Goal: Complete application form: Complete application form

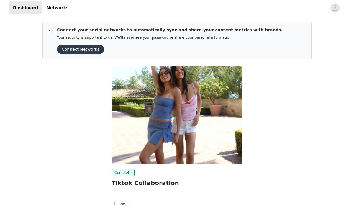
scroll to position [44, 0]
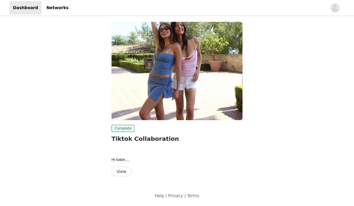
click at [119, 167] on button "View" at bounding box center [122, 171] width 20 height 9
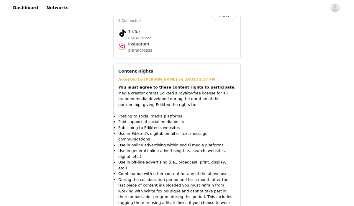
scroll to position [559, 0]
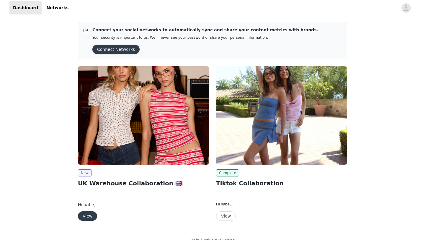
click at [91, 213] on button "View" at bounding box center [87, 215] width 19 height 9
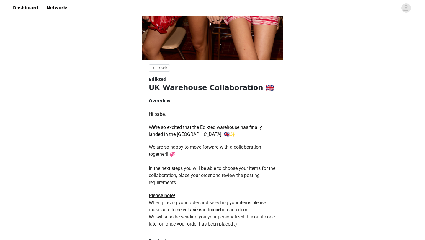
scroll to position [240, 0]
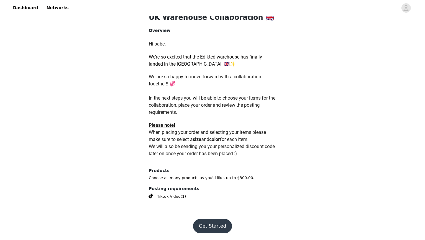
click at [208, 225] on button "Get Started" at bounding box center [212, 226] width 39 height 14
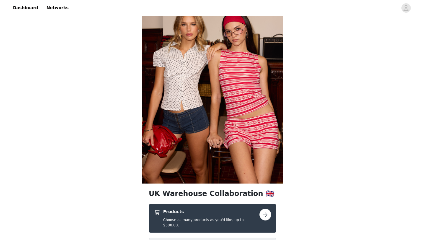
scroll to position [45, 0]
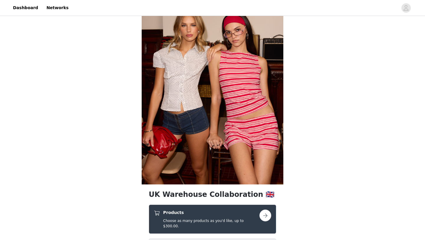
click at [210, 221] on h5 "Choose as many products as you'd like, up to $300.00." at bounding box center [211, 223] width 96 height 11
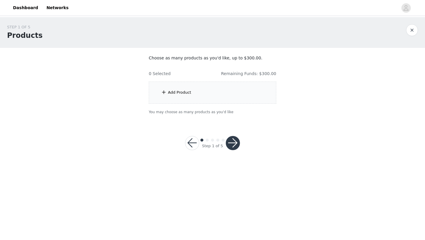
click at [193, 89] on div "Add Product" at bounding box center [212, 92] width 127 height 22
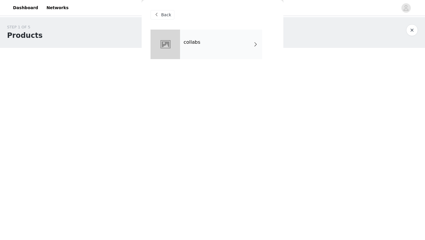
click at [195, 42] on h4 "collabs" at bounding box center [192, 42] width 17 height 5
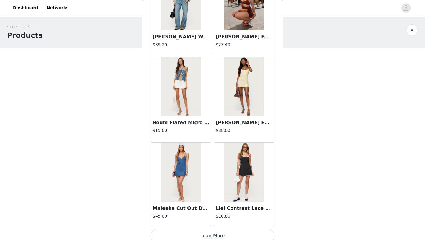
scroll to position [663, 0]
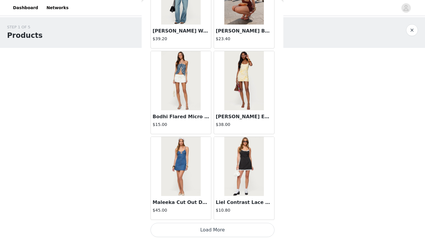
click at [180, 231] on button "Load More" at bounding box center [213, 230] width 124 height 14
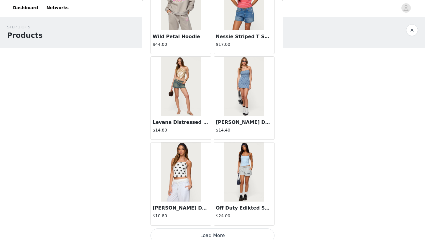
scroll to position [1519, 0]
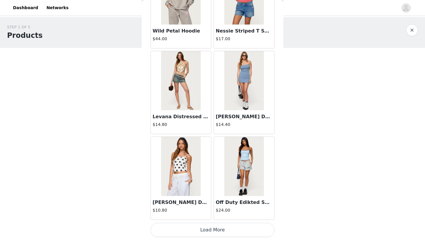
click at [187, 229] on button "Load More" at bounding box center [213, 230] width 124 height 14
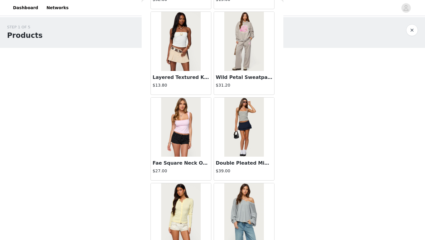
scroll to position [2375, 0]
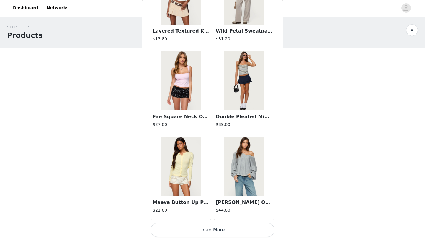
click at [194, 225] on button "Load More" at bounding box center [213, 230] width 124 height 14
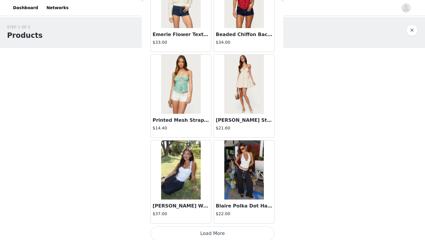
scroll to position [3231, 0]
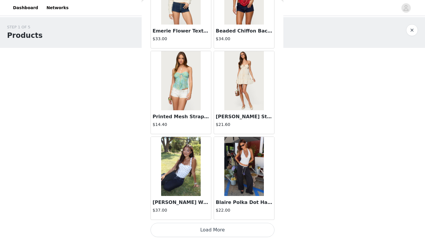
click at [197, 228] on button "Load More" at bounding box center [213, 230] width 124 height 14
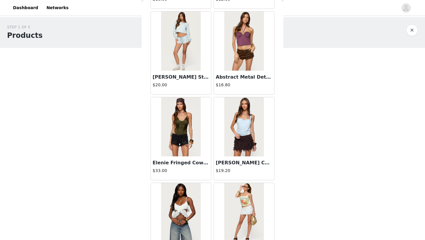
scroll to position [4087, 0]
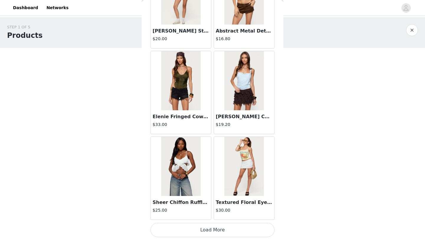
click at [205, 230] on button "Load More" at bounding box center [213, 230] width 124 height 14
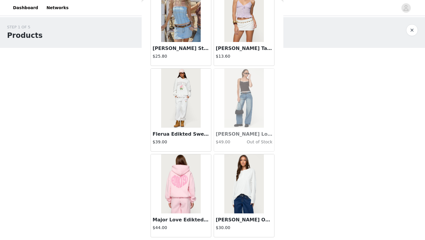
scroll to position [4943, 0]
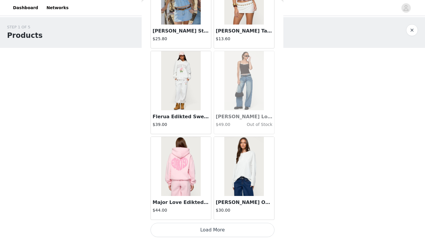
click at [202, 232] on button "Load More" at bounding box center [213, 230] width 124 height 14
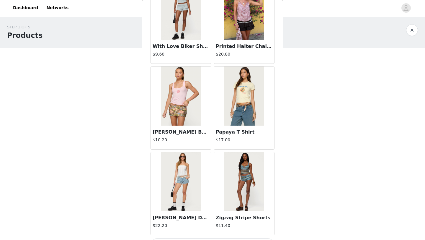
scroll to position [5799, 0]
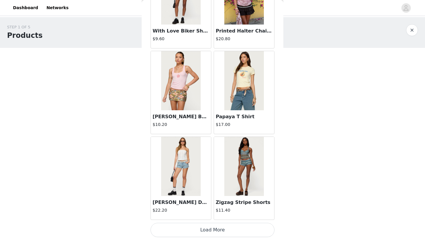
click at [200, 232] on button "Load More" at bounding box center [213, 230] width 124 height 14
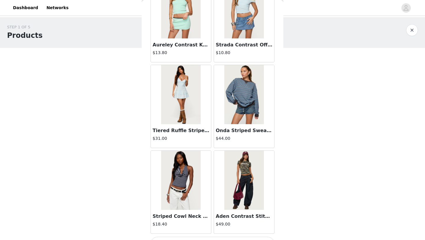
scroll to position [6654, 0]
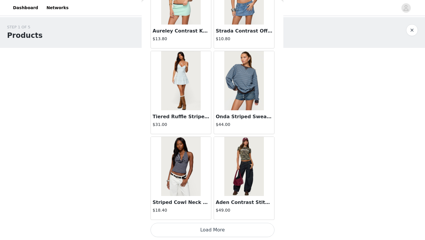
click at [204, 230] on button "Load More" at bounding box center [213, 230] width 124 height 14
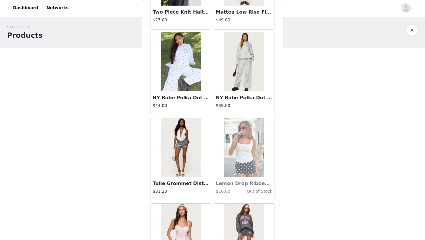
scroll to position [7510, 0]
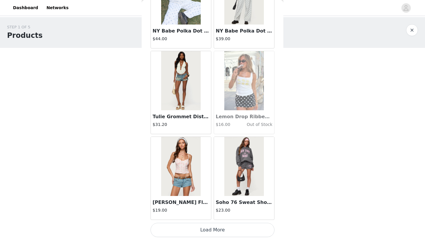
click at [200, 231] on button "Load More" at bounding box center [213, 230] width 124 height 14
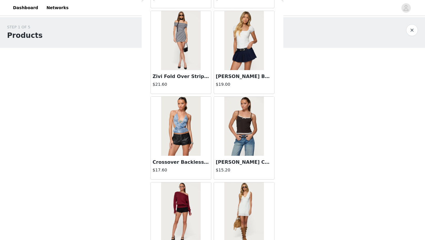
scroll to position [8366, 0]
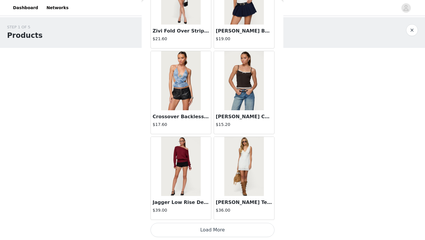
click at [207, 233] on button "Load More" at bounding box center [213, 230] width 124 height 14
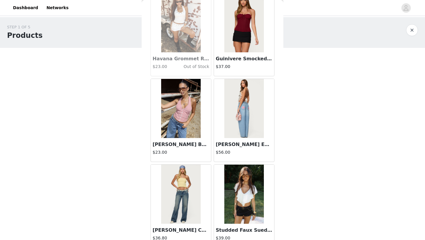
scroll to position [9222, 0]
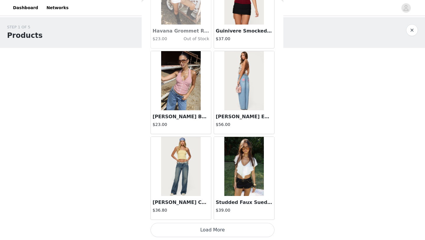
click at [198, 228] on button "Load More" at bounding box center [213, 230] width 124 height 14
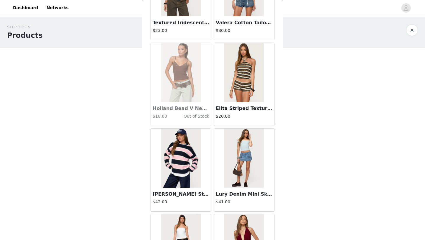
scroll to position [10078, 0]
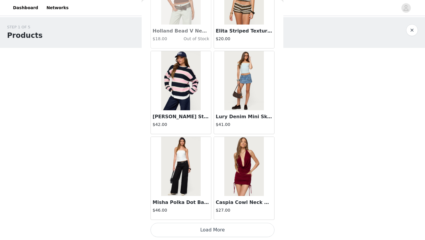
click at [178, 226] on button "Load More" at bounding box center [213, 230] width 124 height 14
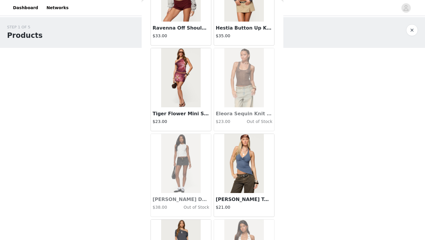
scroll to position [10934, 0]
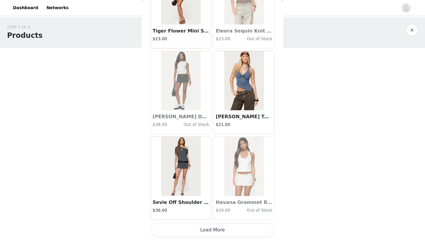
click at [194, 231] on button "Load More" at bounding box center [213, 230] width 124 height 14
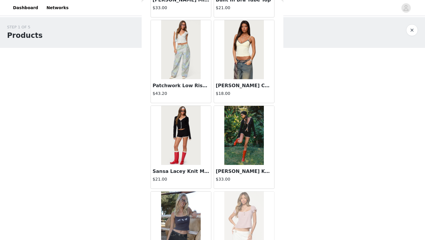
scroll to position [11789, 0]
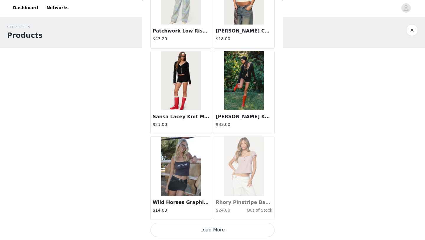
click at [196, 234] on button "Load More" at bounding box center [213, 230] width 124 height 14
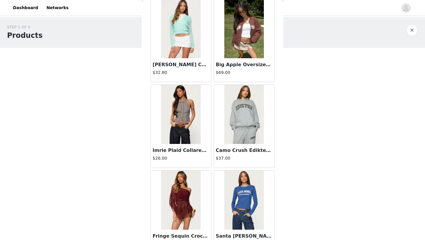
scroll to position [12645, 0]
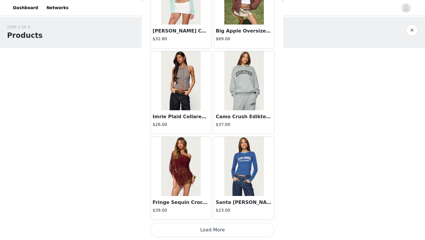
click at [200, 228] on button "Load More" at bounding box center [213, 230] width 124 height 14
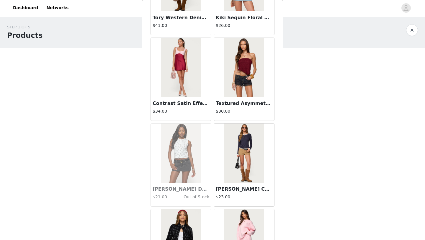
scroll to position [13501, 0]
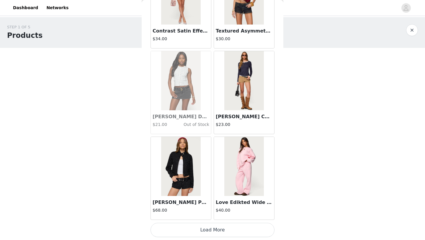
click at [197, 232] on button "Load More" at bounding box center [213, 230] width 124 height 14
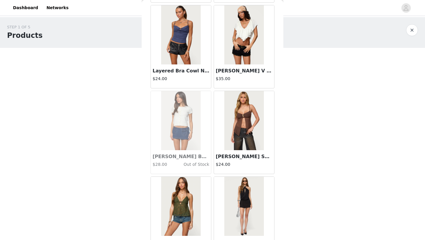
scroll to position [14357, 0]
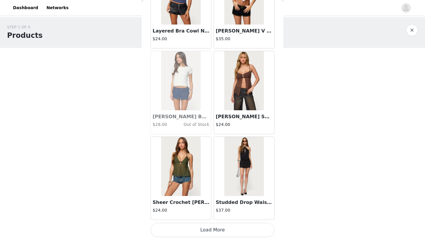
click at [209, 230] on button "Load More" at bounding box center [213, 230] width 124 height 14
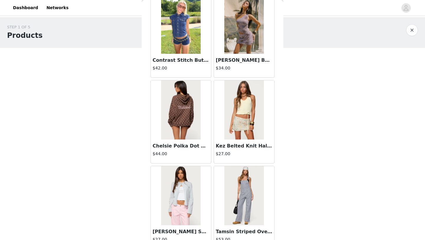
scroll to position [15213, 0]
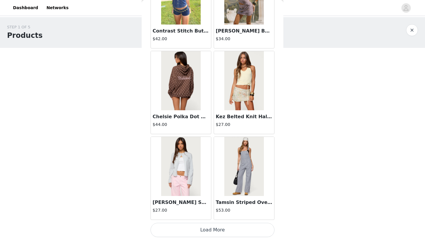
click at [203, 234] on button "Load More" at bounding box center [213, 230] width 124 height 14
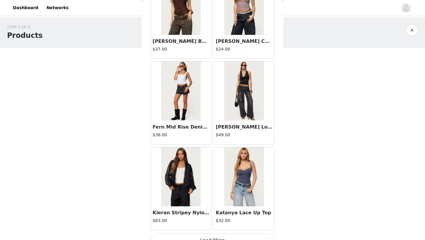
scroll to position [16069, 0]
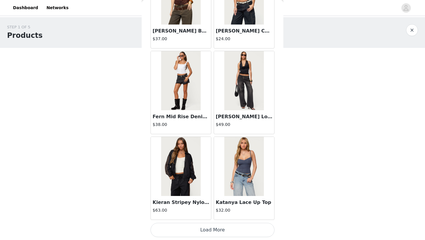
click at [202, 229] on button "Load More" at bounding box center [213, 230] width 124 height 14
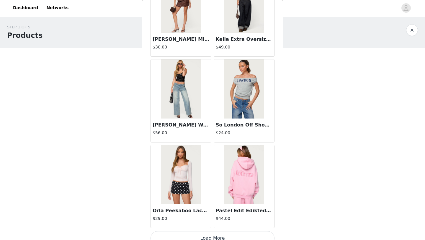
scroll to position [16925, 0]
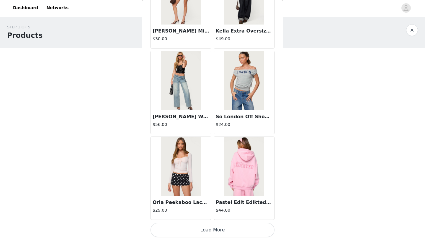
click at [204, 234] on button "Load More" at bounding box center [213, 230] width 124 height 14
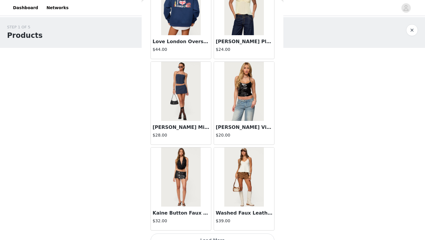
scroll to position [17780, 0]
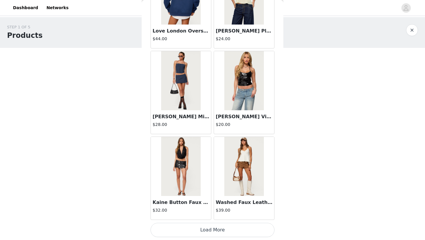
click at [201, 230] on button "Load More" at bounding box center [213, 230] width 124 height 14
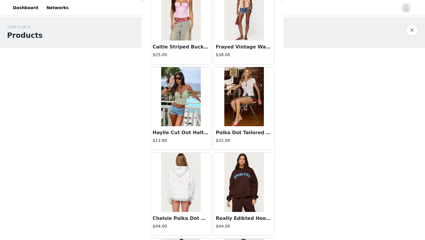
scroll to position [2877, 0]
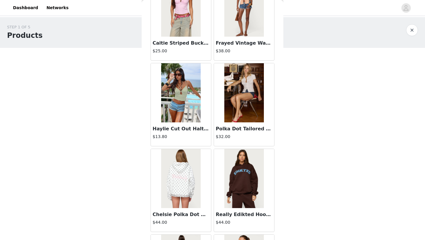
click at [174, 164] on img at bounding box center [180, 178] width 39 height 59
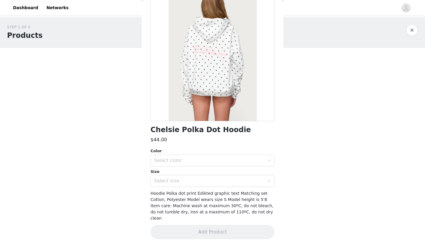
scroll to position [0, 0]
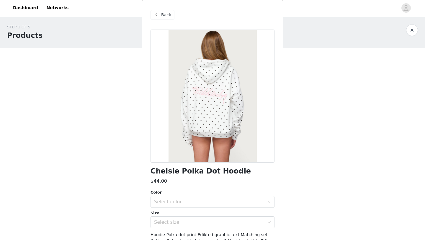
click at [158, 16] on span at bounding box center [156, 14] width 7 height 7
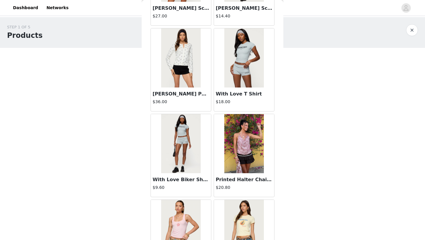
scroll to position [5658, 0]
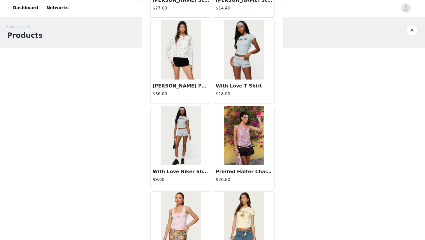
click at [185, 67] on img at bounding box center [180, 49] width 39 height 59
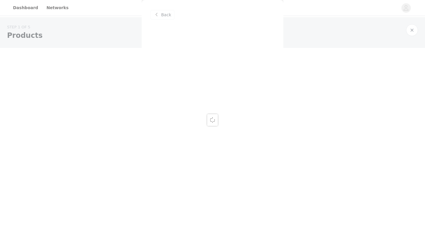
scroll to position [0, 0]
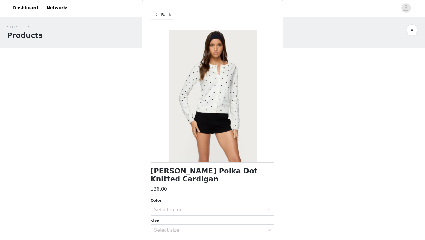
click at [185, 116] on div at bounding box center [213, 96] width 124 height 133
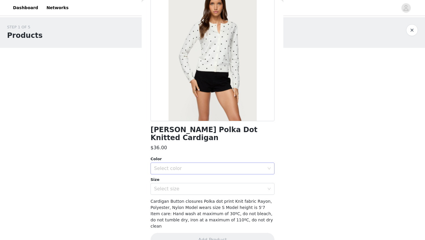
click at [179, 165] on div "Select color" at bounding box center [209, 168] width 110 height 6
click at [177, 174] on li "BLACK AND WHITE" at bounding box center [213, 173] width 124 height 9
click at [176, 186] on div "Select size" at bounding box center [209, 189] width 110 height 6
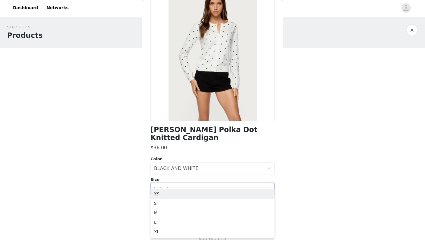
click at [188, 147] on div "Shea Polka Dot Knitted Cardigan $36.00 Color Select color BLACK AND WHITE Size …" at bounding box center [213, 121] width 124 height 266
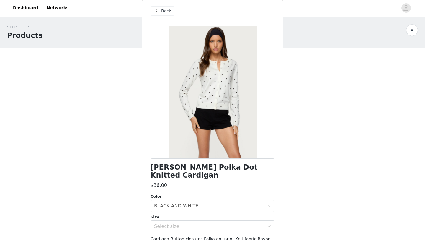
scroll to position [0, 0]
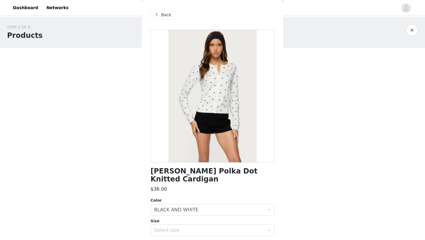
click at [157, 15] on span at bounding box center [156, 14] width 7 height 7
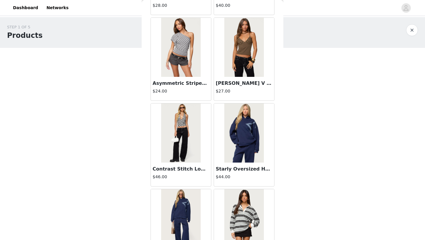
scroll to position [18238, 0]
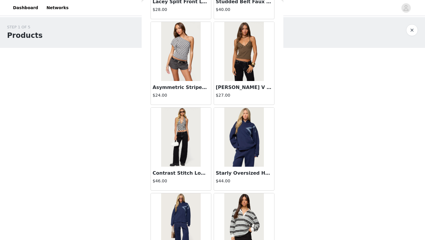
click at [176, 59] on img at bounding box center [180, 51] width 39 height 59
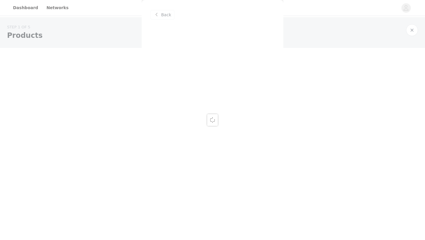
scroll to position [0, 0]
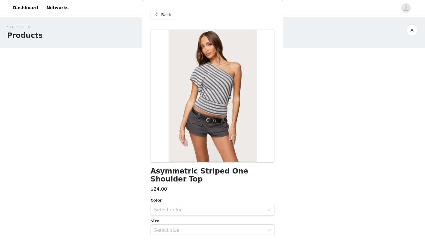
click at [164, 17] on span "Back" at bounding box center [166, 15] width 10 height 6
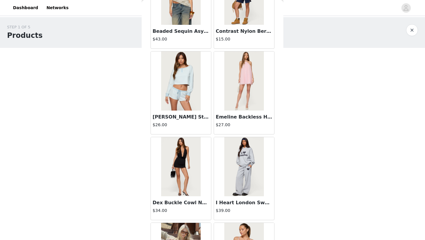
scroll to position [4711, 0]
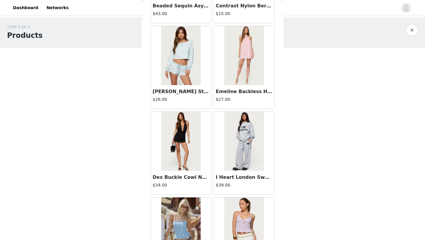
click at [175, 77] on img at bounding box center [180, 55] width 39 height 59
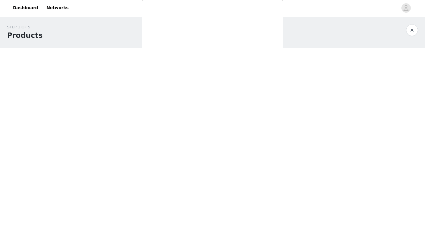
scroll to position [0, 0]
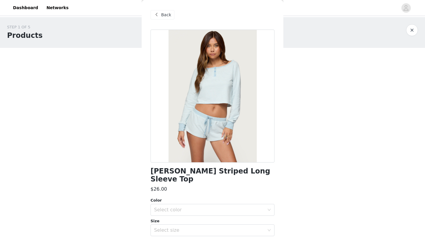
click at [158, 16] on span at bounding box center [156, 14] width 7 height 7
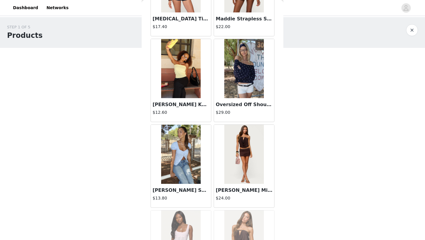
scroll to position [6068, 0]
click at [241, 82] on img at bounding box center [243, 68] width 39 height 59
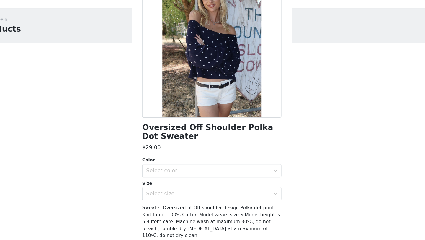
scroll to position [49, 0]
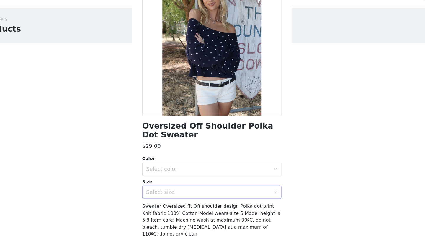
click at [184, 181] on div "Select size" at bounding box center [209, 181] width 110 height 6
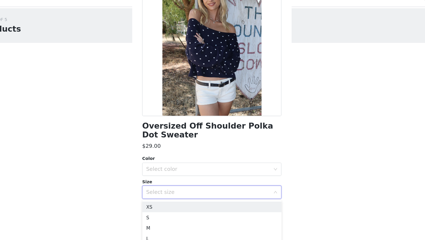
click at [184, 181] on div "Select size" at bounding box center [209, 181] width 110 height 6
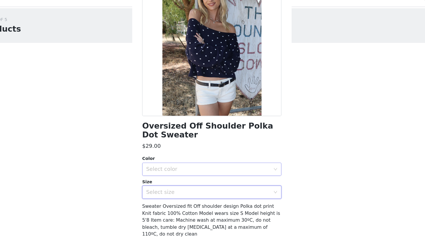
click at [185, 160] on div "Select color" at bounding box center [209, 160] width 110 height 6
click at [176, 176] on li "NAVY" at bounding box center [213, 173] width 124 height 9
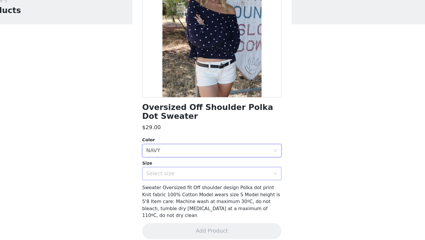
click at [175, 179] on div "Select size" at bounding box center [209, 181] width 110 height 6
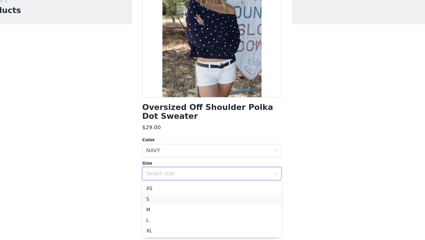
click at [167, 201] on li "S" at bounding box center [213, 202] width 124 height 9
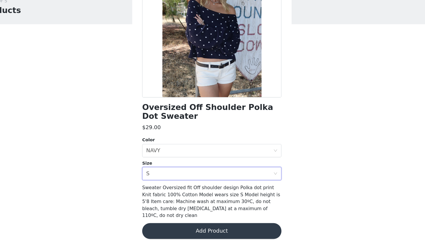
click at [176, 227] on button "Add Product" at bounding box center [213, 232] width 124 height 14
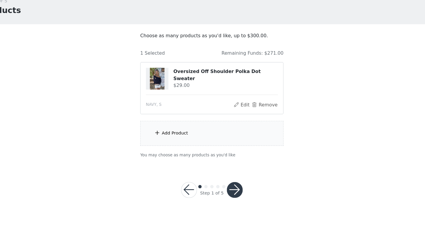
click at [186, 153] on div "Add Product" at bounding box center [212, 145] width 127 height 22
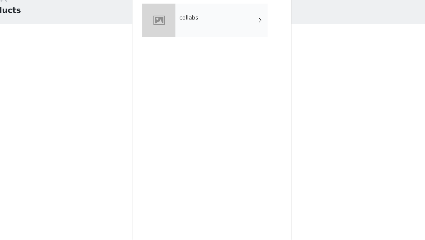
click at [201, 46] on div "collabs" at bounding box center [221, 45] width 82 height 30
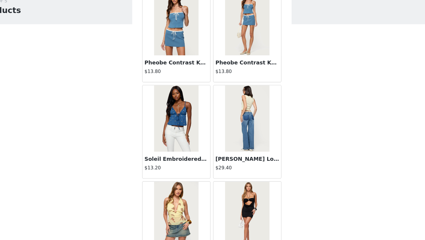
scroll to position [663, 0]
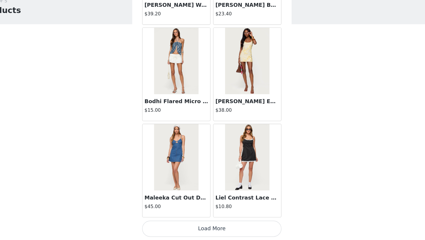
click at [234, 228] on button "Load More" at bounding box center [213, 230] width 124 height 14
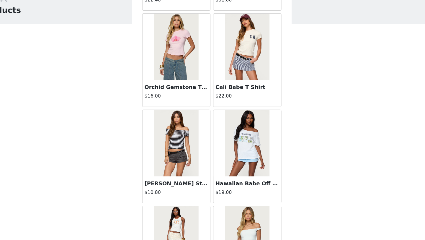
scroll to position [1241, 0]
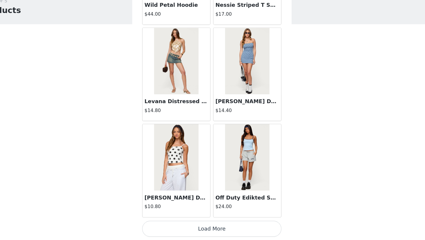
click at [218, 227] on button "Load More" at bounding box center [213, 230] width 124 height 14
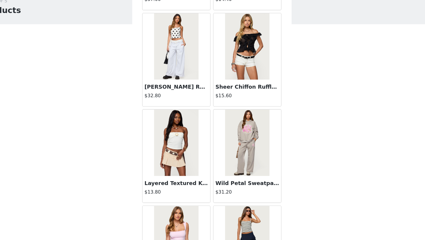
scroll to position [2375, 0]
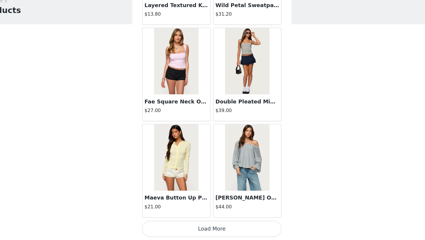
click at [229, 231] on button "Load More" at bounding box center [213, 230] width 124 height 14
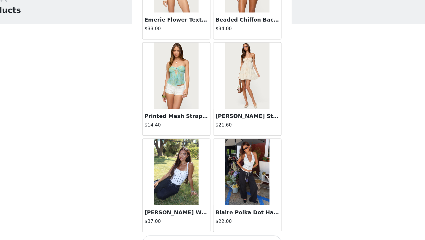
scroll to position [3231, 0]
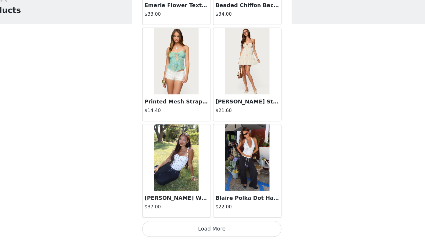
click at [217, 232] on button "Load More" at bounding box center [213, 230] width 124 height 14
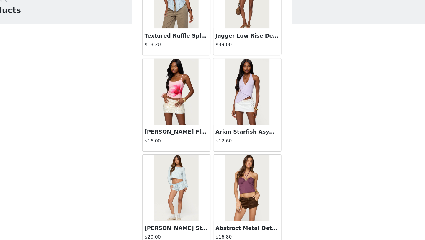
scroll to position [4087, 0]
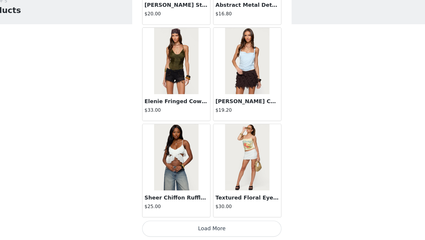
click at [212, 228] on button "Load More" at bounding box center [213, 230] width 124 height 14
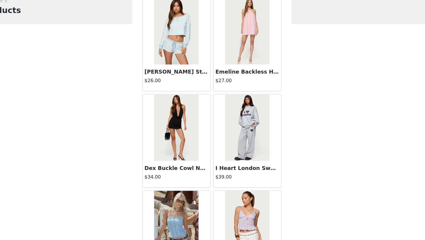
scroll to position [4943, 0]
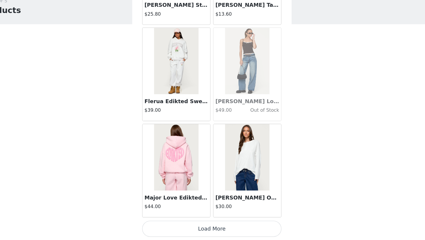
click at [205, 230] on button "Load More" at bounding box center [213, 230] width 124 height 14
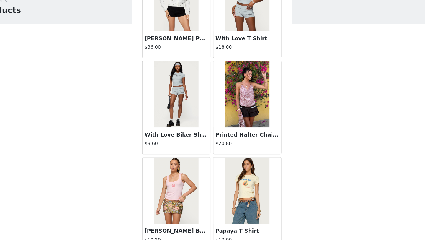
scroll to position [5799, 0]
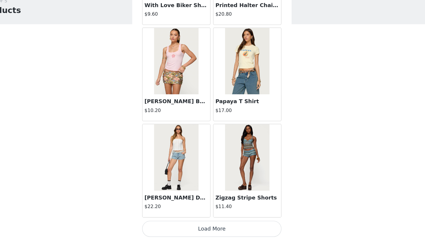
click at [211, 226] on button "Load More" at bounding box center [213, 230] width 124 height 14
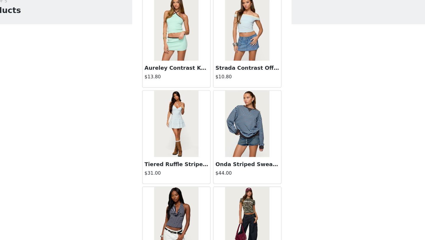
scroll to position [6652, 0]
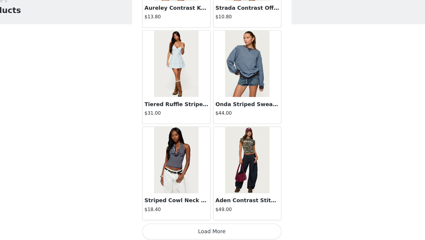
click at [208, 230] on button "Load More" at bounding box center [213, 232] width 124 height 14
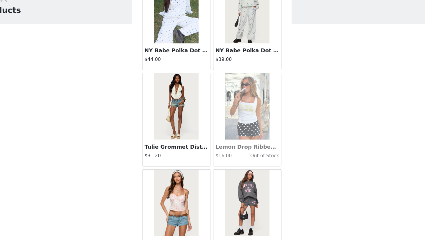
scroll to position [7510, 0]
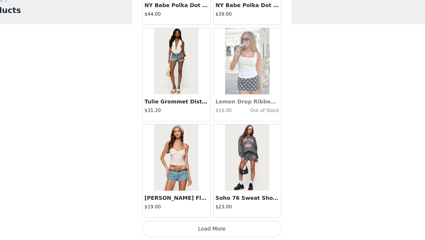
click at [207, 230] on button "Load More" at bounding box center [213, 230] width 124 height 14
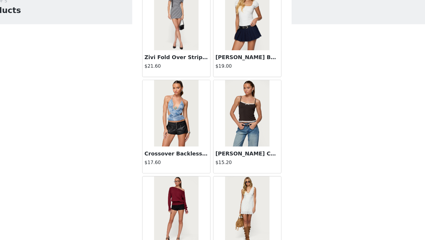
scroll to position [8366, 0]
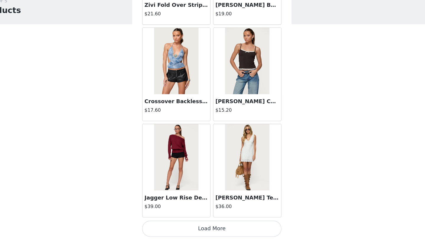
click at [208, 229] on button "Load More" at bounding box center [213, 230] width 124 height 14
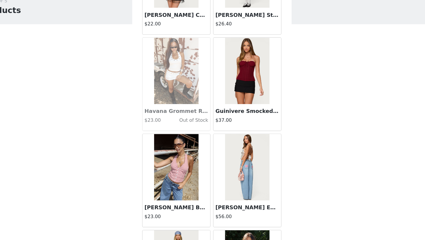
scroll to position [9164, 0]
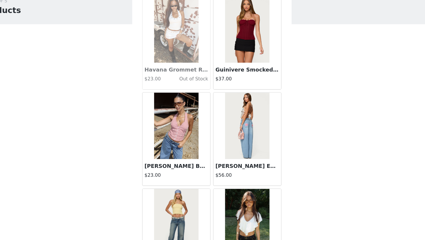
click at [189, 167] on img at bounding box center [180, 138] width 39 height 59
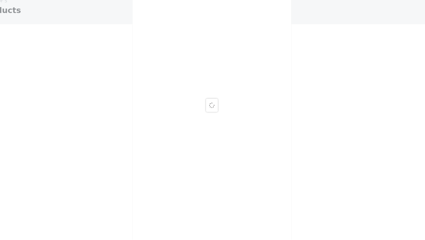
scroll to position [0, 0]
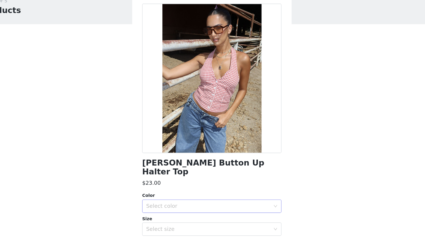
click at [172, 204] on div "Select color" at bounding box center [213, 210] width 124 height 12
click at [169, 216] on li "RED" at bounding box center [213, 214] width 124 height 9
click at [169, 227] on div "Select size" at bounding box center [209, 230] width 110 height 6
click at [167, 236] on li "XS" at bounding box center [213, 234] width 124 height 9
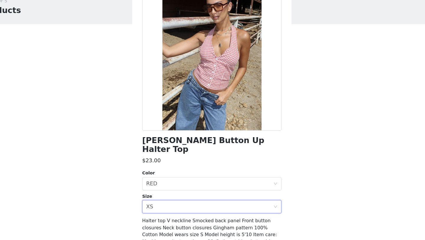
scroll to position [38, 0]
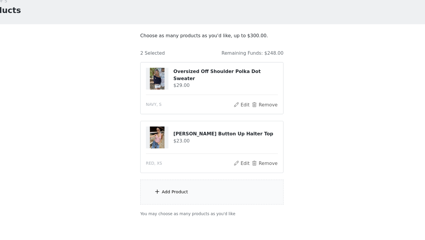
click at [177, 192] on div "Add Product" at bounding box center [212, 197] width 127 height 22
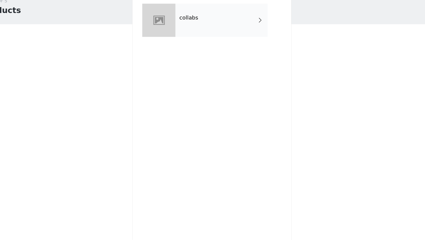
click at [196, 38] on div "collabs" at bounding box center [221, 45] width 82 height 30
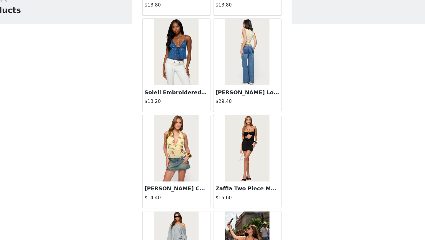
scroll to position [663, 0]
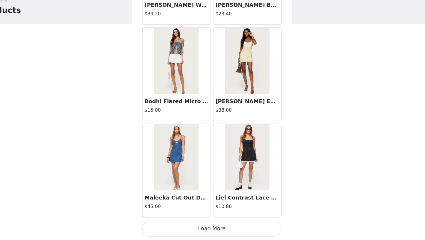
click at [190, 234] on button "Load More" at bounding box center [213, 230] width 124 height 14
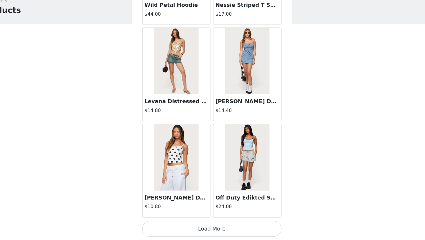
scroll to position [29, 0]
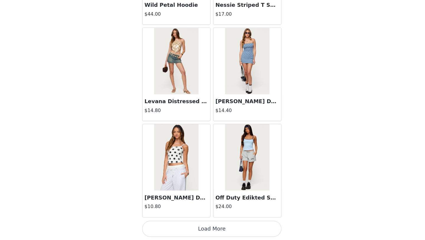
click at [188, 229] on button "Load More" at bounding box center [213, 230] width 124 height 14
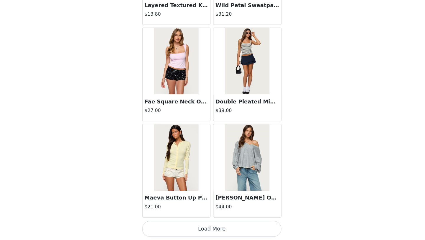
click at [192, 230] on button "Load More" at bounding box center [213, 230] width 124 height 14
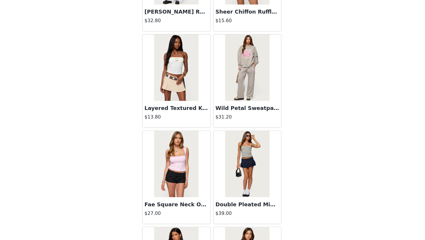
scroll to position [2283, 0]
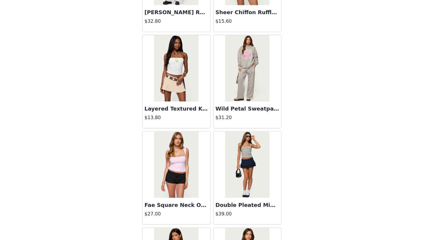
click at [234, 153] on img at bounding box center [243, 172] width 39 height 59
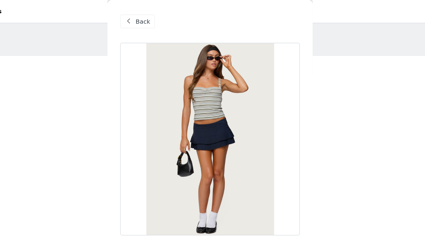
scroll to position [0, 0]
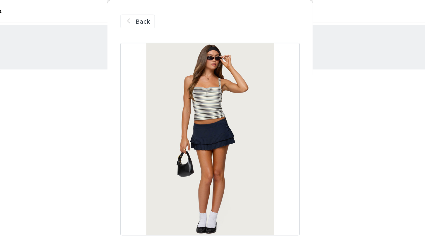
click at [157, 15] on span at bounding box center [156, 14] width 7 height 7
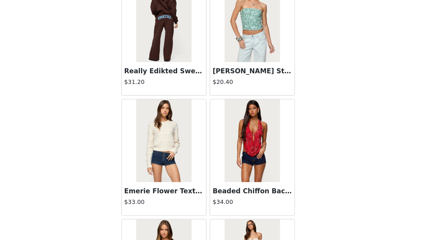
scroll to position [3231, 0]
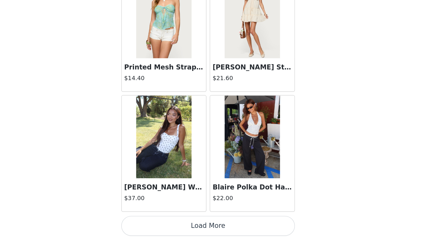
click at [225, 228] on button "Load More" at bounding box center [213, 230] width 124 height 14
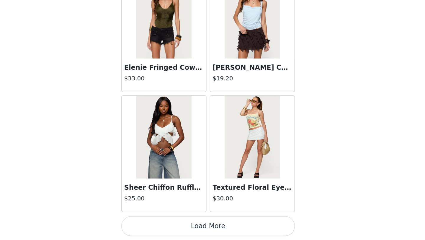
click at [214, 225] on button "Load More" at bounding box center [213, 230] width 124 height 14
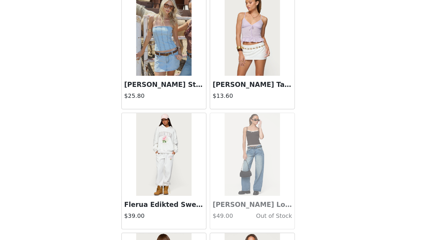
scroll to position [4943, 0]
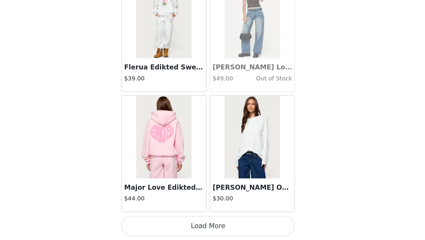
click at [211, 227] on button "Load More" at bounding box center [213, 230] width 124 height 14
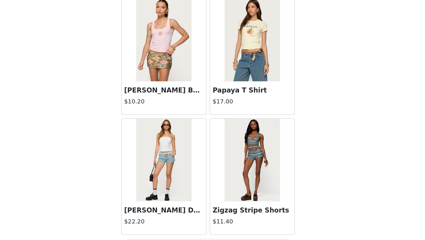
scroll to position [5799, 0]
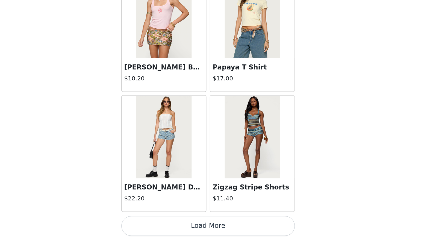
click at [212, 224] on button "Load More" at bounding box center [213, 230] width 124 height 14
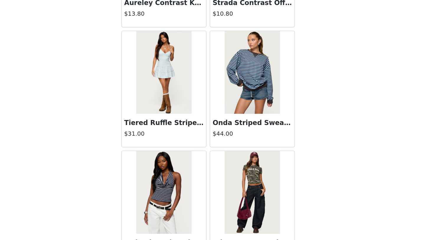
scroll to position [6654, 0]
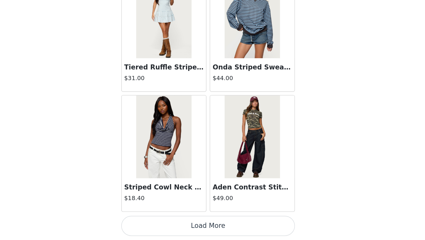
click at [210, 233] on button "Load More" at bounding box center [213, 230] width 124 height 14
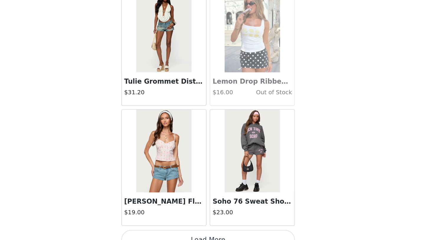
scroll to position [7510, 0]
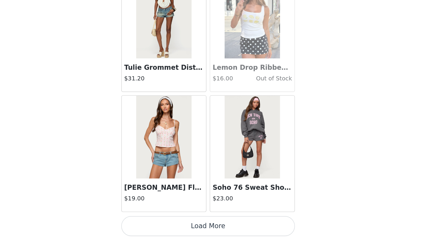
click at [208, 228] on button "Load More" at bounding box center [213, 230] width 124 height 14
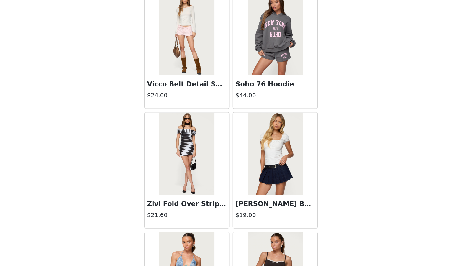
scroll to position [8313, 0]
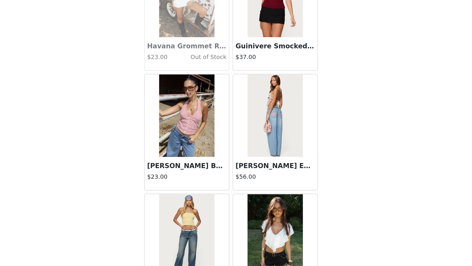
scroll to position [9166, 0]
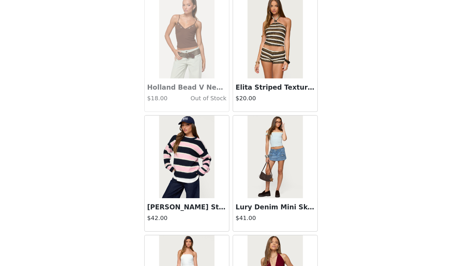
scroll to position [10019, 0]
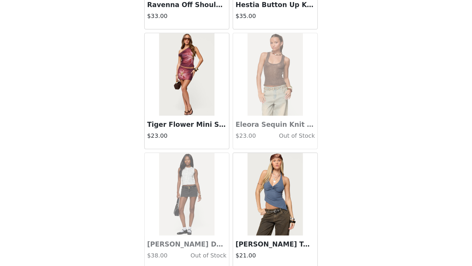
scroll to position [10872, 0]
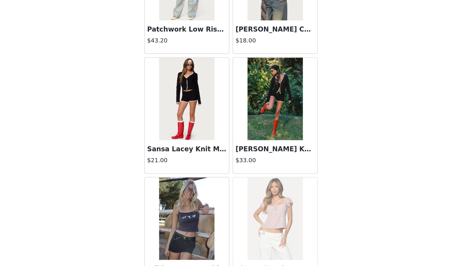
scroll to position [11725, 0]
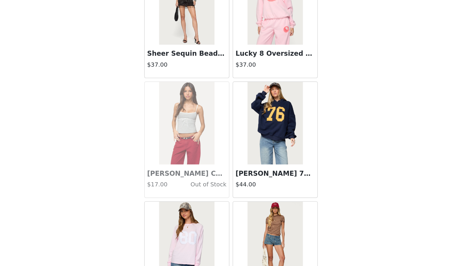
scroll to position [12130, 0]
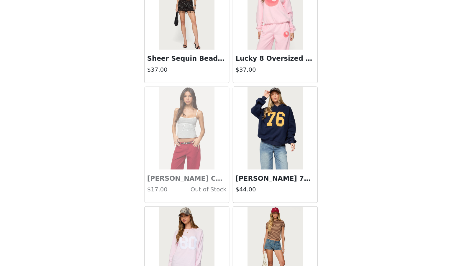
click at [255, 144] on img at bounding box center [267, 167] width 39 height 59
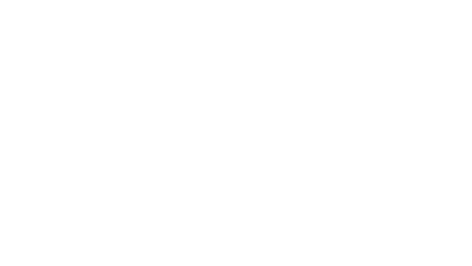
scroll to position [0, 0]
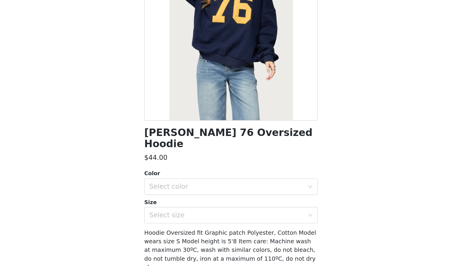
click at [218, 218] on div "Size" at bounding box center [236, 221] width 124 height 6
click at [214, 227] on div "Select size" at bounding box center [233, 230] width 110 height 6
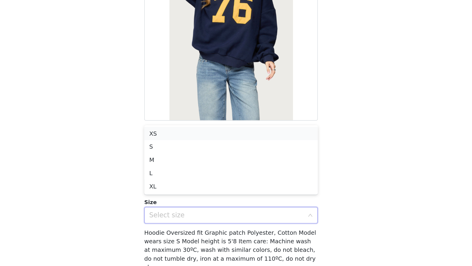
click at [205, 173] on li "XS" at bounding box center [236, 171] width 124 height 9
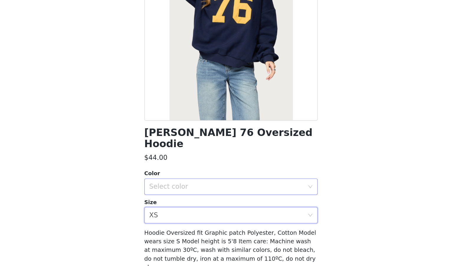
click at [201, 207] on div "Select color" at bounding box center [233, 210] width 110 height 6
click at [197, 214] on li "NAVY" at bounding box center [236, 214] width 124 height 9
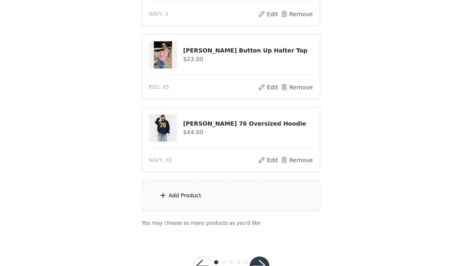
scroll to position [39, 0]
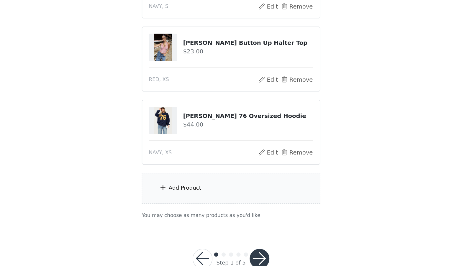
click at [195, 221] on section "Choose as many products as you'd like, up to $300.00. 3 Selected Remaining Fund…" at bounding box center [236, 124] width 142 height 231
click at [197, 203] on div "Add Product" at bounding box center [235, 211] width 127 height 22
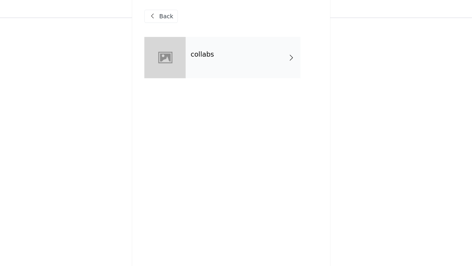
scroll to position [34, 0]
click at [191, 48] on div at bounding box center [189, 45] width 30 height 30
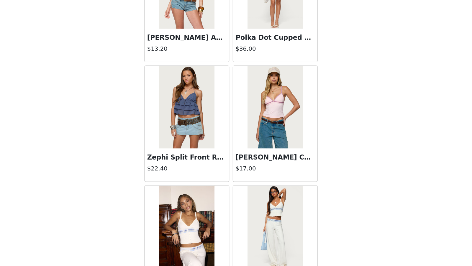
scroll to position [53, 0]
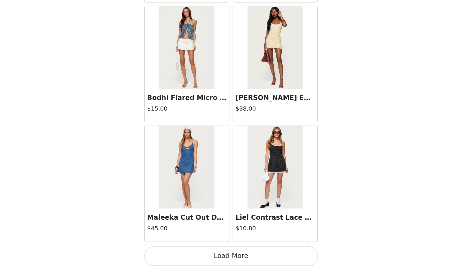
click at [235, 239] on button "Load More" at bounding box center [236, 259] width 124 height 14
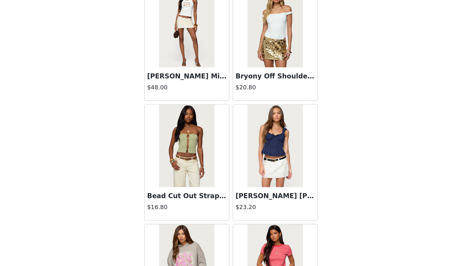
scroll to position [1487, 0]
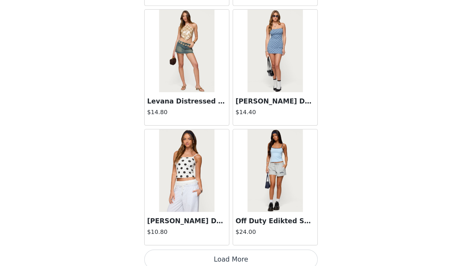
click at [230, 239] on button "Load More" at bounding box center [236, 261] width 124 height 14
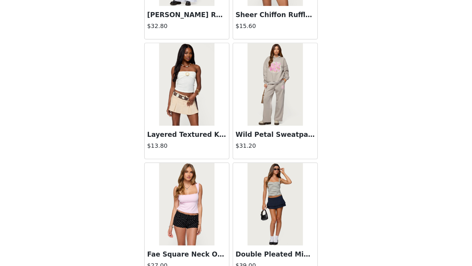
scroll to position [2340, 0]
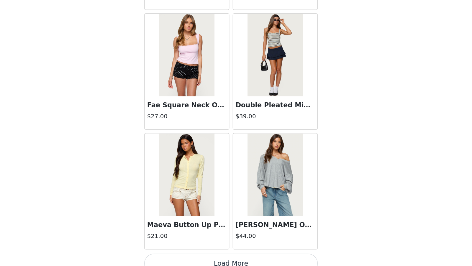
click at [237, 239] on button "Load More" at bounding box center [236, 264] width 124 height 14
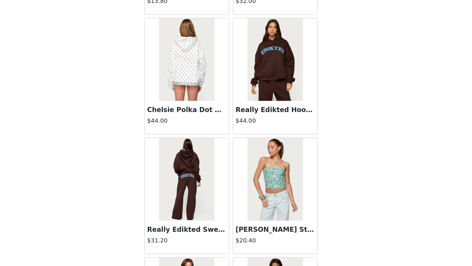
scroll to position [3194, 0]
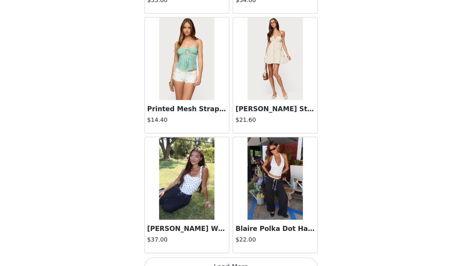
click at [239, 239] on button "Load More" at bounding box center [236, 267] width 124 height 14
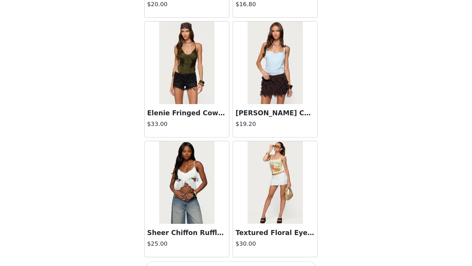
scroll to position [4047, 0]
click at [231, 239] on button "Load More" at bounding box center [236, 270] width 124 height 14
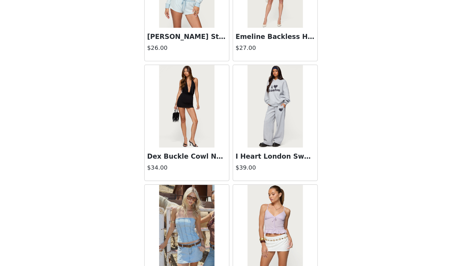
scroll to position [4900, 0]
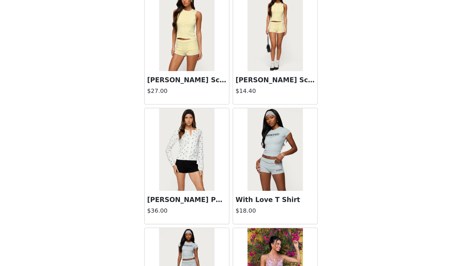
scroll to position [5753, 0]
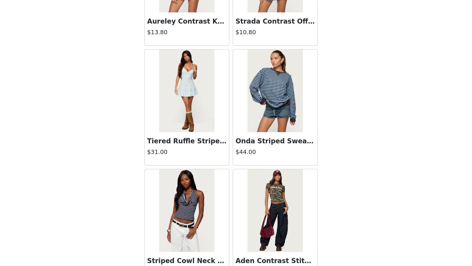
scroll to position [6606, 0]
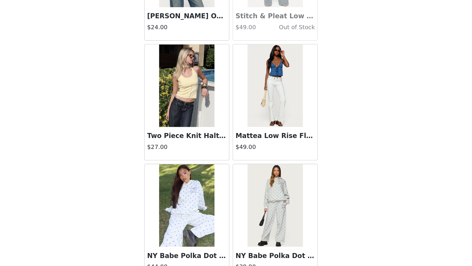
scroll to position [7459, 0]
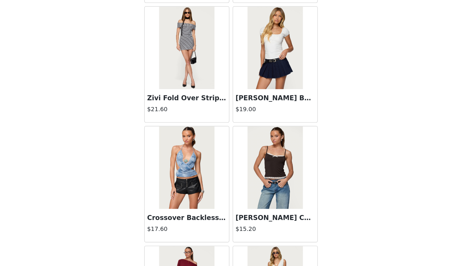
scroll to position [8313, 0]
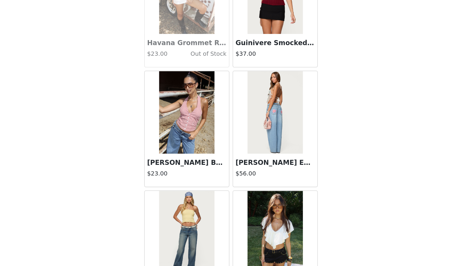
scroll to position [9166, 0]
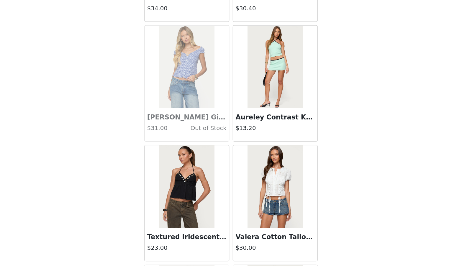
scroll to position [10019, 0]
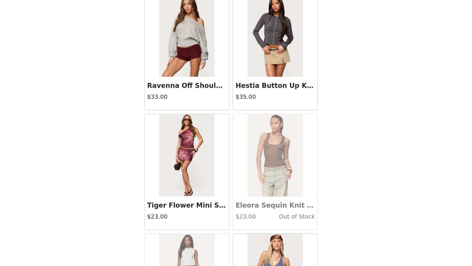
scroll to position [10872, 0]
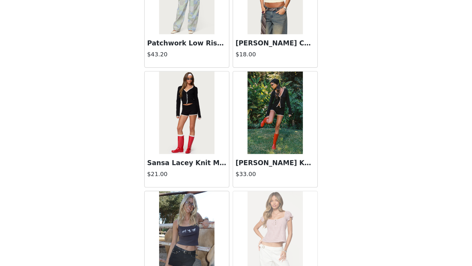
scroll to position [11725, 0]
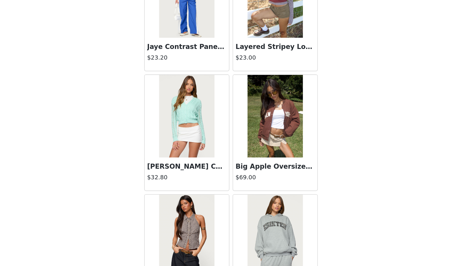
scroll to position [12483, 0]
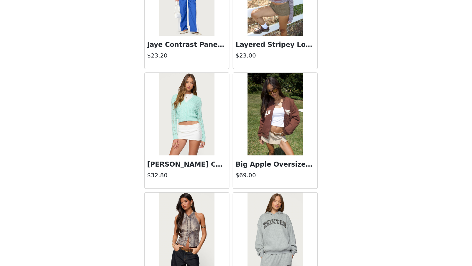
click at [217, 217] on img at bounding box center [204, 243] width 39 height 59
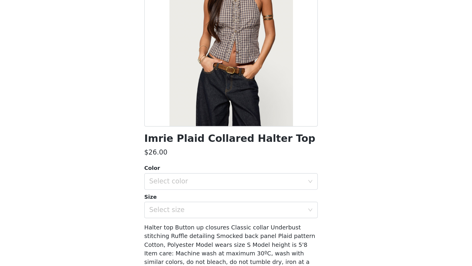
scroll to position [53, 0]
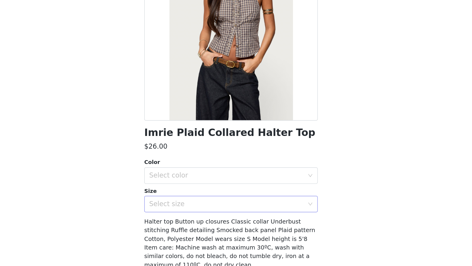
click at [209, 219] on div "Select size" at bounding box center [233, 222] width 110 height 6
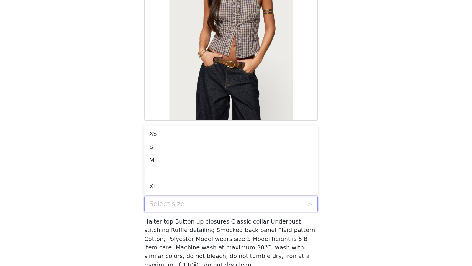
click at [212, 141] on div at bounding box center [236, 96] width 124 height 133
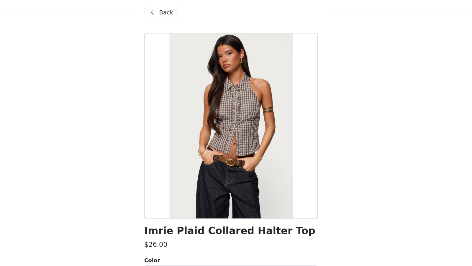
scroll to position [0, 0]
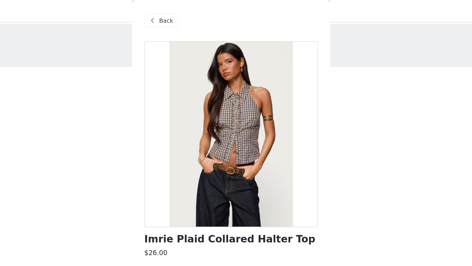
click at [180, 15] on span at bounding box center [179, 14] width 7 height 7
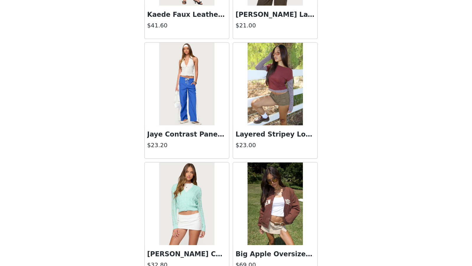
scroll to position [12579, 0]
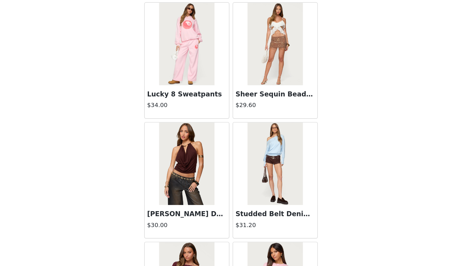
scroll to position [12800, 0]
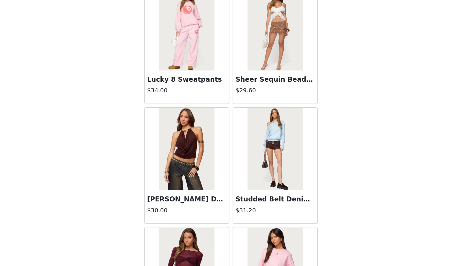
click at [216, 162] on img at bounding box center [204, 182] width 39 height 59
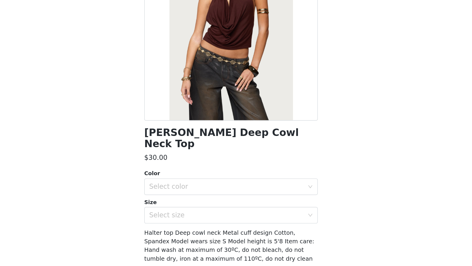
scroll to position [53, 0]
click at [194, 227] on div "Select size" at bounding box center [233, 230] width 110 height 6
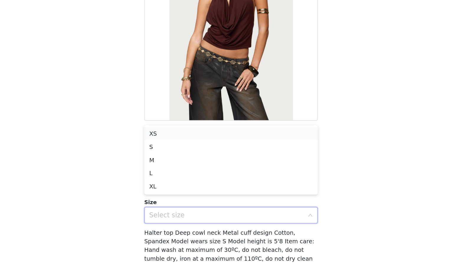
click at [191, 174] on li "XS" at bounding box center [236, 171] width 124 height 9
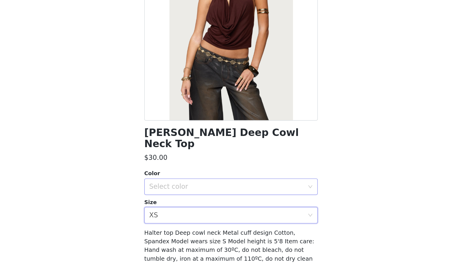
click at [192, 207] on div "Select color" at bounding box center [233, 210] width 110 height 6
click at [192, 217] on li "BROWN" at bounding box center [236, 214] width 124 height 9
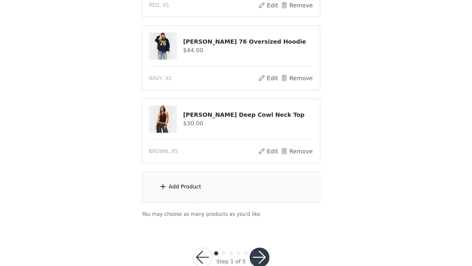
scroll to position [93, 0]
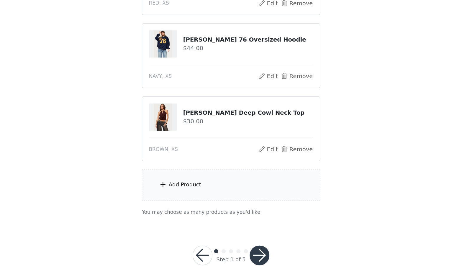
click at [202, 205] on div "Add Product" at bounding box center [203, 208] width 23 height 6
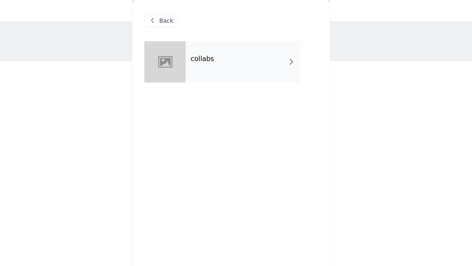
scroll to position [0, 0]
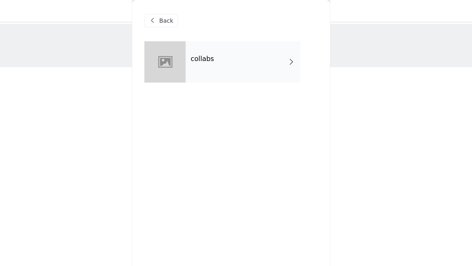
click at [218, 36] on div "collabs" at bounding box center [245, 45] width 82 height 30
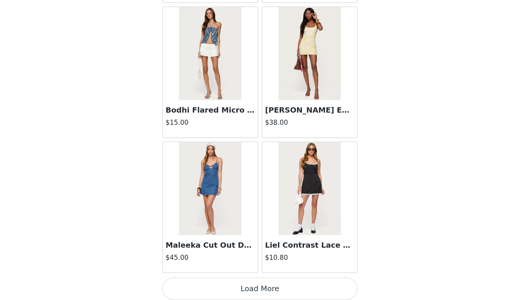
scroll to position [601, 0]
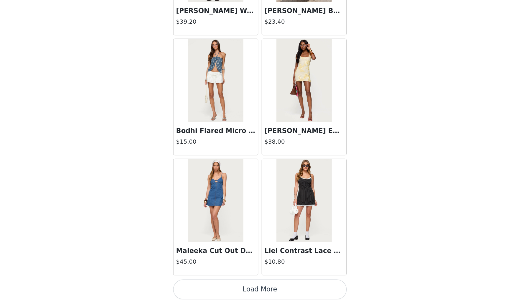
click at [268, 239] on button "Load More" at bounding box center [266, 292] width 124 height 14
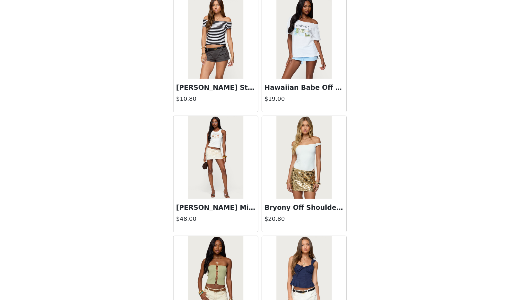
scroll to position [1455, 0]
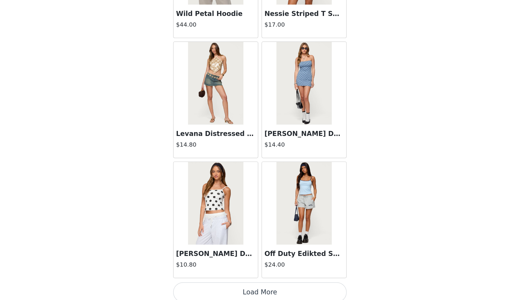
click at [251, 239] on button "Load More" at bounding box center [266, 294] width 124 height 14
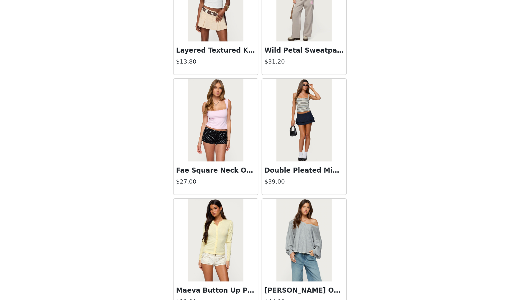
scroll to position [2308, 0]
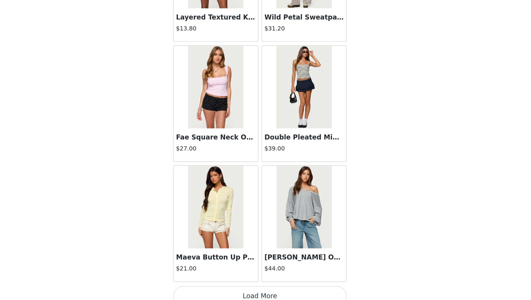
click at [266, 239] on button "Load More" at bounding box center [266, 297] width 124 height 14
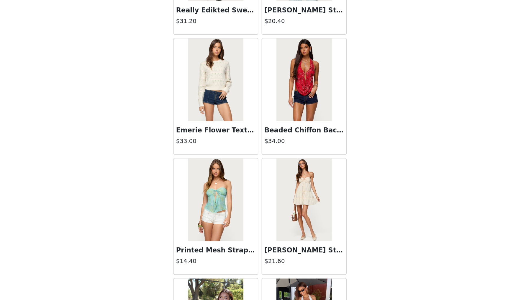
scroll to position [3162, 0]
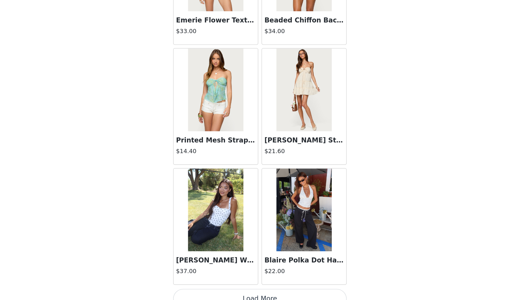
click at [266, 239] on button "Load More" at bounding box center [266, 299] width 124 height 14
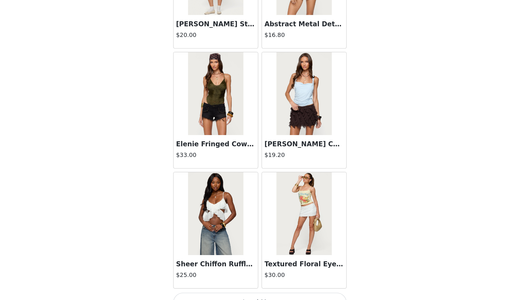
scroll to position [4015, 0]
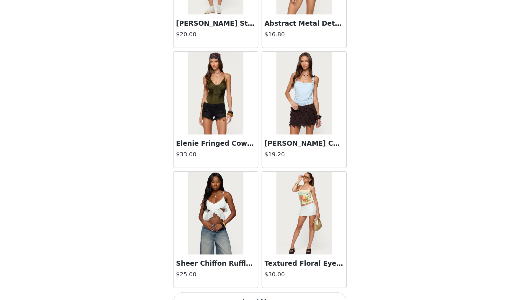
click at [270, 239] on button "Load More" at bounding box center [266, 301] width 124 height 14
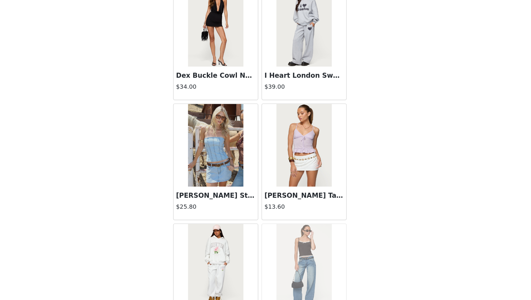
scroll to position [4869, 0]
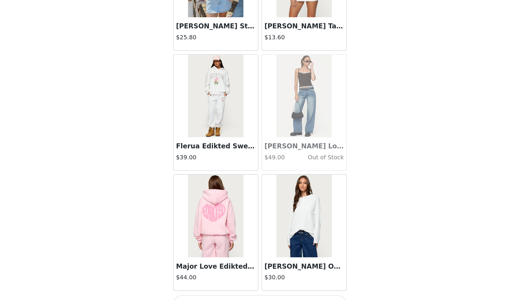
click at [262, 239] on button "Load More" at bounding box center [266, 303] width 124 height 14
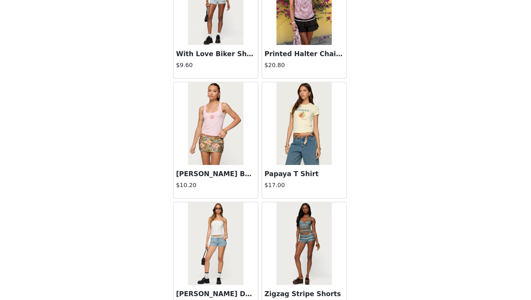
scroll to position [5723, 0]
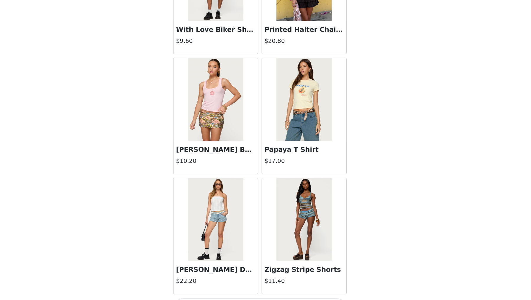
click at [260, 239] on button "Load More" at bounding box center [266, 305] width 124 height 14
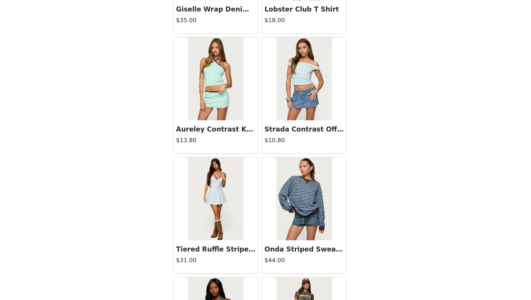
scroll to position [6576, 0]
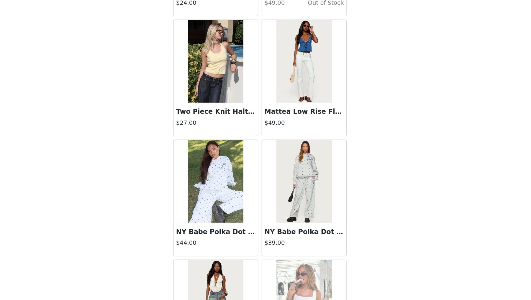
scroll to position [7430, 0]
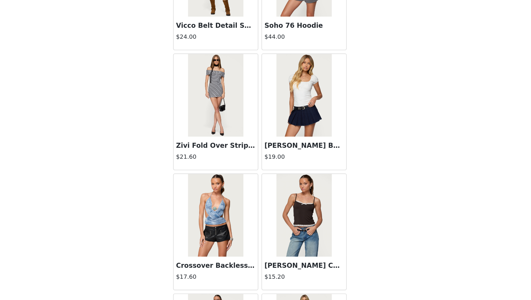
scroll to position [8283, 0]
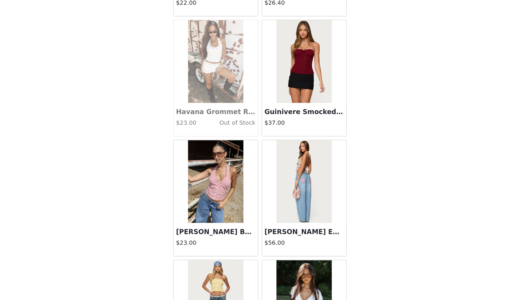
scroll to position [9137, 0]
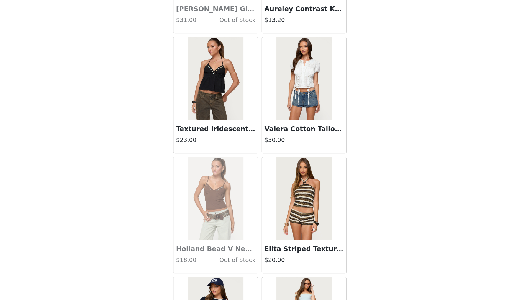
scroll to position [9991, 0]
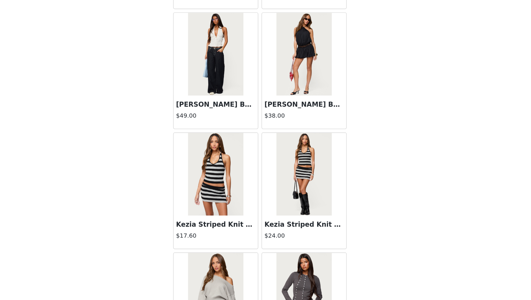
scroll to position [10563, 0]
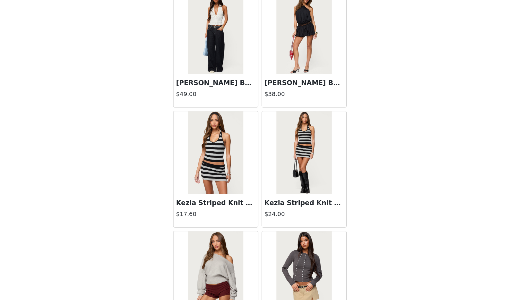
click at [237, 239] on img at bounding box center [233, 280] width 39 height 59
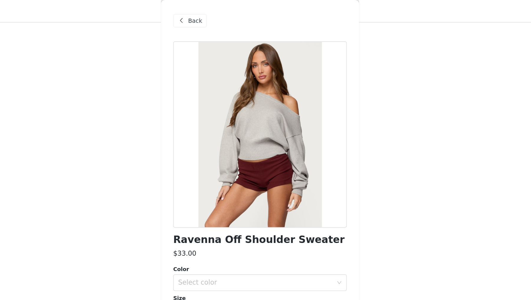
scroll to position [58, 0]
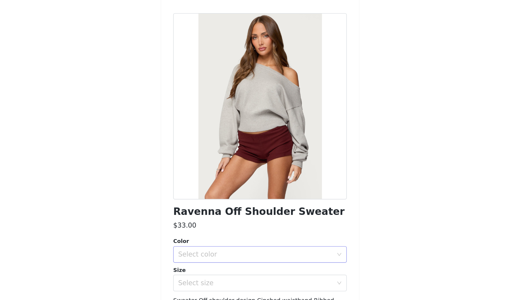
click at [233, 202] on div "Select color" at bounding box center [262, 202] width 110 height 6
click at [230, 213] on li "LIGHT GRAY MELANGE" at bounding box center [266, 214] width 124 height 9
click at [229, 222] on div "Select size" at bounding box center [262, 222] width 110 height 6
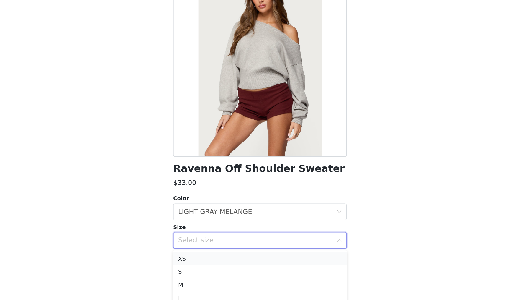
click at [231, 236] on li "XS" at bounding box center [266, 234] width 124 height 9
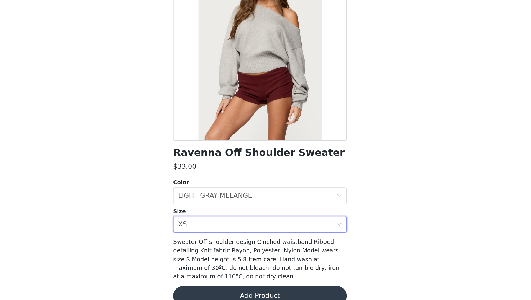
scroll to position [72, 0]
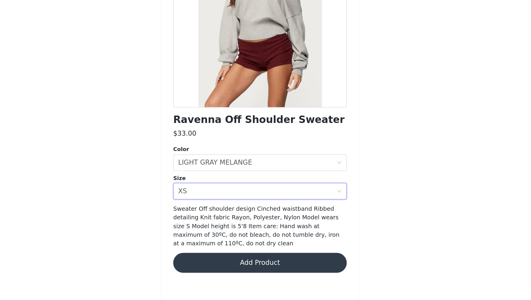
click at [230, 239] on button "Add Product" at bounding box center [266, 273] width 124 height 14
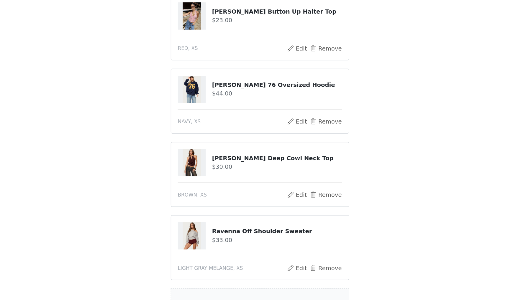
scroll to position [124, 0]
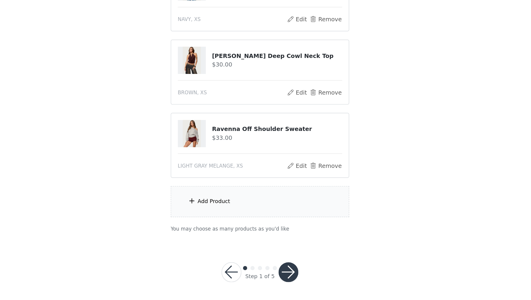
click at [234, 226] on div "Add Product" at bounding box center [232, 229] width 23 height 6
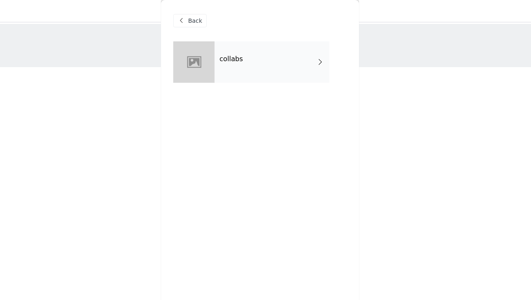
scroll to position [0, 0]
click at [260, 42] on div "collabs" at bounding box center [274, 45] width 82 height 30
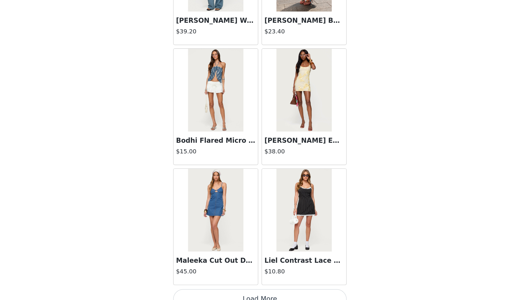
scroll to position [601, 0]
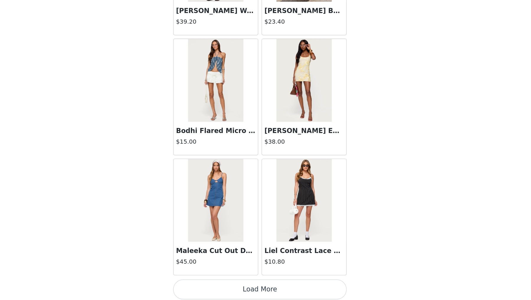
click at [272, 239] on button "Load More" at bounding box center [266, 292] width 124 height 14
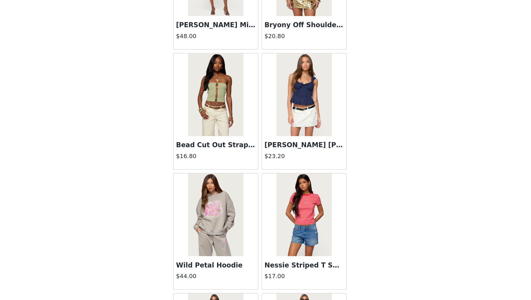
scroll to position [1455, 0]
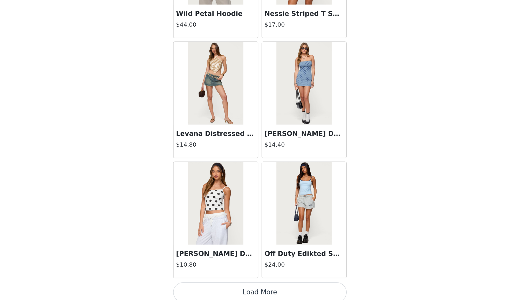
click at [262, 239] on button "Load More" at bounding box center [266, 294] width 124 height 14
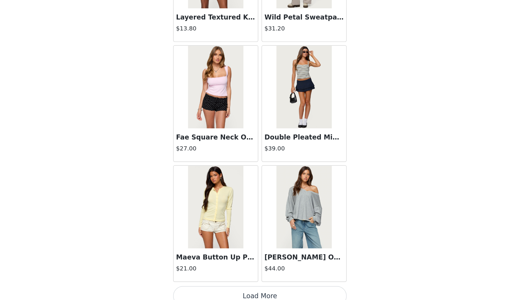
click at [268, 239] on button "Load More" at bounding box center [266, 297] width 124 height 14
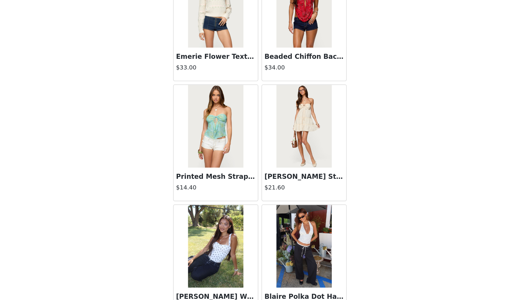
scroll to position [3162, 0]
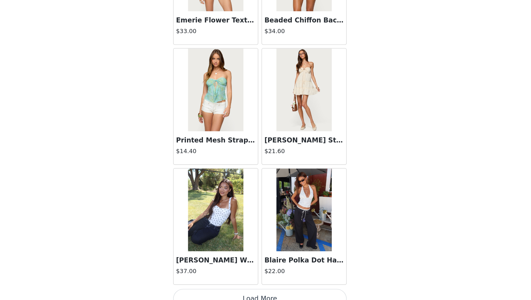
click at [278, 239] on button "Load More" at bounding box center [266, 299] width 124 height 14
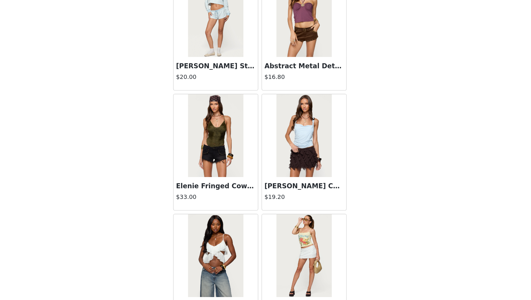
scroll to position [4015, 0]
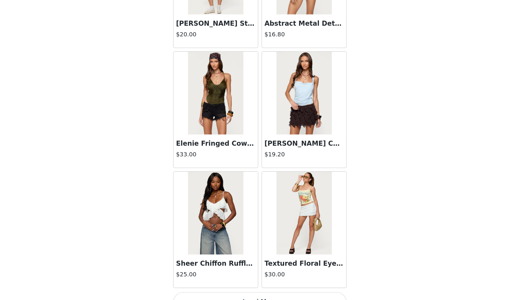
click at [272, 239] on button "Load More" at bounding box center [266, 301] width 124 height 14
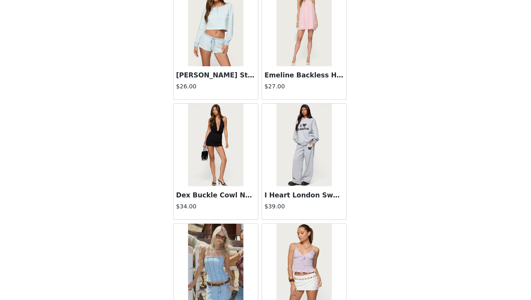
scroll to position [4869, 0]
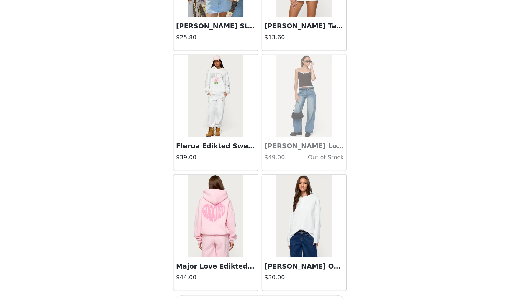
click at [274, 239] on button "Load More" at bounding box center [266, 303] width 124 height 14
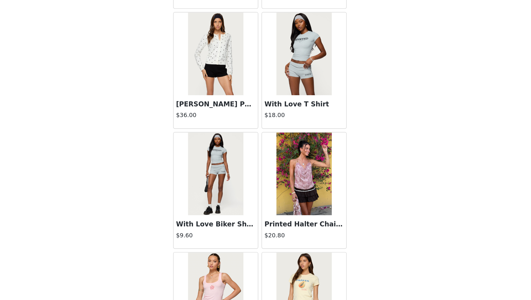
scroll to position [5723, 0]
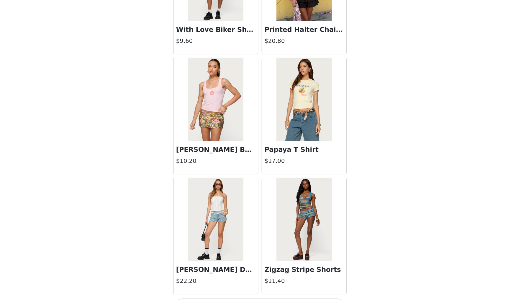
click at [264, 239] on button "Load More" at bounding box center [266, 305] width 124 height 14
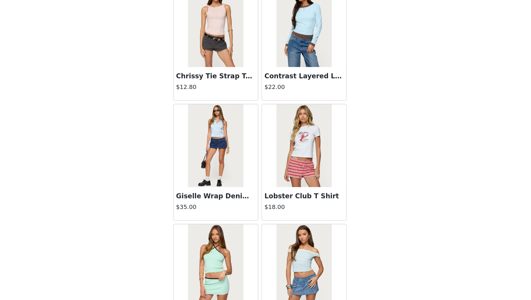
scroll to position [6576, 0]
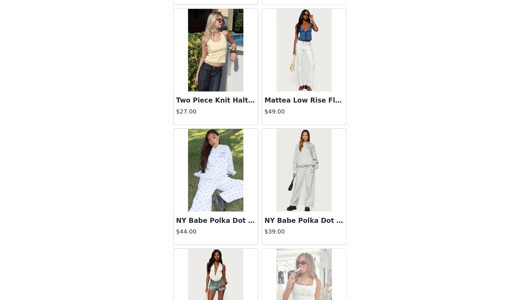
scroll to position [7430, 0]
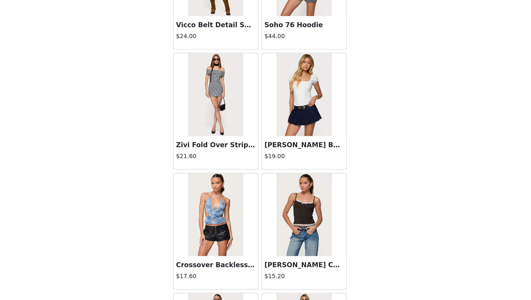
scroll to position [8283, 0]
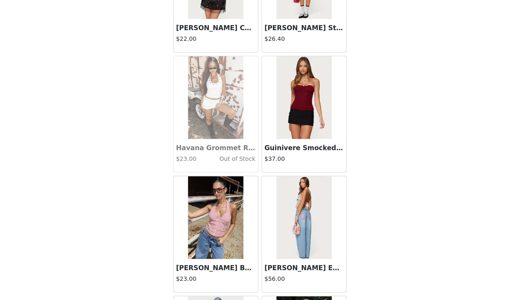
scroll to position [9137, 0]
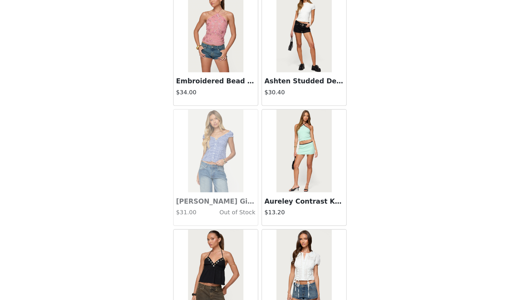
scroll to position [9991, 0]
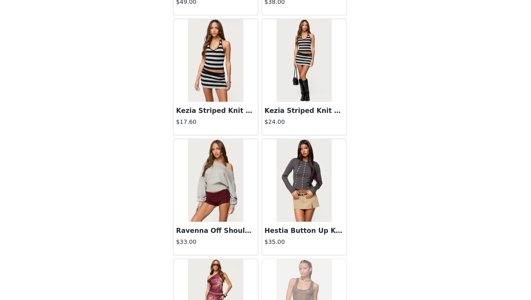
scroll to position [10845, 0]
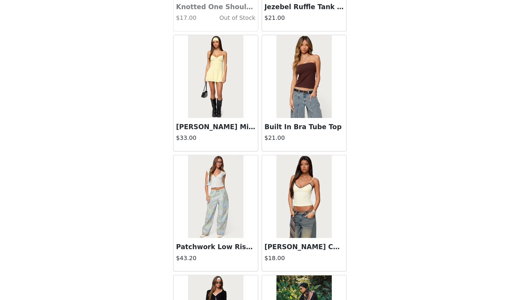
scroll to position [11698, 0]
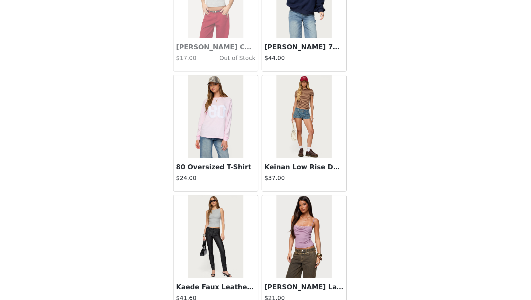
scroll to position [12217, 0]
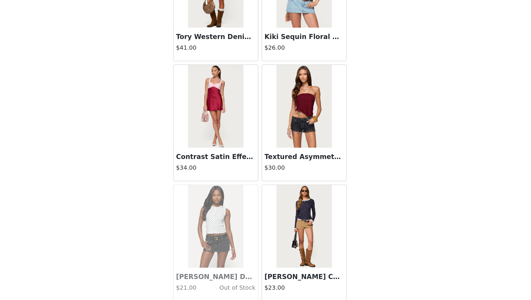
scroll to position [13405, 0]
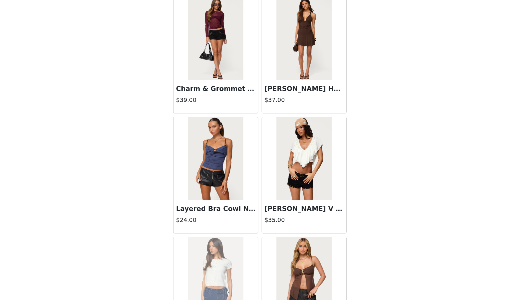
scroll to position [14259, 0]
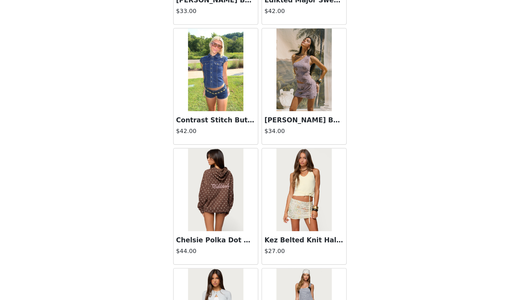
scroll to position [15113, 0]
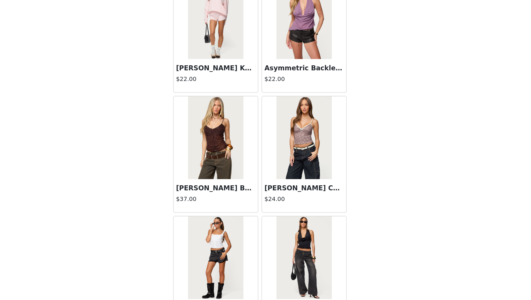
scroll to position [15966, 0]
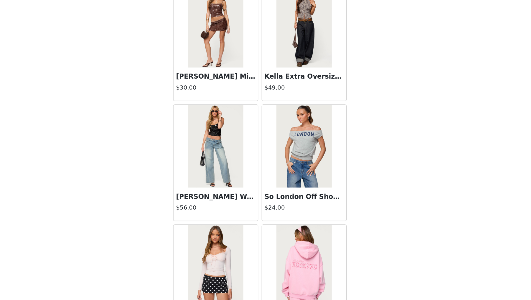
scroll to position [16820, 0]
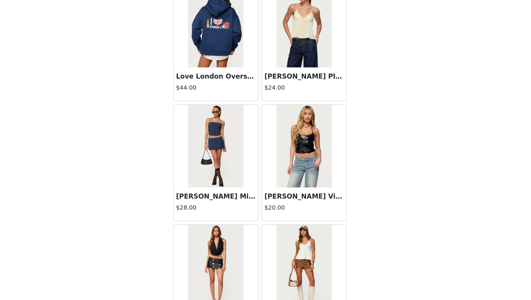
scroll to position [17673, 0]
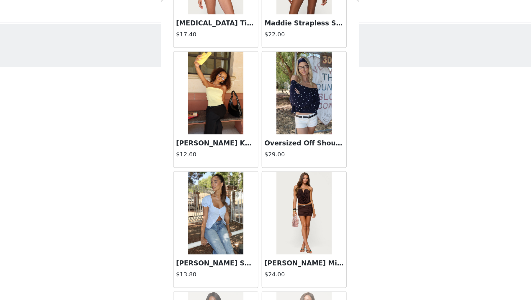
scroll to position [0, 0]
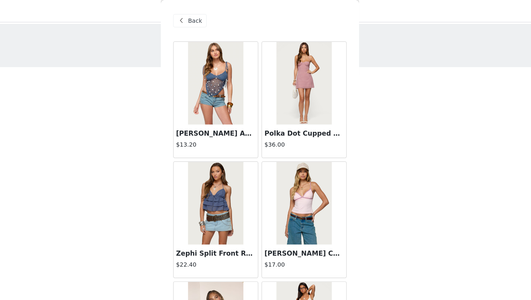
click at [217, 14] on span "Back" at bounding box center [219, 15] width 10 height 6
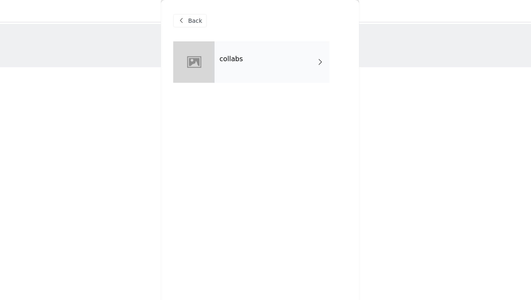
click at [217, 14] on span "Back" at bounding box center [219, 15] width 10 height 6
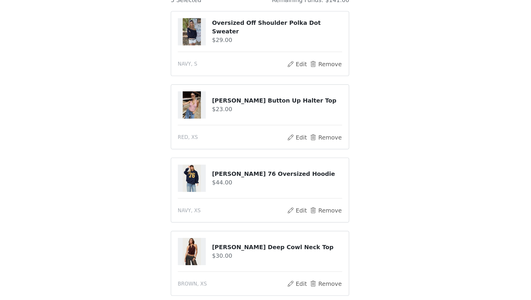
scroll to position [124, 0]
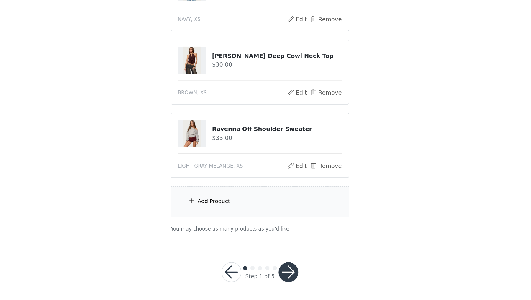
click at [234, 236] on div "Add Product" at bounding box center [265, 229] width 127 height 22
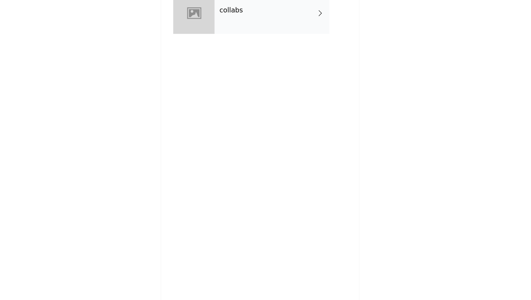
click at [263, 54] on div "collabs" at bounding box center [274, 45] width 82 height 30
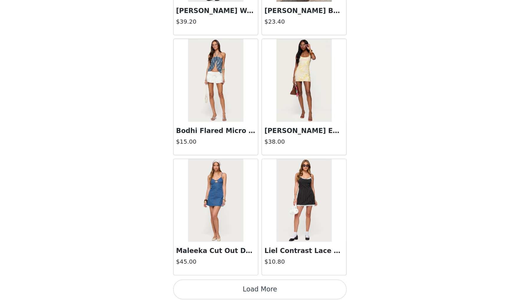
click at [256, 239] on button "Load More" at bounding box center [266, 292] width 124 height 14
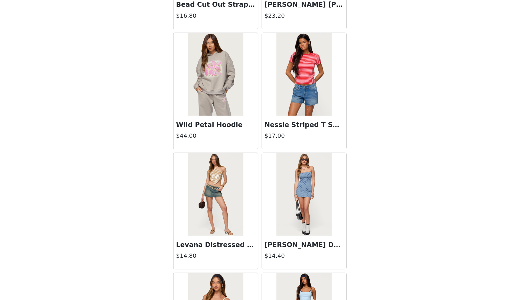
scroll to position [1455, 0]
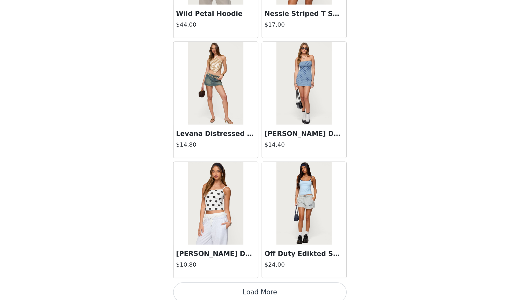
click at [262, 239] on button "Load More" at bounding box center [266, 294] width 124 height 14
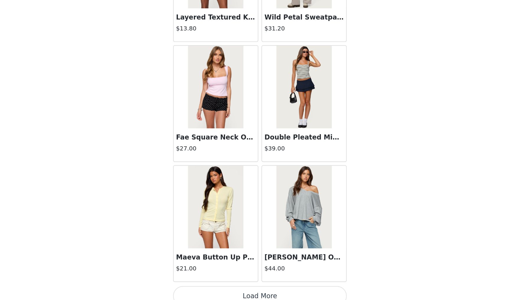
click at [265, 239] on button "Load More" at bounding box center [266, 297] width 124 height 14
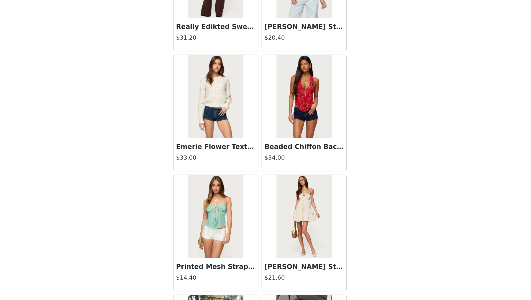
scroll to position [3162, 0]
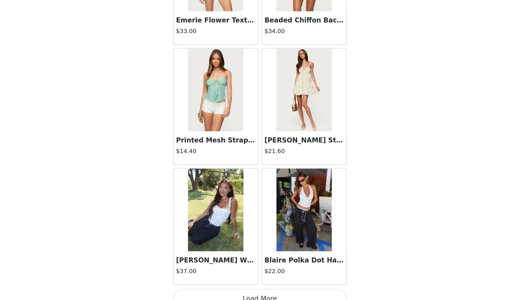
click at [261, 239] on button "Load More" at bounding box center [266, 299] width 124 height 14
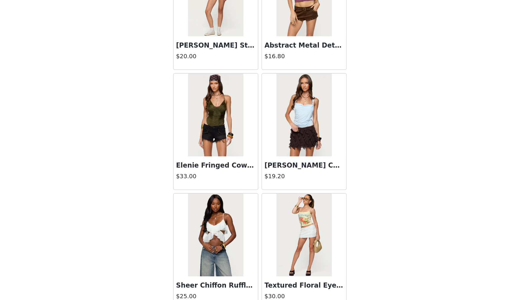
scroll to position [4015, 0]
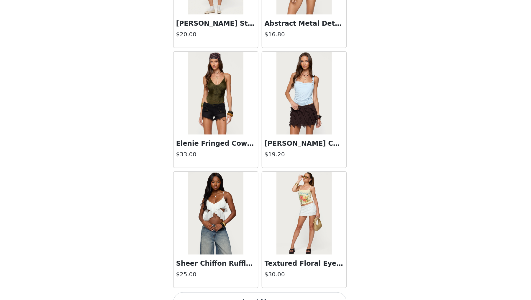
click at [265, 239] on button "Load More" at bounding box center [266, 301] width 124 height 14
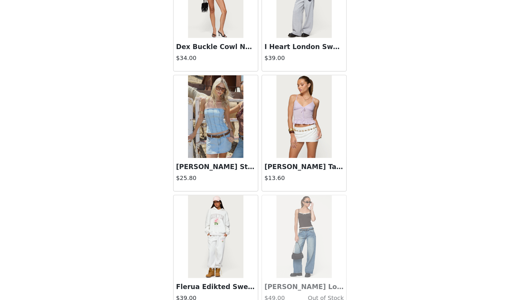
scroll to position [4869, 0]
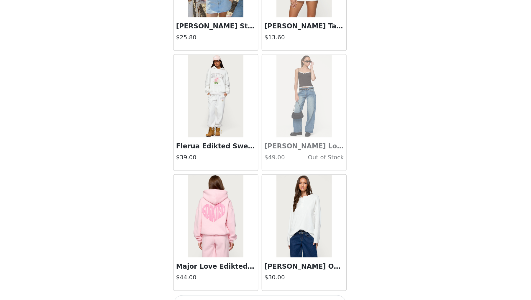
click at [254, 239] on button "Load More" at bounding box center [266, 303] width 124 height 14
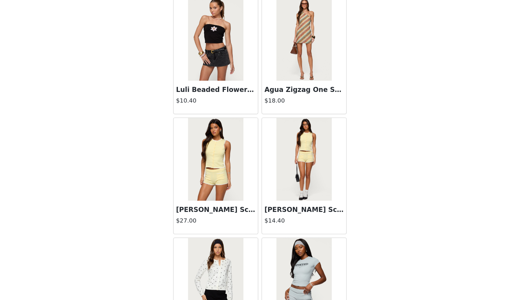
scroll to position [5723, 0]
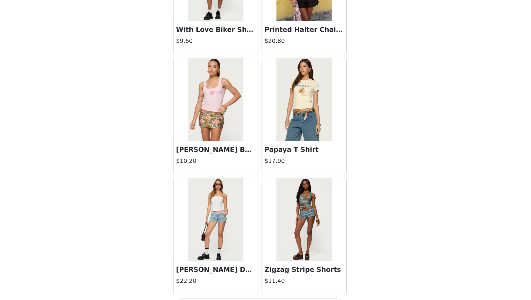
click at [259, 239] on button "Load More" at bounding box center [266, 305] width 124 height 14
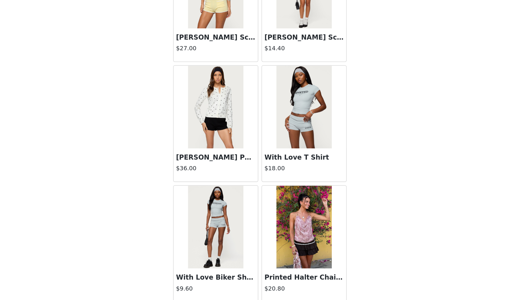
scroll to position [5547, 0]
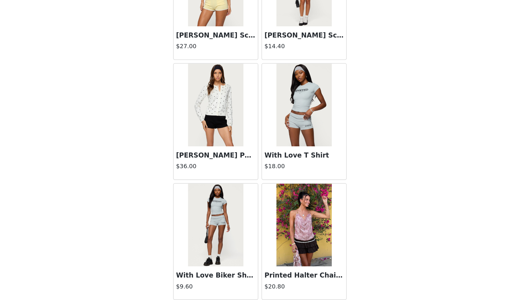
click at [246, 144] on img at bounding box center [233, 160] width 39 height 59
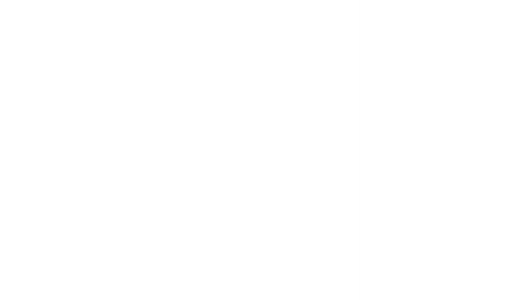
scroll to position [0, 0]
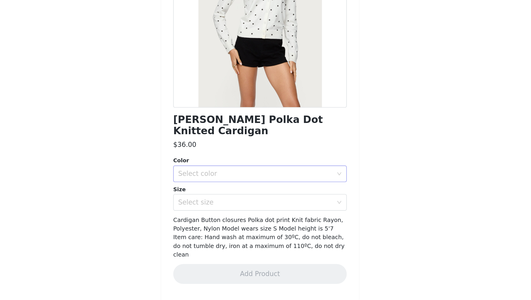
click at [223, 207] on div "Select color" at bounding box center [262, 210] width 110 height 6
click at [221, 213] on li "BLACK AND WHITE" at bounding box center [266, 214] width 124 height 9
click at [220, 227] on div "Select size" at bounding box center [262, 230] width 110 height 6
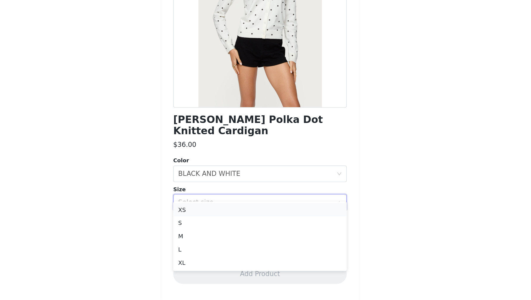
click at [218, 235] on li "XS" at bounding box center [266, 234] width 124 height 9
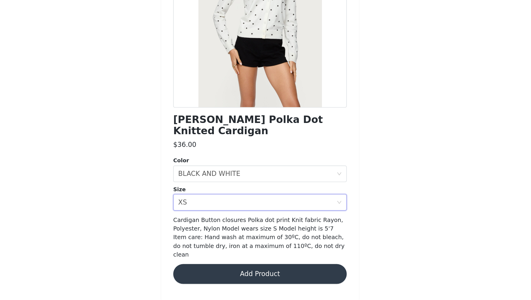
click at [221, 239] on button "Add Product" at bounding box center [266, 281] width 124 height 14
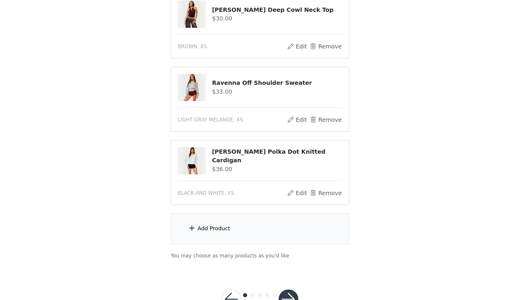
scroll to position [176, 0]
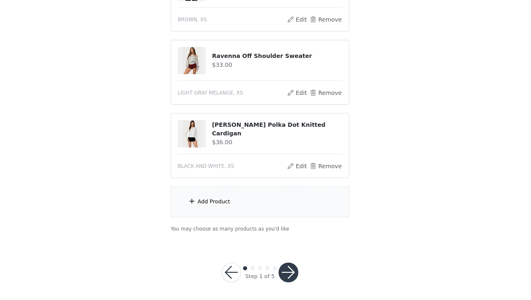
click at [222, 222] on div "Add Product" at bounding box center [265, 229] width 127 height 22
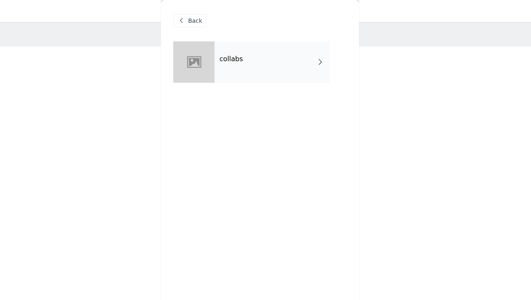
scroll to position [0, 0]
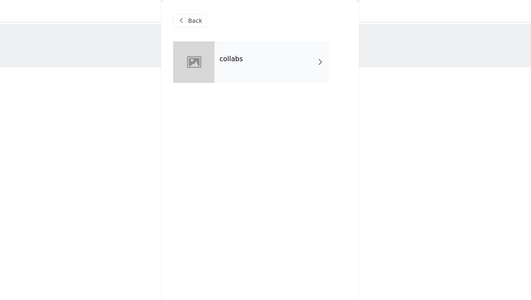
click at [215, 42] on div at bounding box center [219, 45] width 30 height 30
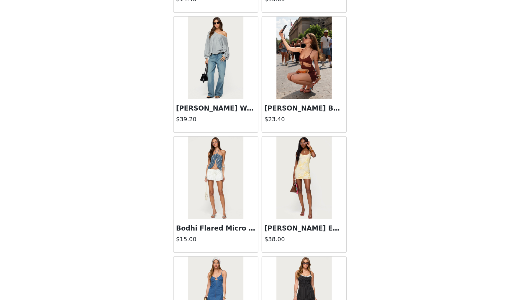
scroll to position [601, 0]
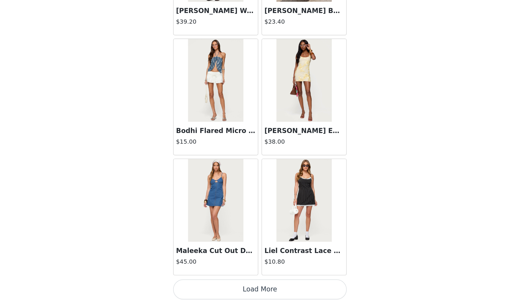
click at [253, 239] on button "Load More" at bounding box center [266, 292] width 124 height 14
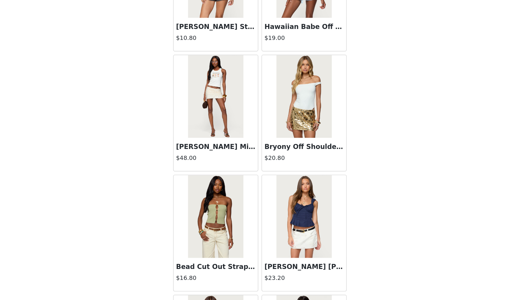
scroll to position [1455, 0]
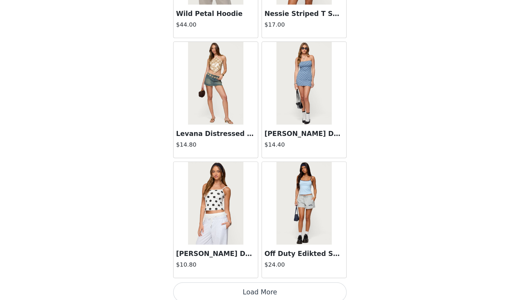
click at [267, 239] on button "Load More" at bounding box center [266, 294] width 124 height 14
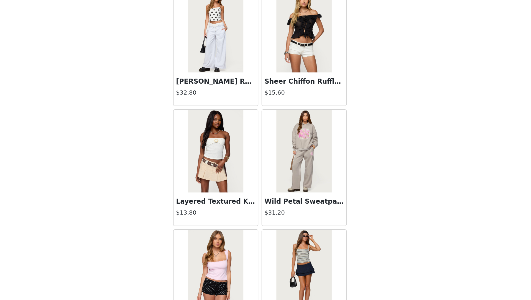
scroll to position [2308, 0]
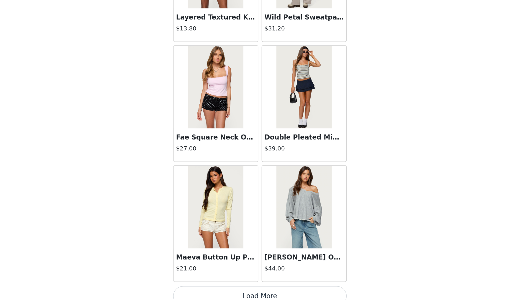
click at [256, 239] on button "Load More" at bounding box center [266, 297] width 124 height 14
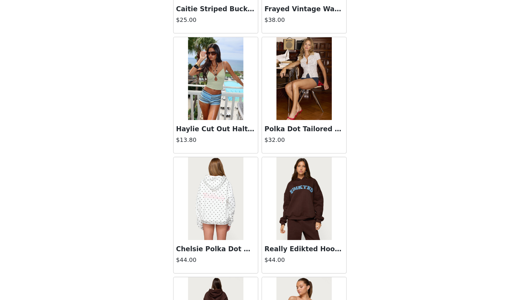
scroll to position [2824, 0]
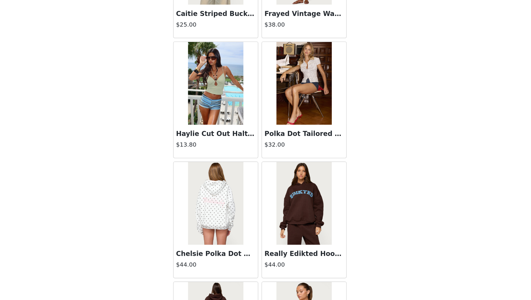
click at [289, 147] on img at bounding box center [296, 144] width 39 height 59
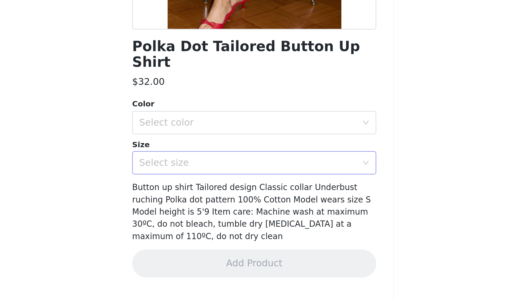
scroll to position [143, 0]
click at [243, 224] on div "Select size" at bounding box center [263, 229] width 113 height 11
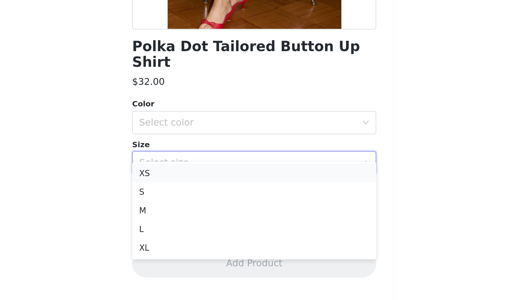
click at [231, 235] on li "XS" at bounding box center [266, 234] width 124 height 9
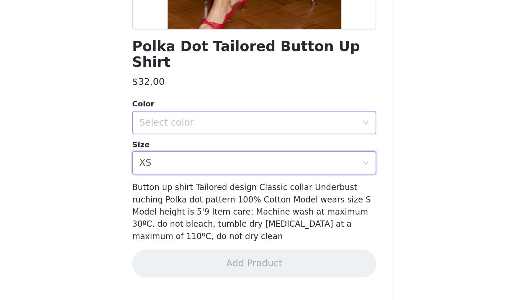
click at [238, 207] on div "Select color" at bounding box center [262, 210] width 110 height 6
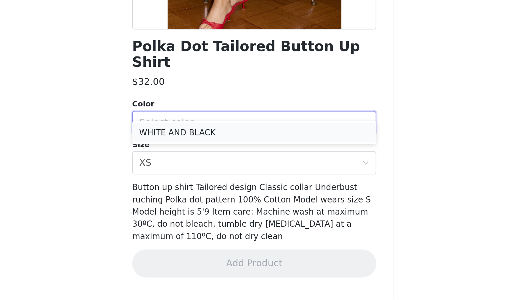
click at [234, 214] on li "WHITE AND BLACK" at bounding box center [266, 214] width 124 height 9
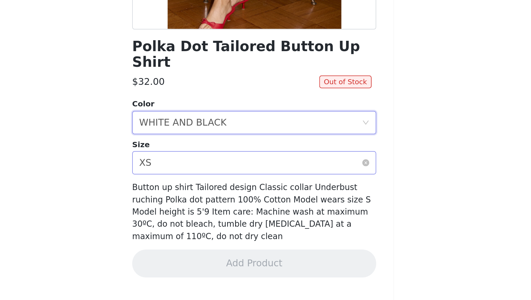
click at [270, 224] on div "Select size XS" at bounding box center [263, 229] width 113 height 11
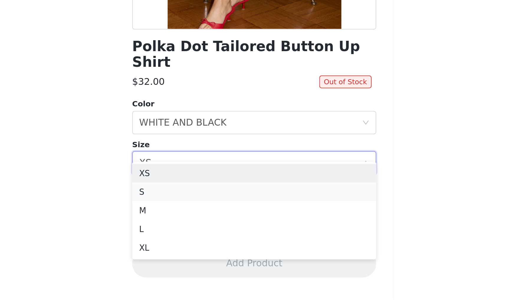
click at [249, 239] on li "S" at bounding box center [266, 244] width 124 height 9
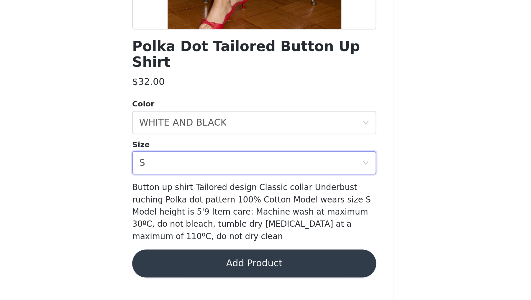
click at [244, 239] on button "Add Product" at bounding box center [266, 281] width 124 height 14
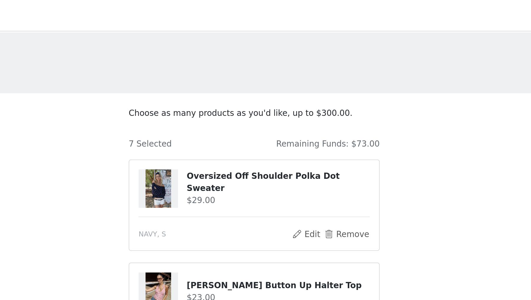
scroll to position [0, 0]
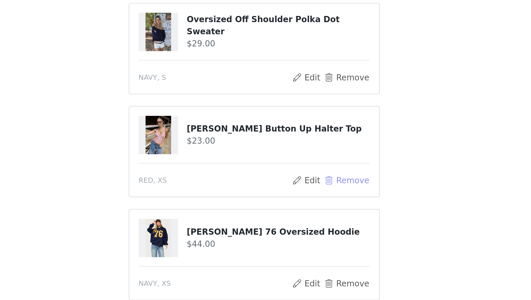
click at [309, 170] on button "Remove" at bounding box center [313, 171] width 24 height 7
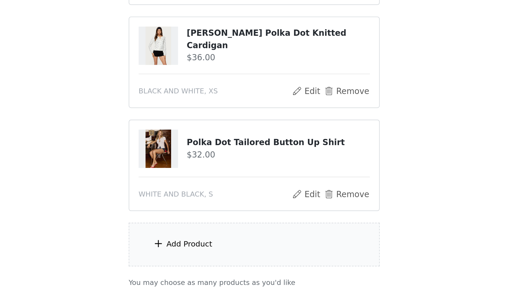
scroll to position [176, 0]
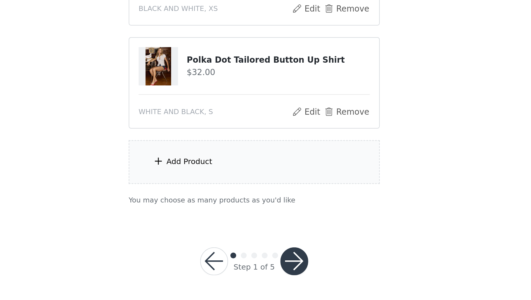
click at [266, 225] on div "Add Product" at bounding box center [265, 229] width 127 height 22
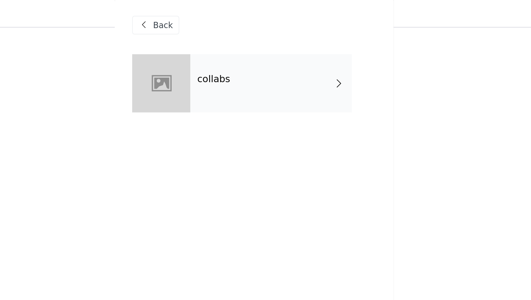
scroll to position [137, 0]
click at [242, 53] on div "collabs" at bounding box center [274, 45] width 82 height 30
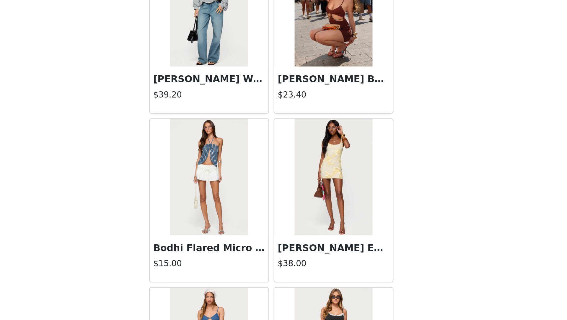
scroll to position [581, 0]
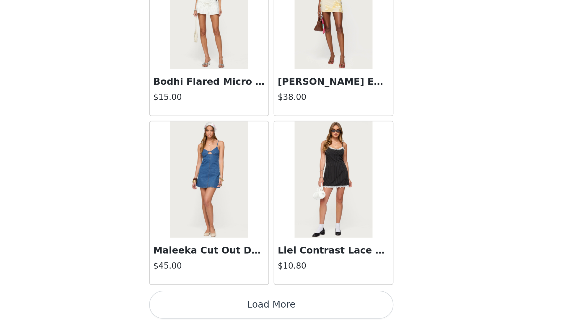
click at [288, 239] on button "Load More" at bounding box center [283, 312] width 124 height 14
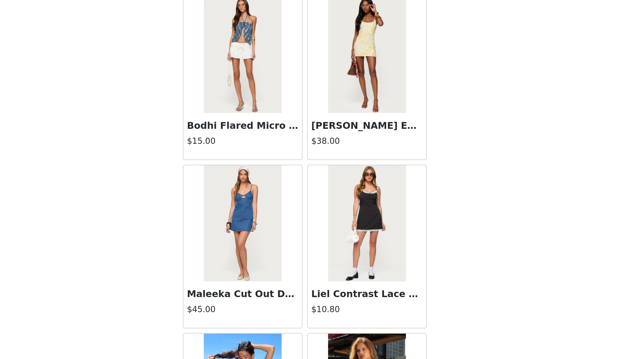
scroll to position [117, 0]
click at [403, 237] on div "STEP 1 OF 5 Products Choose as many products as you'd like, up to $300.00. 6 Se…" at bounding box center [318, 109] width 637 height 418
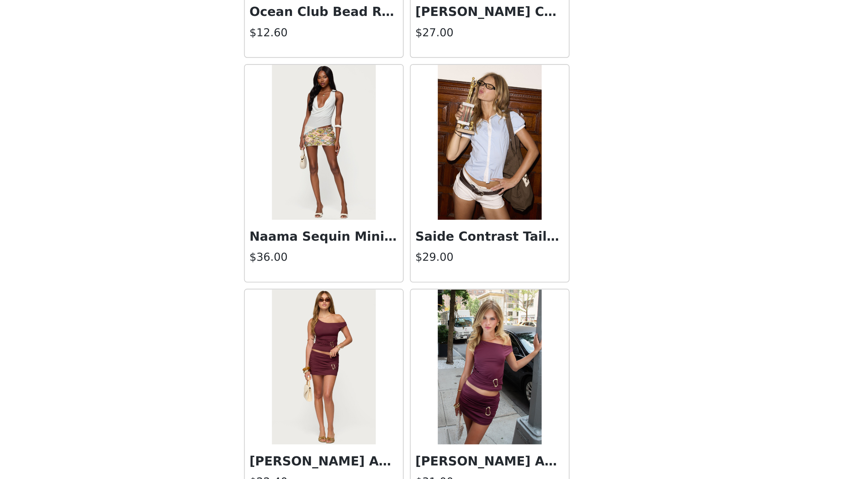
scroll to position [770, 0]
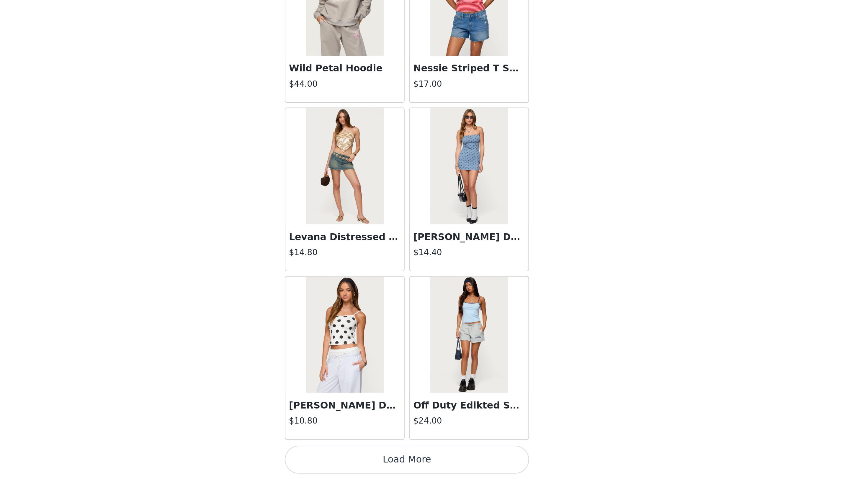
click at [425, 239] on button "Load More" at bounding box center [425, 469] width 124 height 14
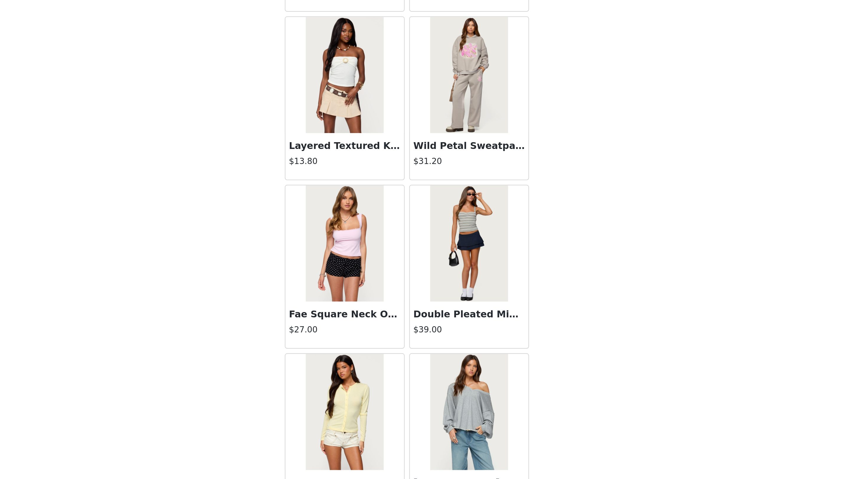
scroll to position [2135, 0]
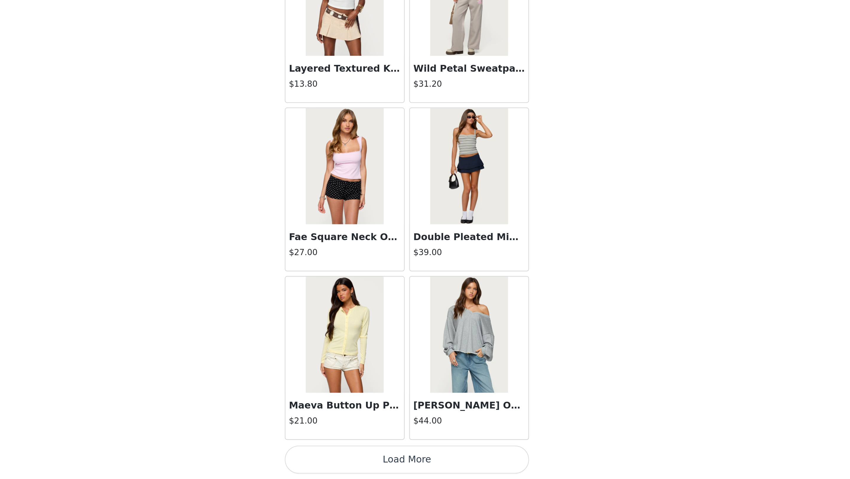
click at [425, 239] on button "Load More" at bounding box center [425, 469] width 124 height 14
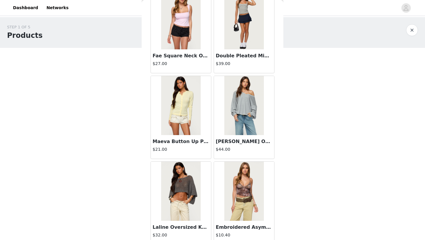
scroll to position [2451, 0]
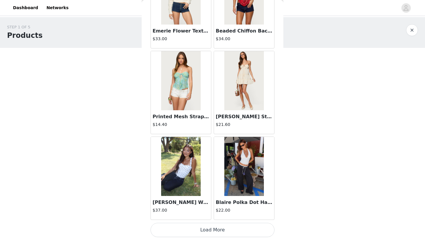
click at [244, 230] on button "Load More" at bounding box center [213, 230] width 124 height 14
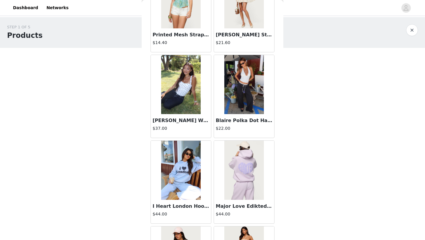
scroll to position [3373, 0]
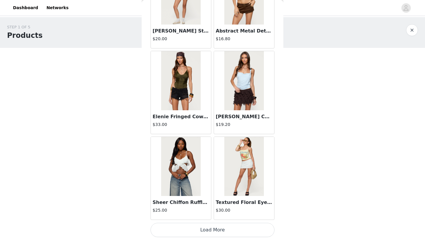
click at [246, 231] on button "Load More" at bounding box center [213, 230] width 124 height 14
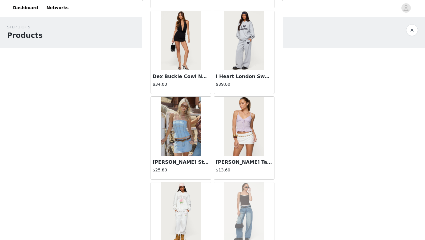
scroll to position [4943, 0]
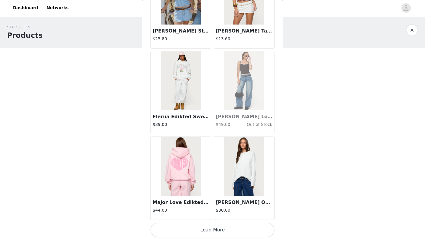
click at [255, 234] on button "Load More" at bounding box center [213, 230] width 124 height 14
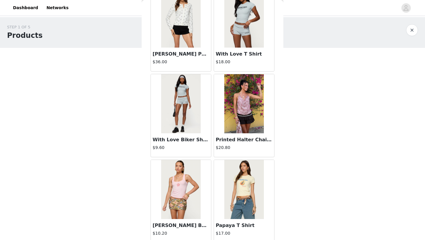
scroll to position [5799, 0]
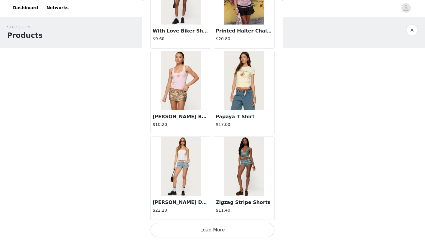
click at [248, 231] on button "Load More" at bounding box center [213, 230] width 124 height 14
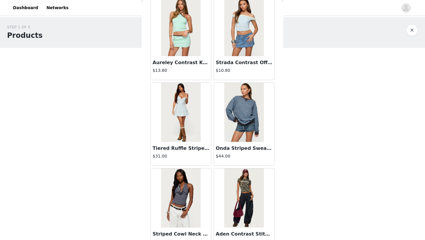
scroll to position [6654, 0]
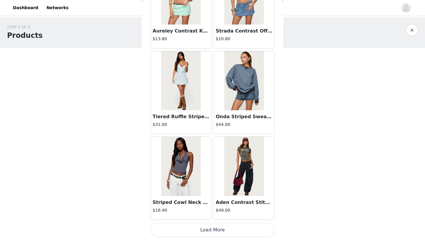
click at [257, 235] on button "Load More" at bounding box center [213, 230] width 124 height 14
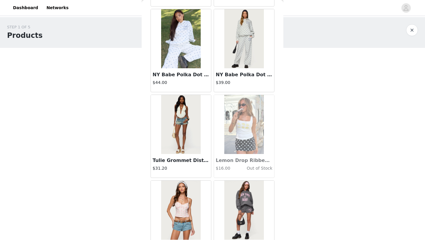
scroll to position [7510, 0]
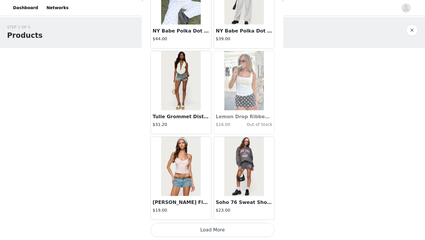
click at [248, 230] on button "Load More" at bounding box center [213, 230] width 124 height 14
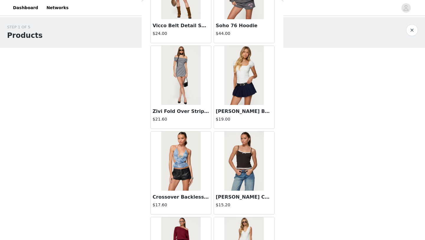
scroll to position [8366, 0]
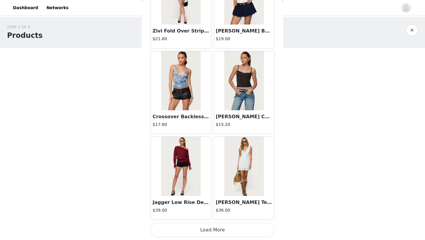
click at [252, 232] on button "Load More" at bounding box center [213, 230] width 124 height 14
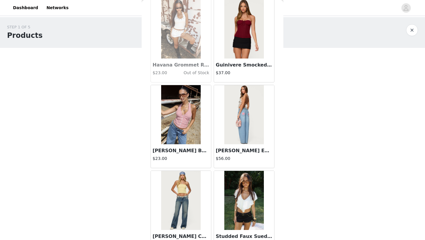
scroll to position [9222, 0]
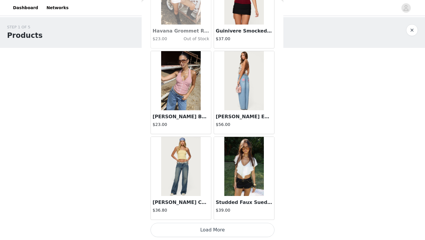
click at [251, 228] on button "Load More" at bounding box center [213, 230] width 124 height 14
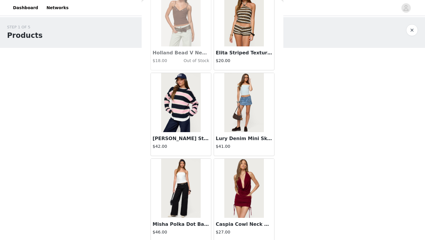
scroll to position [10078, 0]
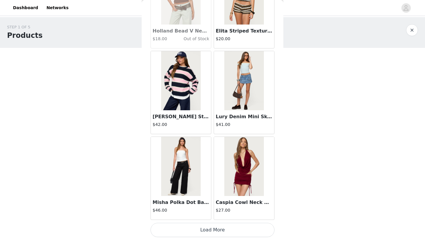
click at [261, 232] on button "Load More" at bounding box center [213, 230] width 124 height 14
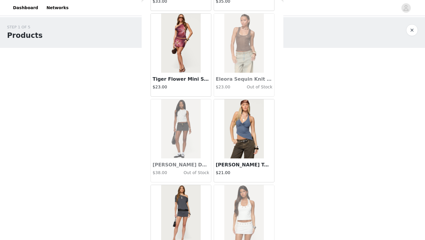
scroll to position [10934, 0]
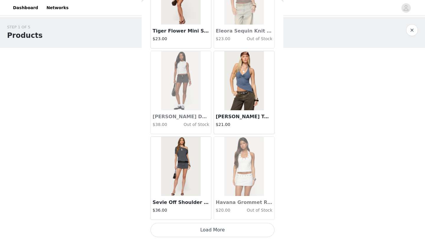
click at [252, 231] on button "Load More" at bounding box center [213, 230] width 124 height 14
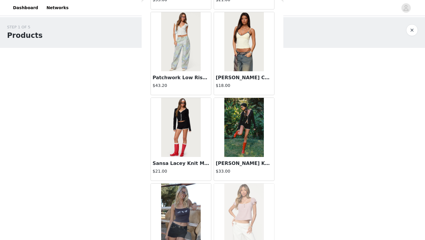
scroll to position [11789, 0]
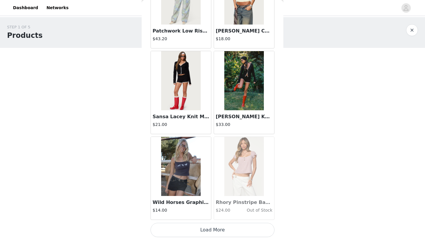
click at [250, 229] on button "Load More" at bounding box center [213, 230] width 124 height 14
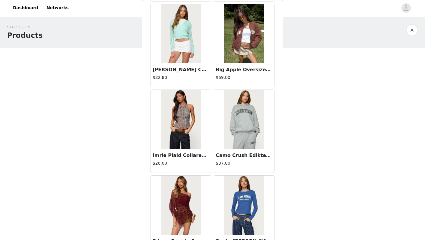
scroll to position [12645, 0]
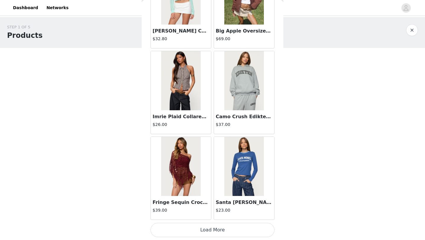
click at [256, 224] on button "Load More" at bounding box center [213, 230] width 124 height 14
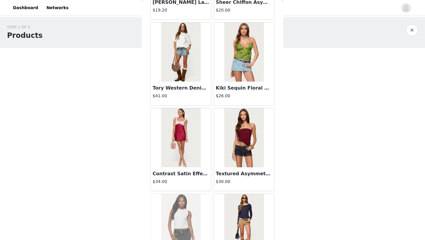
scroll to position [13501, 0]
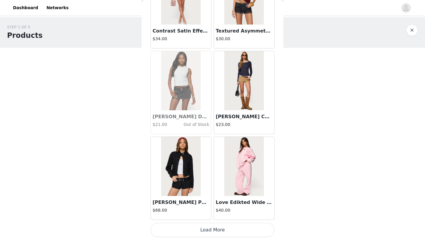
click at [253, 227] on button "Load More" at bounding box center [213, 230] width 124 height 14
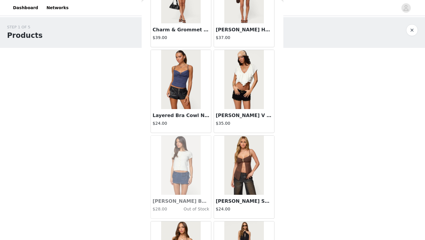
scroll to position [14357, 0]
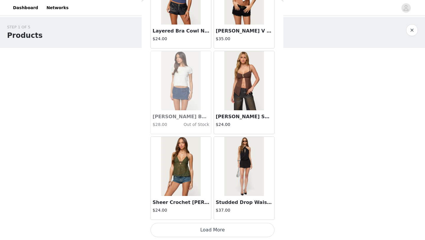
click at [261, 233] on button "Load More" at bounding box center [213, 230] width 124 height 14
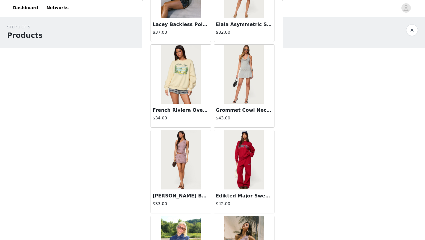
scroll to position [15213, 0]
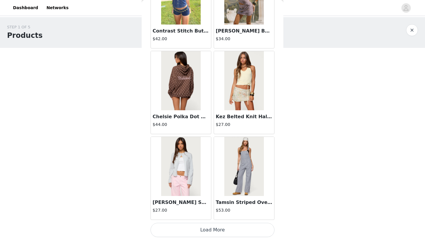
click at [259, 232] on button "Load More" at bounding box center [213, 230] width 124 height 14
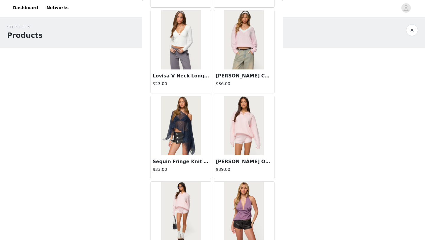
scroll to position [16069, 0]
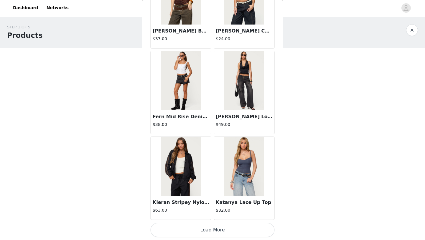
click at [259, 228] on button "Load More" at bounding box center [213, 230] width 124 height 14
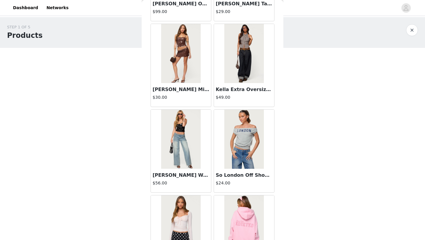
scroll to position [16925, 0]
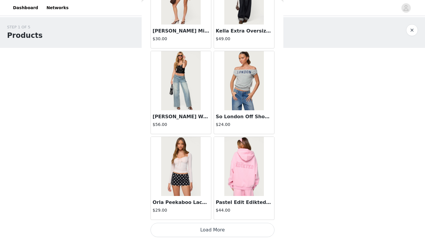
click at [261, 231] on button "Load More" at bounding box center [213, 230] width 124 height 14
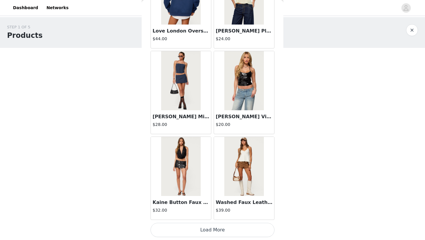
click at [251, 229] on button "Load More" at bounding box center [213, 230] width 124 height 14
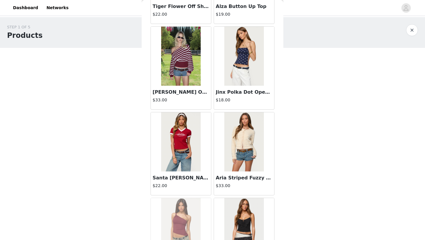
scroll to position [11380, 0]
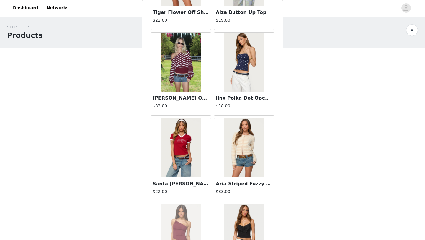
click at [179, 67] on img at bounding box center [180, 61] width 39 height 59
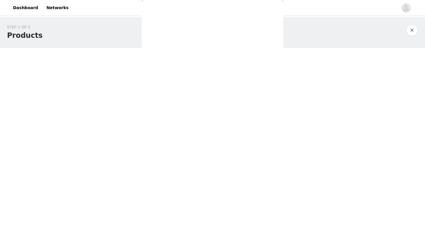
scroll to position [0, 0]
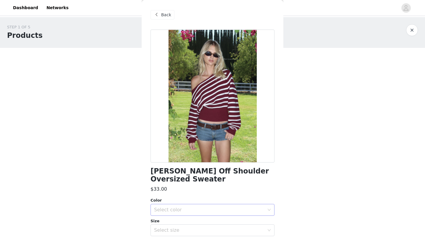
click at [162, 206] on div "Select color" at bounding box center [210, 209] width 113 height 11
click at [164, 218] on li "BURGUNDY" at bounding box center [213, 214] width 124 height 9
click at [166, 228] on div "Select size" at bounding box center [213, 230] width 124 height 12
click at [164, 237] on li "XS" at bounding box center [213, 234] width 124 height 9
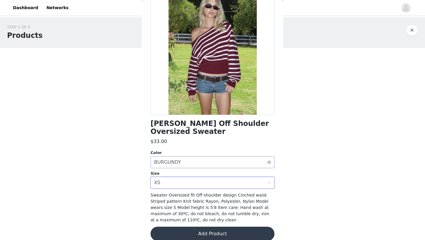
scroll to position [2, 0]
click at [176, 230] on button "Add Product" at bounding box center [213, 233] width 124 height 14
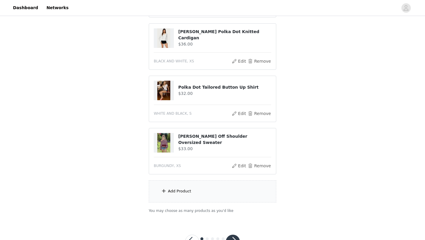
scroll to position [290, 0]
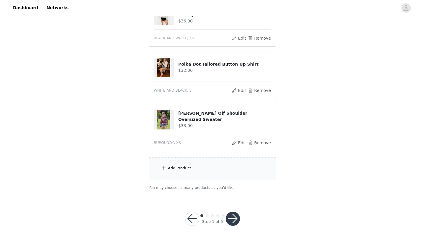
click at [178, 169] on div "Add Product" at bounding box center [179, 168] width 23 height 6
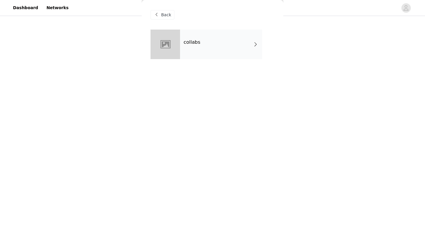
click at [188, 39] on div "collabs" at bounding box center [221, 45] width 82 height 30
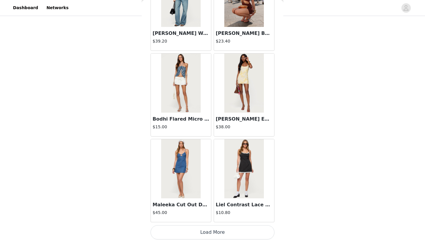
scroll to position [663, 0]
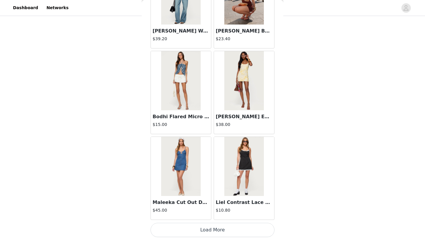
click at [186, 227] on button "Load More" at bounding box center [213, 230] width 124 height 14
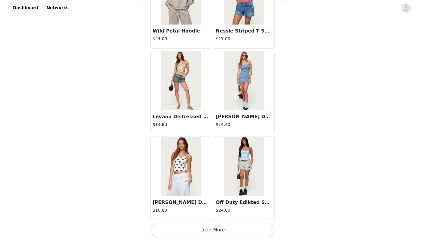
click at [194, 230] on button "Load More" at bounding box center [213, 230] width 124 height 14
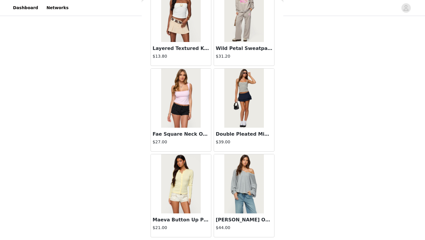
scroll to position [2375, 0]
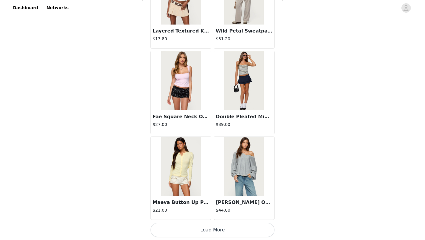
click at [205, 236] on button "Load More" at bounding box center [213, 230] width 124 height 14
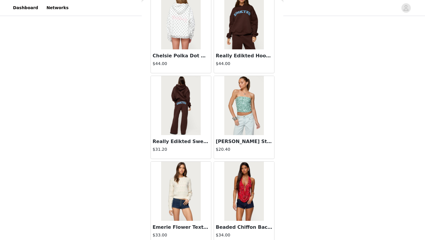
scroll to position [3231, 0]
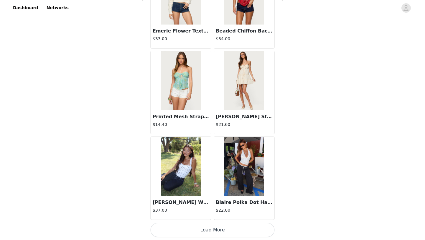
click at [187, 223] on button "Load More" at bounding box center [213, 230] width 124 height 14
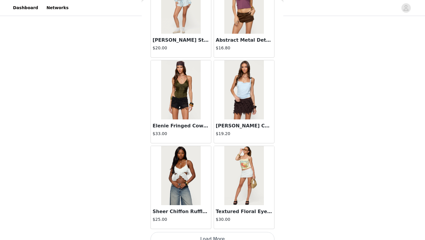
scroll to position [4087, 0]
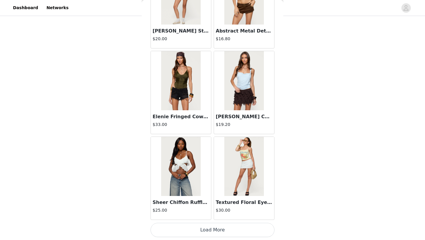
click at [200, 230] on button "Load More" at bounding box center [213, 230] width 124 height 14
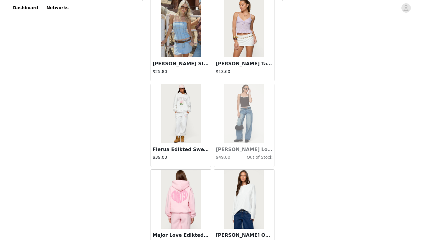
scroll to position [4943, 0]
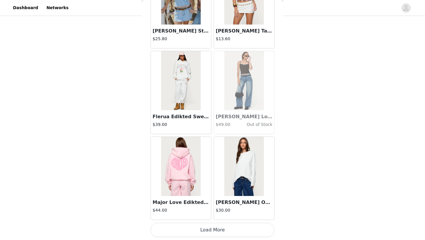
click at [203, 230] on button "Load More" at bounding box center [213, 230] width 124 height 14
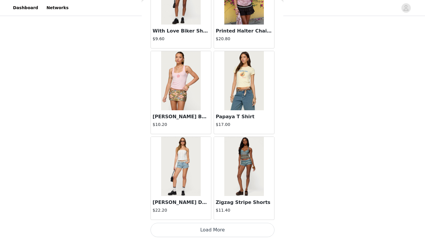
click at [202, 229] on button "Load More" at bounding box center [213, 230] width 124 height 14
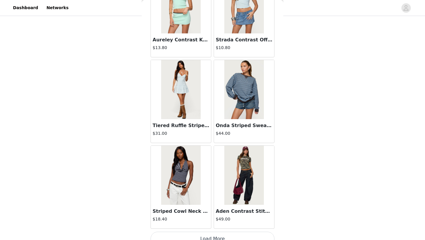
scroll to position [6654, 0]
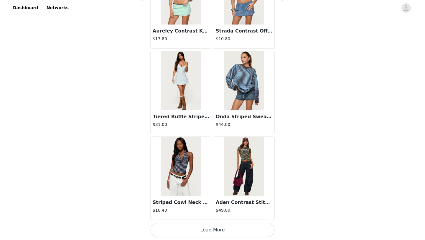
click at [203, 229] on button "Load More" at bounding box center [213, 230] width 124 height 14
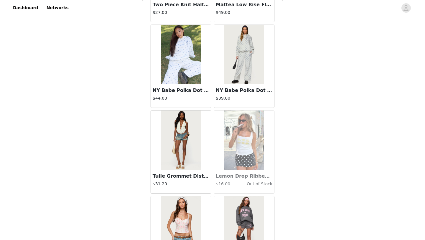
scroll to position [7510, 0]
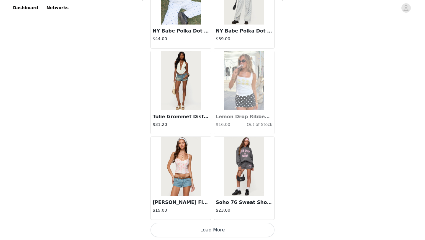
click at [208, 231] on button "Load More" at bounding box center [213, 230] width 124 height 14
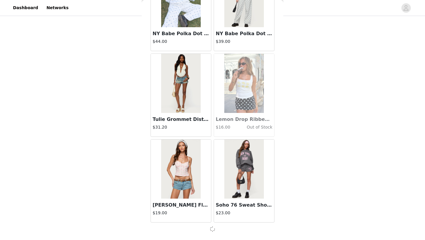
scroll to position [7508, 0]
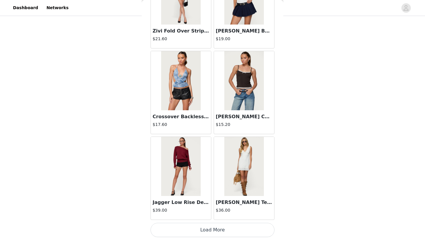
click at [214, 233] on button "Load More" at bounding box center [213, 230] width 124 height 14
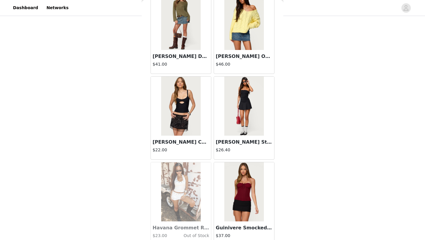
scroll to position [9222, 0]
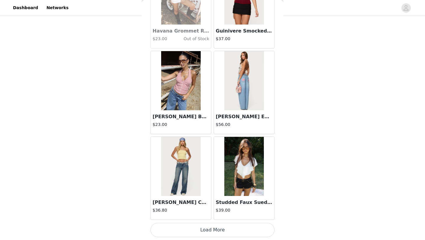
click at [209, 233] on button "Load More" at bounding box center [213, 230] width 124 height 14
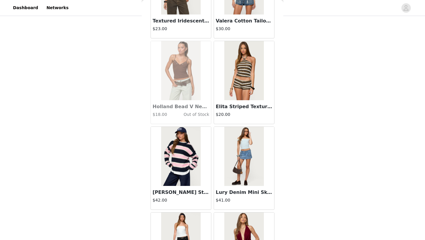
scroll to position [10003, 0]
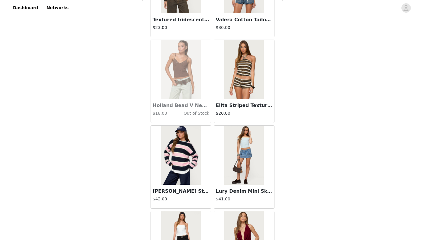
click at [195, 164] on img at bounding box center [180, 154] width 39 height 59
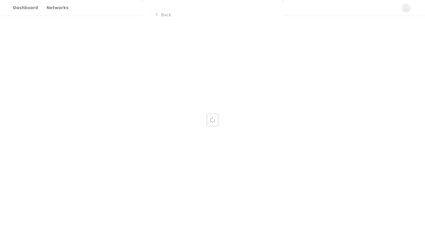
scroll to position [0, 0]
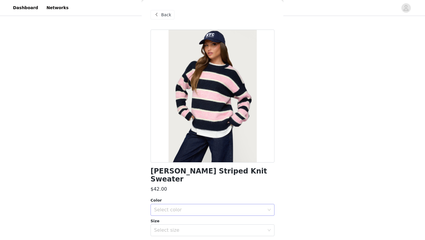
click at [183, 207] on div "Select color" at bounding box center [209, 210] width 110 height 6
click at [175, 219] on li "NAVY AND PINK" at bounding box center [213, 214] width 124 height 9
click at [174, 226] on div "Select size" at bounding box center [210, 229] width 113 height 11
click at [171, 233] on li "XS" at bounding box center [213, 234] width 124 height 9
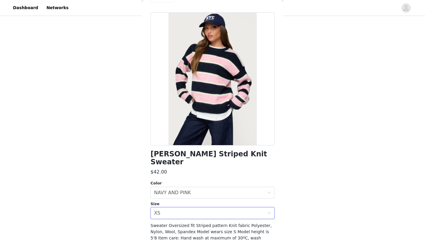
scroll to position [41, 0]
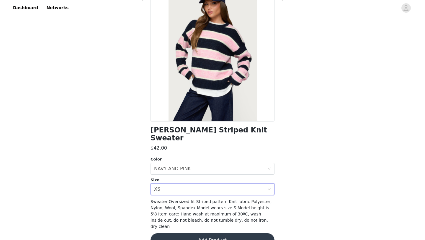
click at [176, 233] on button "Add Product" at bounding box center [213, 240] width 124 height 14
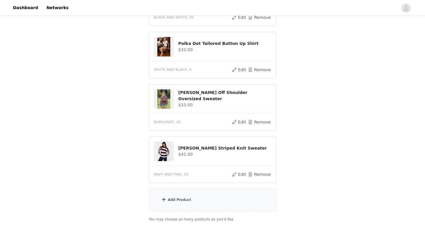
scroll to position [342, 0]
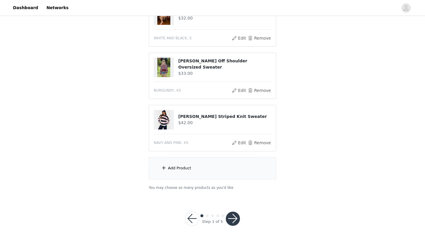
click at [183, 174] on div "Add Product" at bounding box center [212, 168] width 127 height 22
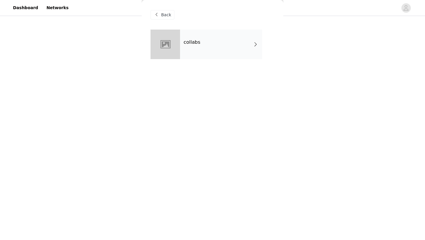
click at [206, 44] on div "collabs" at bounding box center [221, 45] width 82 height 30
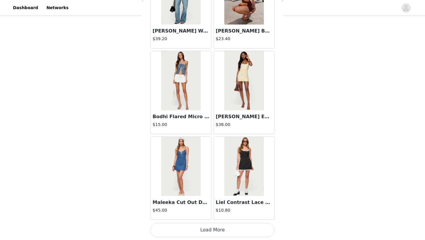
click at [212, 228] on button "Load More" at bounding box center [213, 230] width 124 height 14
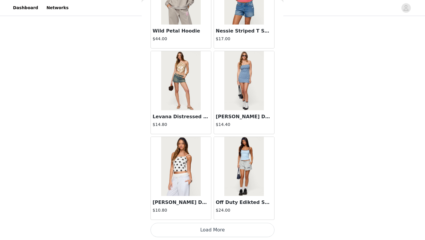
click at [212, 228] on button "Load More" at bounding box center [213, 230] width 124 height 14
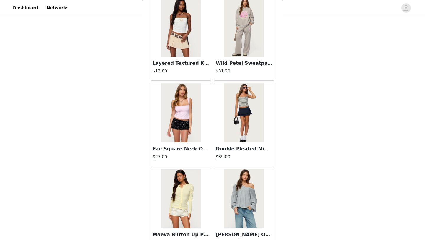
scroll to position [2375, 0]
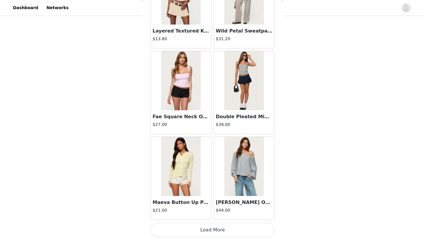
click at [207, 229] on button "Load More" at bounding box center [213, 230] width 124 height 14
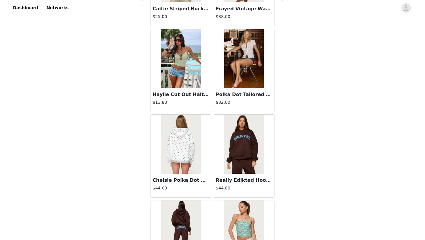
scroll to position [2912, 0]
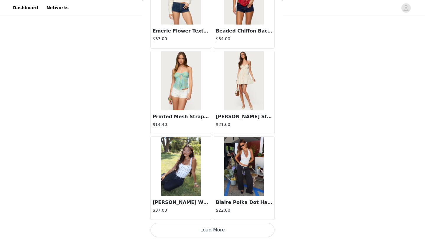
click at [194, 226] on button "Load More" at bounding box center [213, 230] width 124 height 14
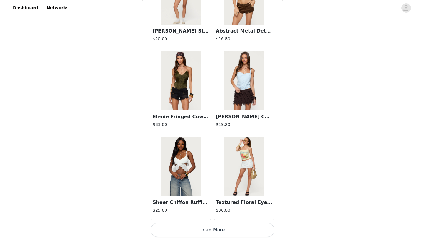
scroll to position [342, 0]
click at [197, 232] on button "Load More" at bounding box center [213, 230] width 124 height 14
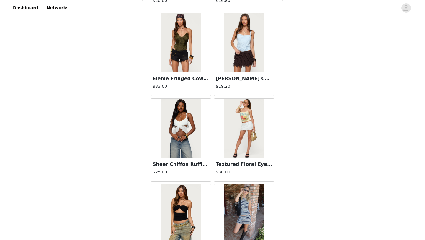
scroll to position [4309, 0]
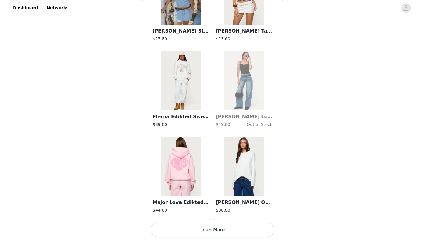
click at [200, 231] on button "Load More" at bounding box center [213, 230] width 124 height 14
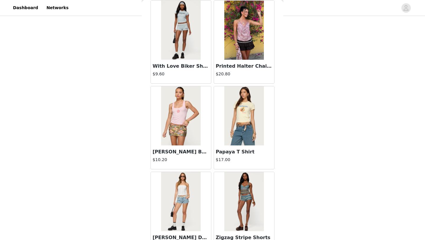
scroll to position [5799, 0]
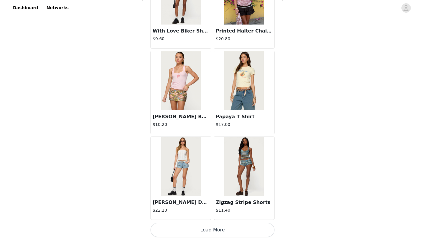
click at [202, 231] on button "Load More" at bounding box center [213, 230] width 124 height 14
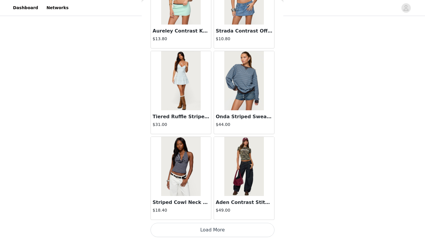
click at [200, 230] on button "Load More" at bounding box center [213, 230] width 124 height 14
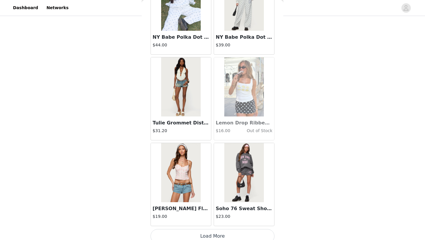
scroll to position [7510, 0]
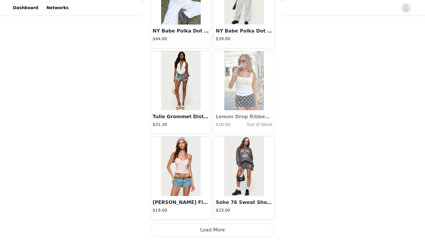
click at [205, 224] on button "Load More" at bounding box center [213, 230] width 124 height 14
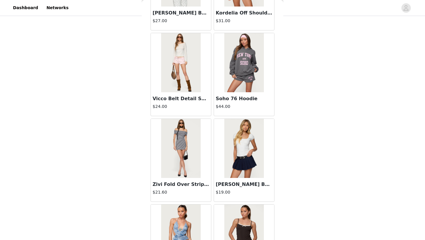
scroll to position [8366, 0]
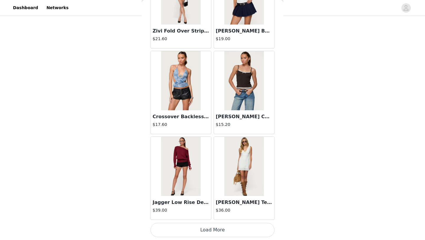
click at [214, 229] on button "Load More" at bounding box center [213, 230] width 124 height 14
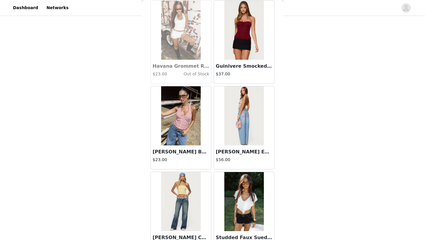
scroll to position [9222, 0]
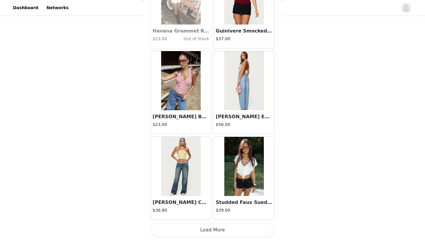
click at [208, 230] on button "Load More" at bounding box center [213, 230] width 124 height 14
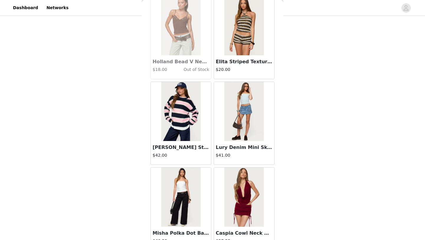
scroll to position [10078, 0]
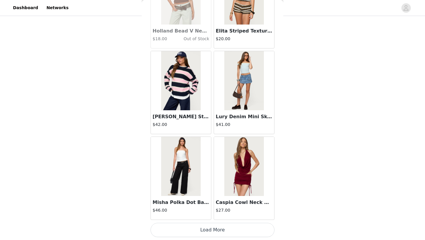
click at [204, 227] on button "Load More" at bounding box center [213, 230] width 124 height 14
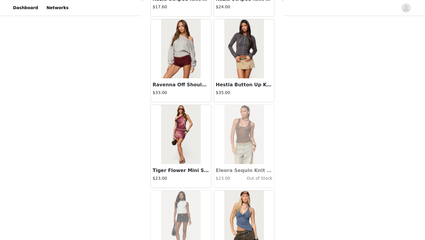
scroll to position [10934, 0]
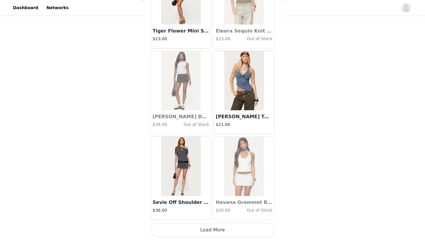
click at [215, 233] on button "Load More" at bounding box center [213, 230] width 124 height 14
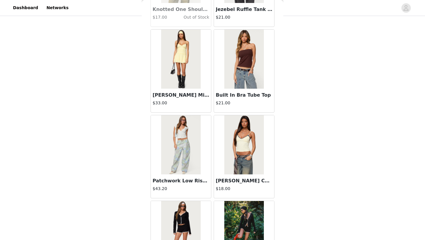
scroll to position [11789, 0]
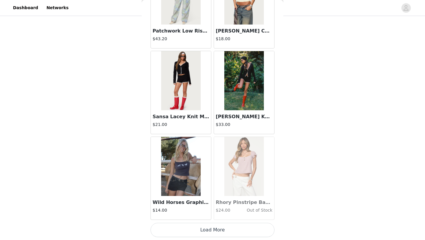
click at [207, 228] on button "Load More" at bounding box center [213, 230] width 124 height 14
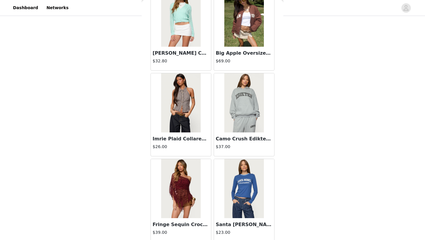
scroll to position [12645, 0]
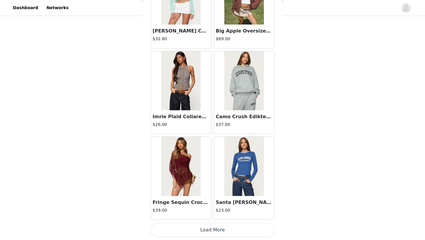
click at [207, 232] on button "Load More" at bounding box center [213, 230] width 124 height 14
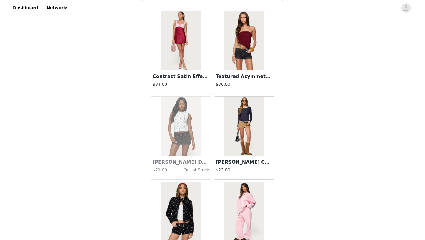
scroll to position [13501, 0]
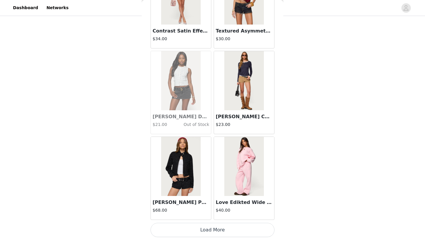
click at [208, 231] on button "Load More" at bounding box center [213, 230] width 124 height 14
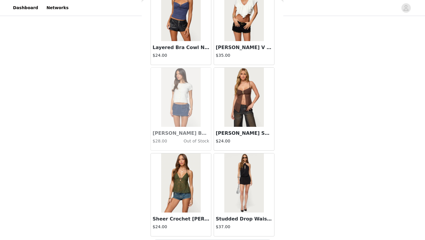
scroll to position [14357, 0]
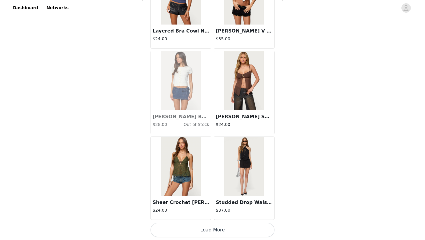
click at [207, 233] on button "Load More" at bounding box center [213, 230] width 124 height 14
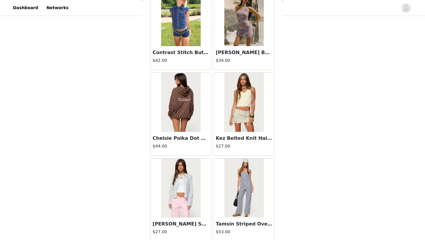
scroll to position [15213, 0]
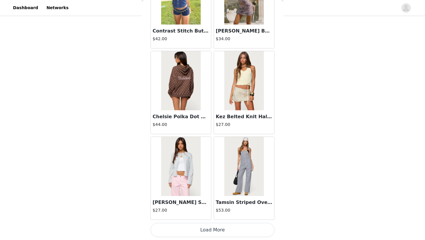
click at [207, 227] on button "Load More" at bounding box center [213, 230] width 124 height 14
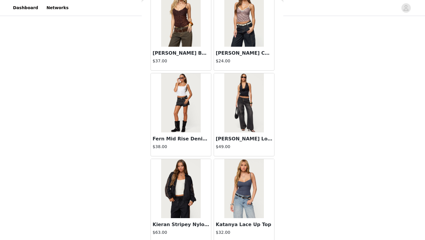
scroll to position [16069, 0]
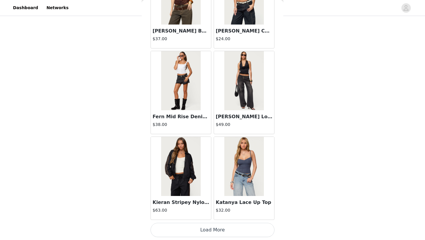
click at [200, 232] on button "Load More" at bounding box center [213, 230] width 124 height 14
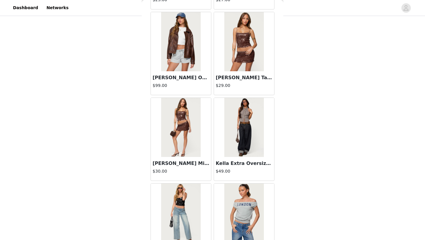
scroll to position [16925, 0]
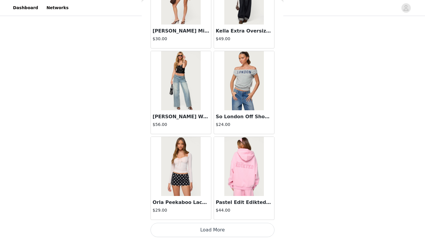
click at [201, 235] on button "Load More" at bounding box center [213, 230] width 124 height 14
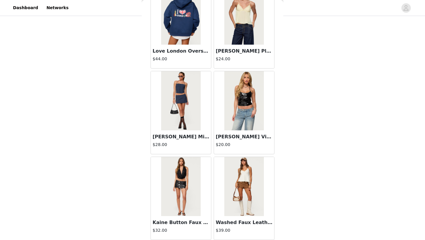
scroll to position [17780, 0]
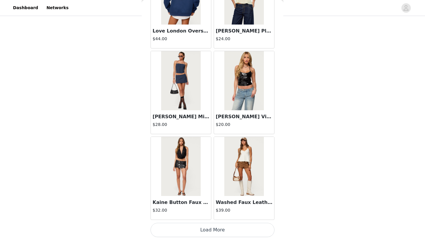
click at [200, 228] on button "Load More" at bounding box center [213, 230] width 124 height 14
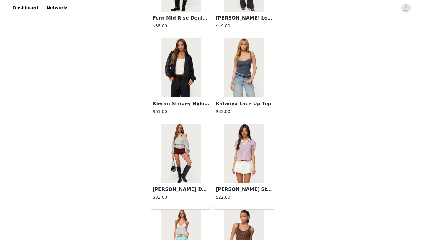
scroll to position [16164, 0]
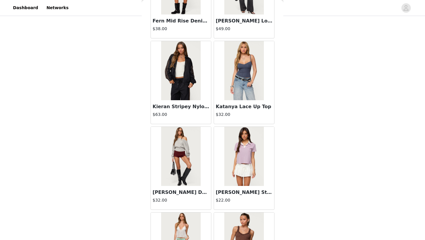
click at [181, 173] on img at bounding box center [180, 156] width 39 height 59
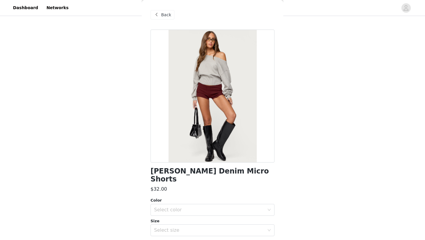
scroll to position [48, 0]
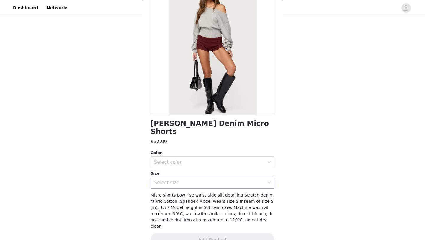
click at [172, 179] on div "Select size" at bounding box center [209, 182] width 110 height 6
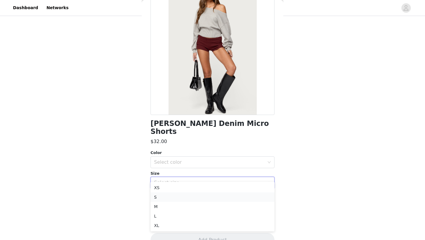
click at [167, 198] on li "S" at bounding box center [213, 196] width 124 height 9
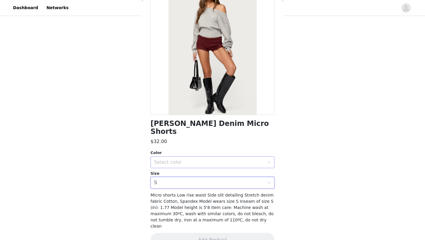
click at [175, 159] on div "Select color" at bounding box center [209, 162] width 110 height 6
click at [172, 167] on li "BURGUNDY" at bounding box center [213, 166] width 124 height 9
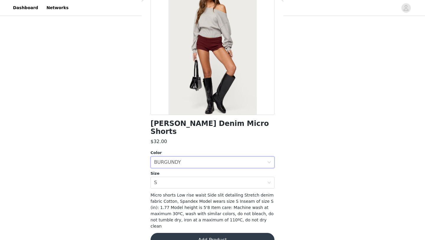
click at [190, 233] on button "Add Product" at bounding box center [213, 240] width 124 height 14
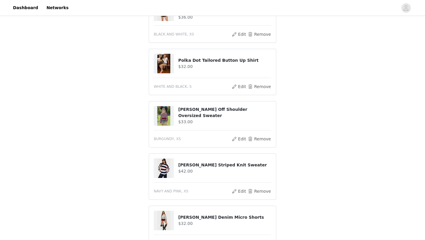
scroll to position [0, 0]
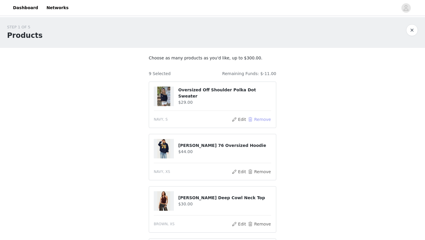
click at [261, 118] on button "Remove" at bounding box center [260, 119] width 24 height 7
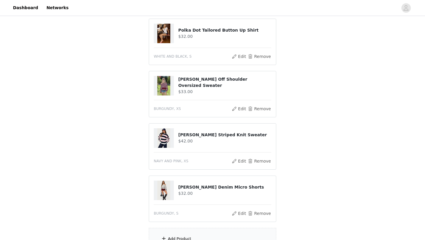
scroll to position [342, 0]
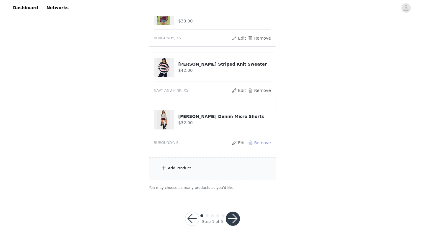
click at [263, 143] on button "Remove" at bounding box center [260, 142] width 24 height 7
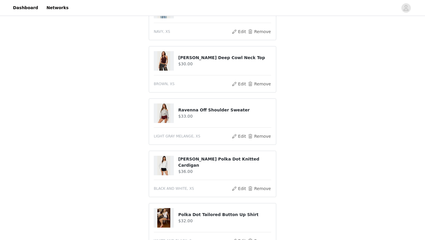
scroll to position [290, 0]
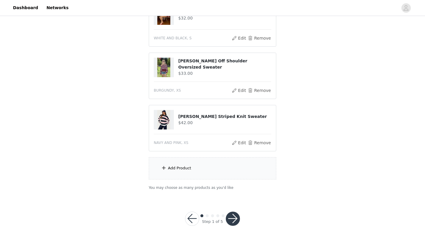
click at [194, 169] on div "Add Product" at bounding box center [212, 168] width 127 height 22
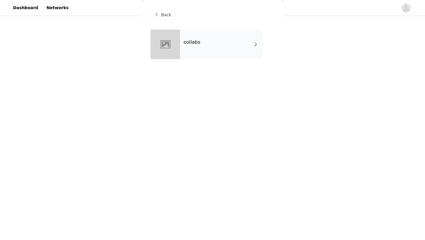
click at [212, 53] on div "collabs" at bounding box center [221, 45] width 82 height 30
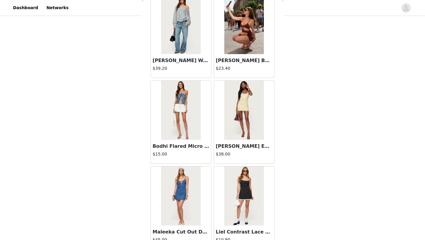
scroll to position [663, 0]
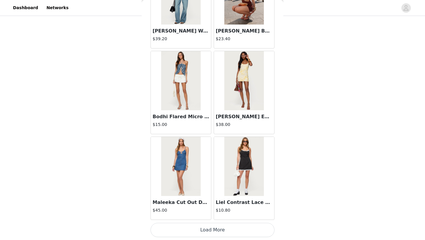
click at [196, 232] on button "Load More" at bounding box center [213, 230] width 124 height 14
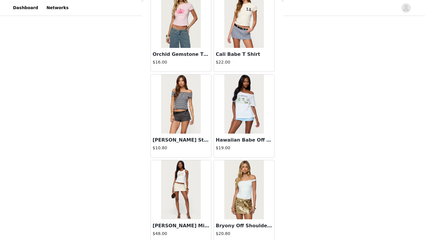
scroll to position [1154, 0]
click at [186, 116] on img at bounding box center [180, 103] width 39 height 59
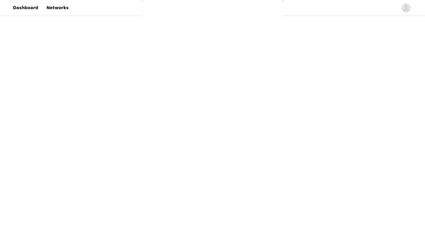
scroll to position [0, 0]
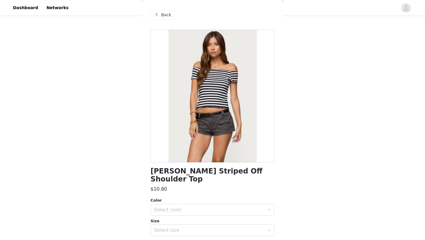
click at [165, 11] on div "Back" at bounding box center [163, 14] width 24 height 9
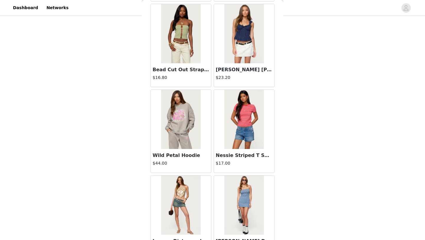
scroll to position [1519, 0]
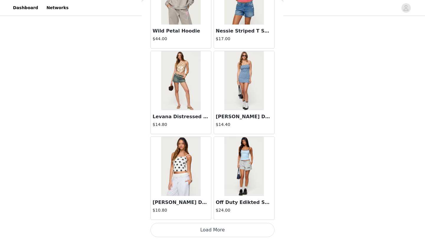
click at [191, 230] on button "Load More" at bounding box center [213, 230] width 124 height 14
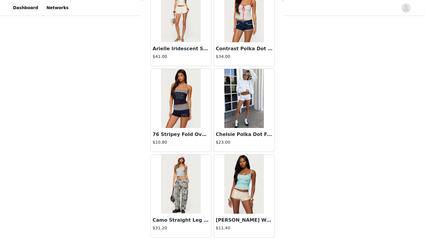
scroll to position [1927, 0]
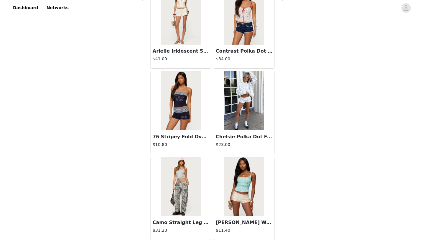
click at [236, 108] on img at bounding box center [243, 100] width 39 height 59
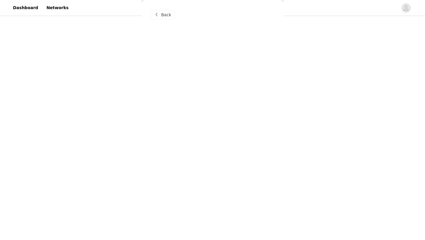
scroll to position [0, 0]
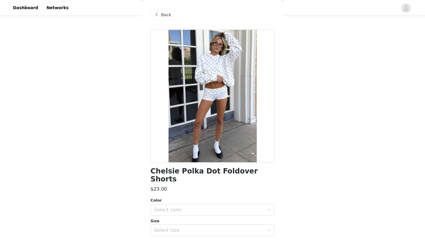
click at [159, 15] on span at bounding box center [156, 14] width 7 height 7
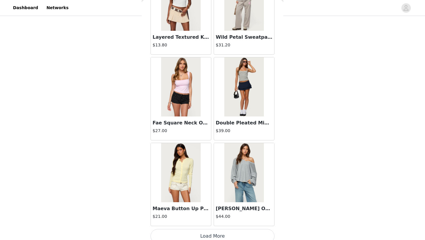
scroll to position [2375, 0]
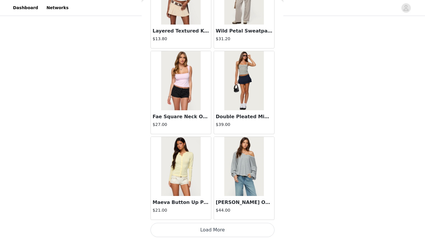
click at [201, 232] on button "Load More" at bounding box center [213, 230] width 124 height 14
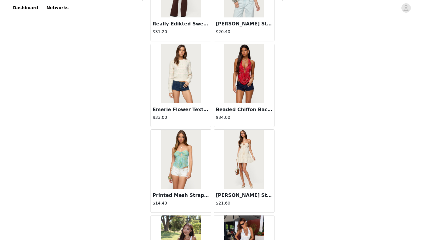
scroll to position [3231, 0]
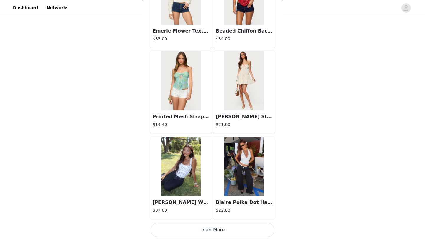
click at [188, 231] on button "Load More" at bounding box center [213, 230] width 124 height 14
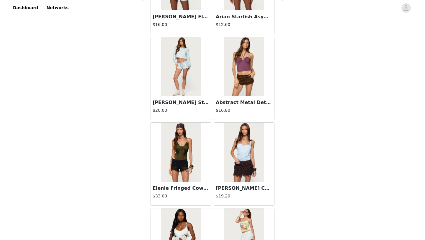
scroll to position [4087, 0]
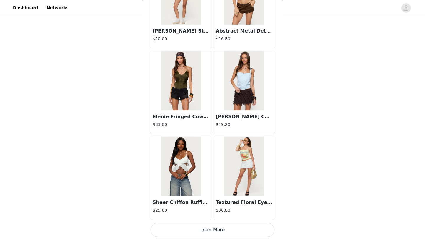
click at [192, 232] on button "Load More" at bounding box center [213, 230] width 124 height 14
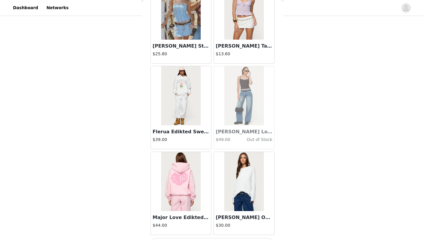
scroll to position [4943, 0]
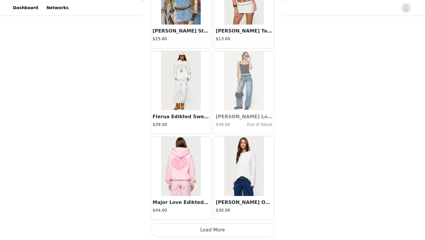
click at [197, 231] on button "Load More" at bounding box center [213, 230] width 124 height 14
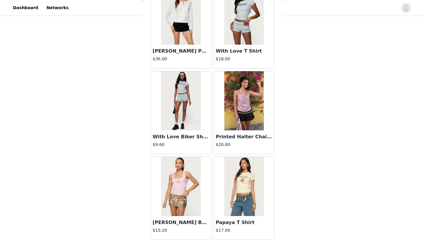
scroll to position [5799, 0]
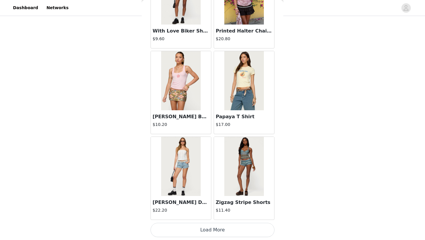
click at [198, 236] on button "Load More" at bounding box center [213, 230] width 124 height 14
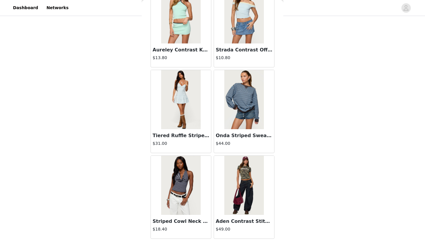
scroll to position [6654, 0]
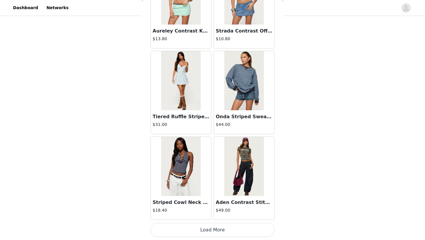
click at [198, 233] on button "Load More" at bounding box center [213, 230] width 124 height 14
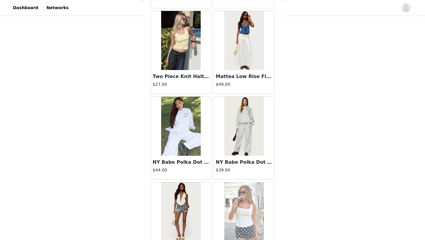
scroll to position [7508, 0]
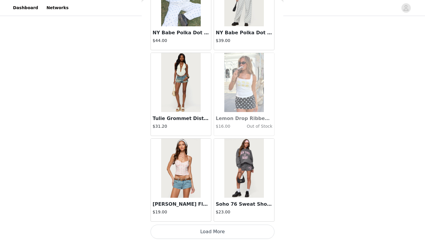
click at [197, 232] on button "Load More" at bounding box center [213, 231] width 124 height 14
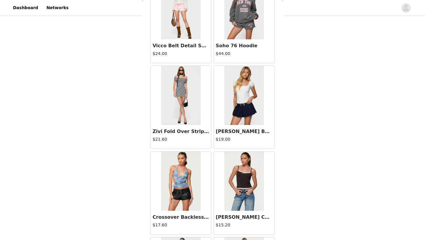
scroll to position [8366, 0]
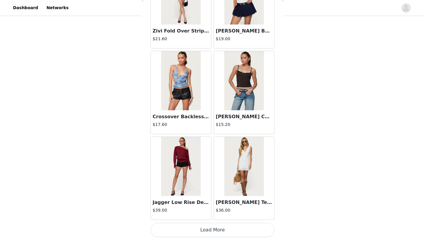
click at [197, 231] on button "Load More" at bounding box center [213, 230] width 124 height 14
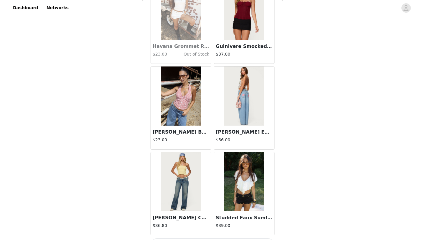
scroll to position [9222, 0]
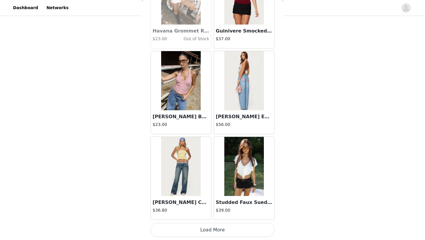
click at [206, 233] on button "Load More" at bounding box center [213, 230] width 124 height 14
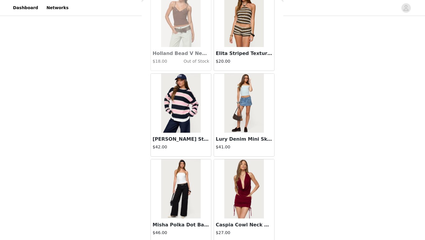
scroll to position [10078, 0]
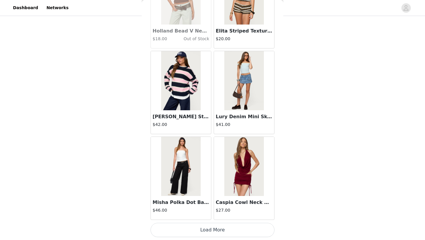
click at [206, 233] on button "Load More" at bounding box center [213, 230] width 124 height 14
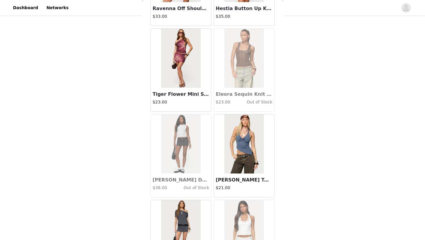
scroll to position [10934, 0]
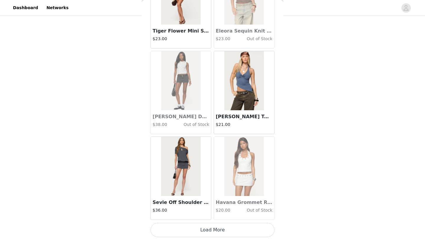
click at [206, 231] on button "Load More" at bounding box center [213, 230] width 124 height 14
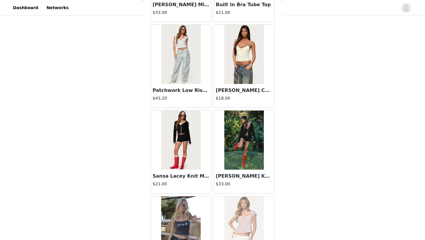
scroll to position [11789, 0]
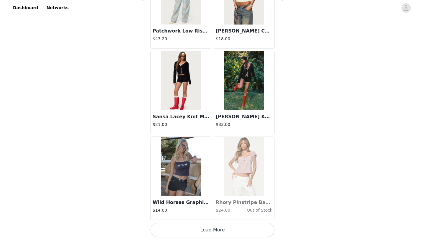
click at [208, 225] on button "Load More" at bounding box center [213, 230] width 124 height 14
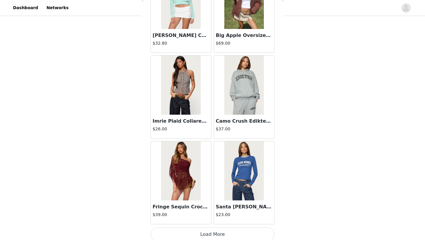
scroll to position [12645, 0]
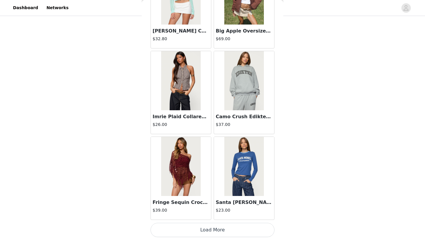
click at [207, 228] on button "Load More" at bounding box center [213, 230] width 124 height 14
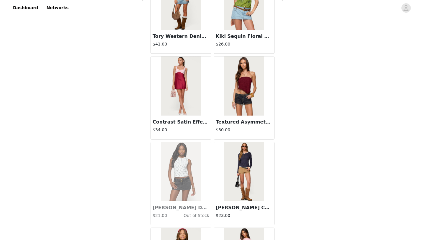
scroll to position [13501, 0]
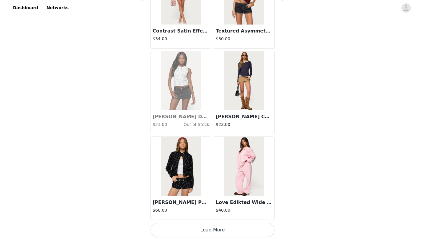
click at [215, 230] on button "Load More" at bounding box center [213, 230] width 124 height 14
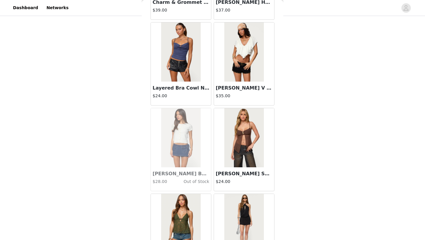
scroll to position [14357, 0]
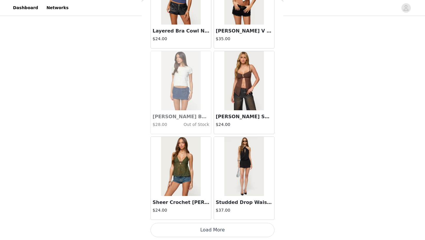
click at [211, 229] on button "Load More" at bounding box center [213, 230] width 124 height 14
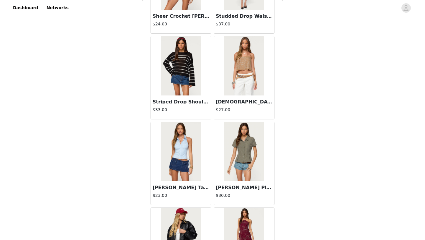
scroll to position [14546, 0]
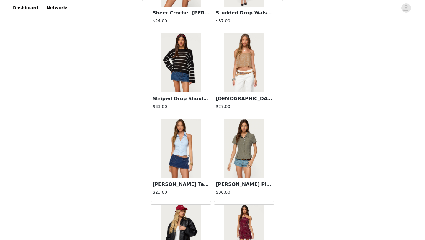
click at [227, 172] on img at bounding box center [243, 148] width 39 height 59
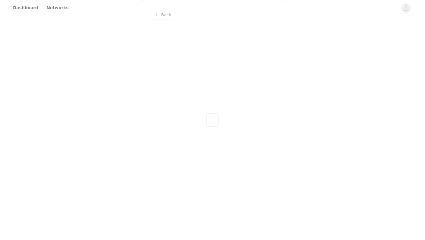
scroll to position [0, 0]
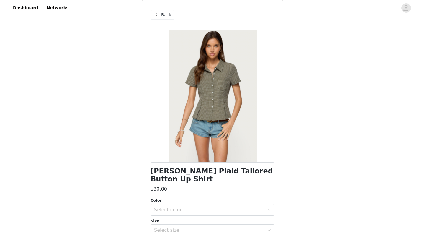
click at [163, 18] on div "Back" at bounding box center [163, 14] width 24 height 9
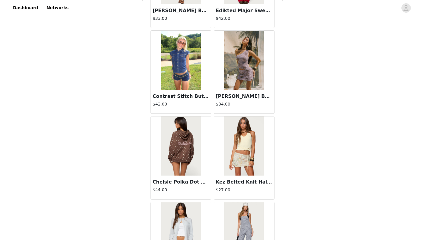
scroll to position [15213, 0]
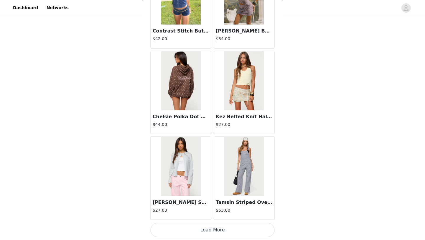
click at [198, 227] on button "Load More" at bounding box center [213, 230] width 124 height 14
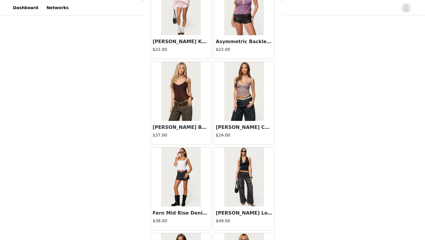
scroll to position [16069, 0]
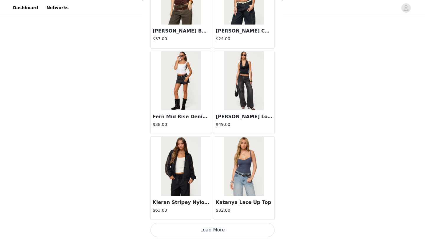
click at [212, 225] on button "Load More" at bounding box center [213, 230] width 124 height 14
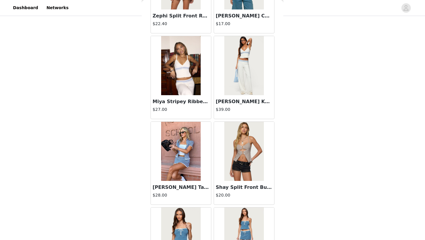
scroll to position [0, 0]
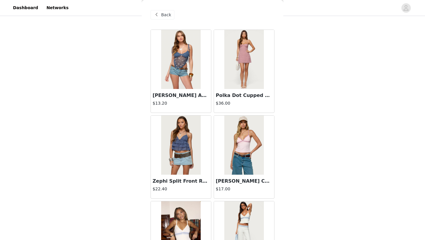
click at [169, 13] on span "Back" at bounding box center [166, 15] width 10 height 6
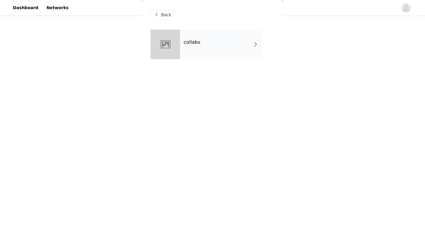
click at [169, 13] on span "Back" at bounding box center [166, 15] width 10 height 6
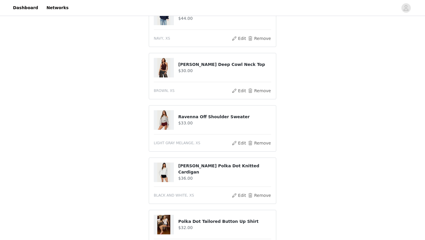
scroll to position [290, 0]
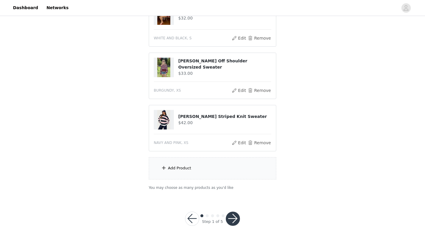
click at [185, 168] on div "Add Product" at bounding box center [179, 168] width 23 height 6
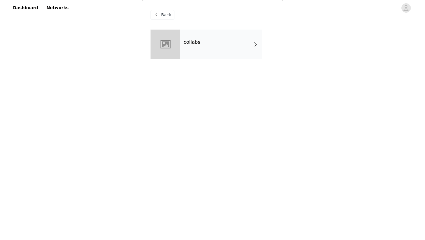
click at [205, 51] on div "collabs" at bounding box center [221, 45] width 82 height 30
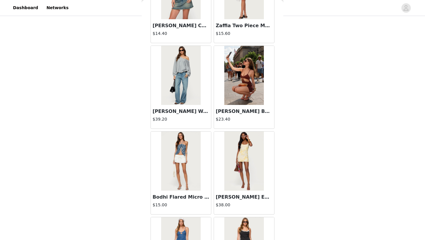
scroll to position [663, 0]
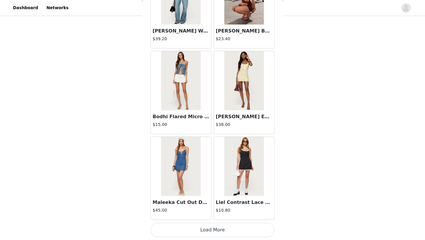
click at [205, 233] on button "Load More" at bounding box center [213, 230] width 124 height 14
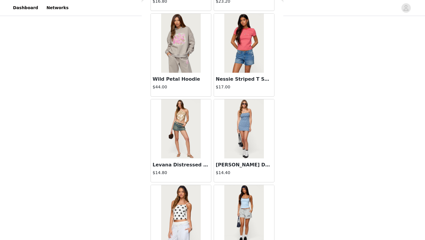
scroll to position [1519, 0]
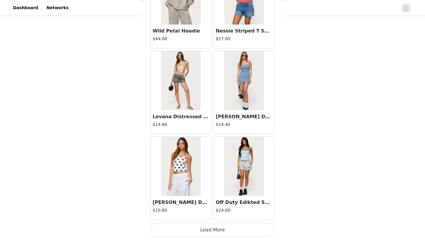
click at [223, 224] on button "Load More" at bounding box center [213, 230] width 124 height 14
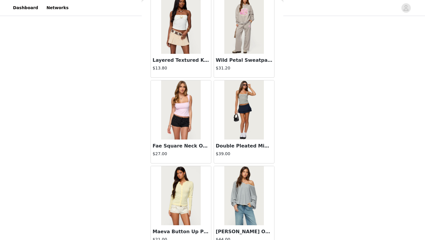
scroll to position [2375, 0]
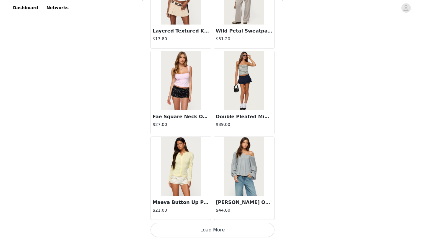
click at [207, 231] on button "Load More" at bounding box center [213, 230] width 124 height 14
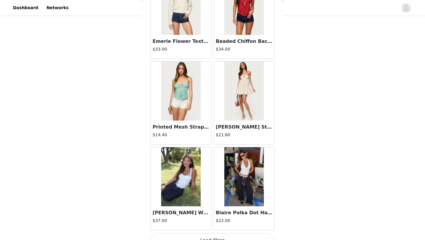
scroll to position [3231, 0]
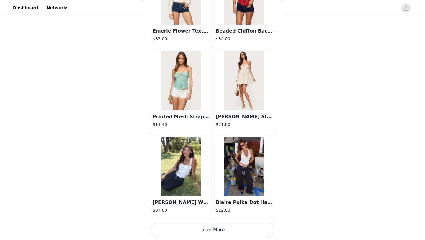
click at [217, 228] on button "Load More" at bounding box center [213, 230] width 124 height 14
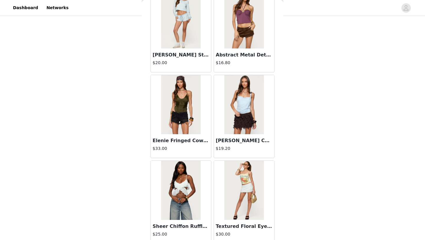
scroll to position [4087, 0]
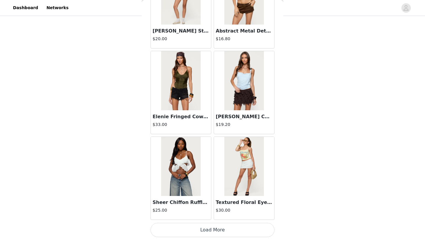
click at [215, 227] on button "Load More" at bounding box center [213, 230] width 124 height 14
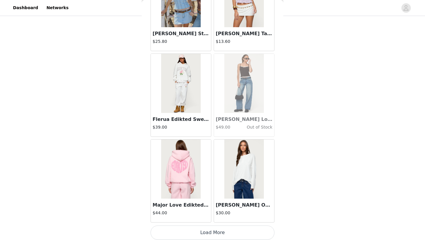
scroll to position [4943, 0]
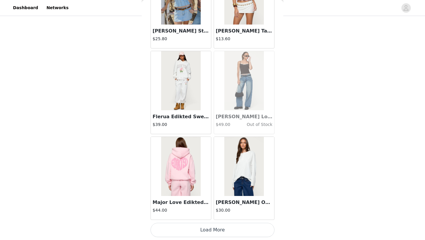
click at [247, 227] on button "Load More" at bounding box center [213, 230] width 124 height 14
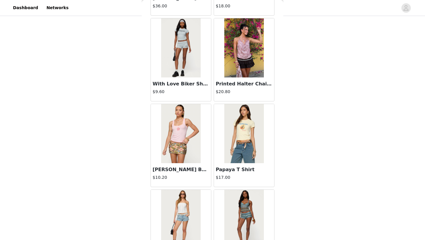
scroll to position [5799, 0]
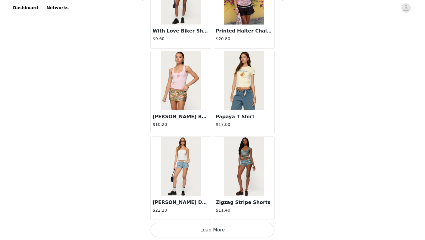
click at [215, 231] on button "Load More" at bounding box center [213, 230] width 124 height 14
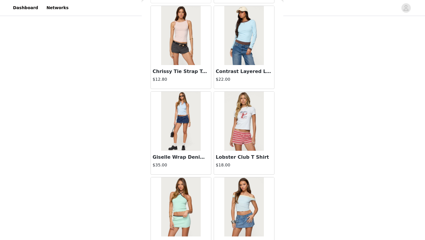
scroll to position [290, 0]
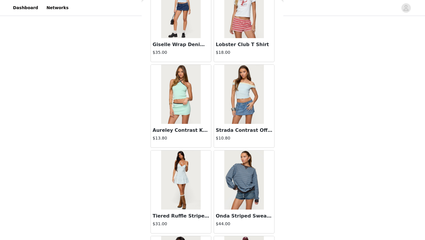
scroll to position [6654, 0]
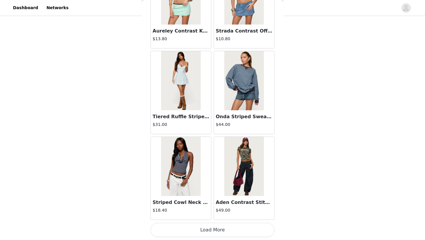
click at [224, 229] on button "Load More" at bounding box center [213, 230] width 124 height 14
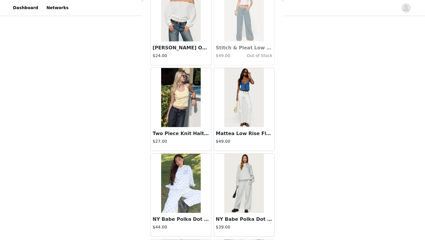
scroll to position [7510, 0]
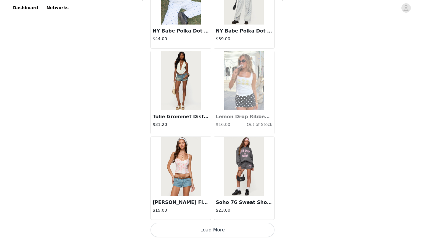
click at [217, 229] on button "Load More" at bounding box center [213, 230] width 124 height 14
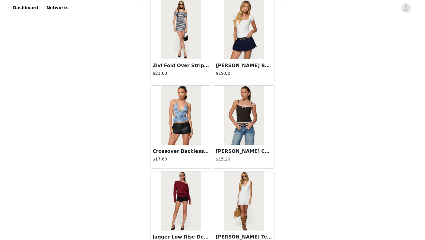
scroll to position [8366, 0]
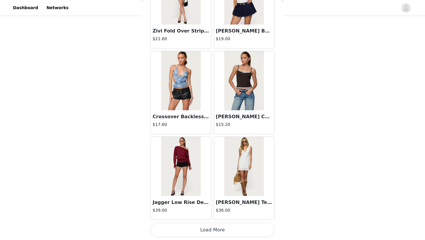
click at [179, 233] on button "Load More" at bounding box center [213, 230] width 124 height 14
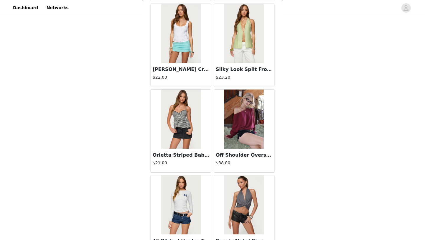
scroll to position [8673, 0]
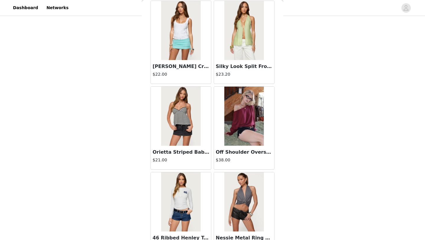
click at [251, 124] on img at bounding box center [243, 115] width 39 height 59
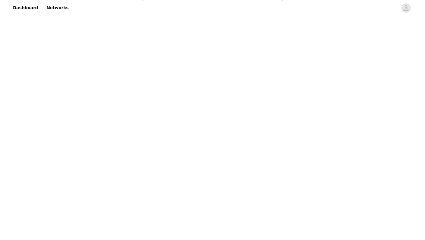
scroll to position [0, 0]
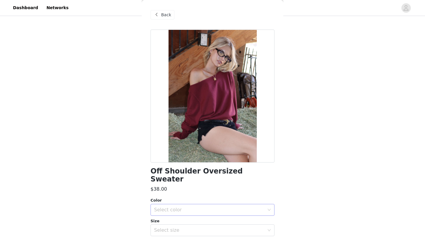
click at [189, 204] on div "Select color" at bounding box center [210, 209] width 113 height 11
click at [178, 215] on li "BURGUNDY" at bounding box center [213, 214] width 124 height 9
click at [176, 227] on div "Select size" at bounding box center [209, 230] width 110 height 6
click at [168, 233] on li "XS" at bounding box center [213, 234] width 124 height 9
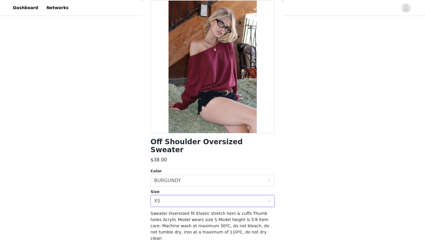
scroll to position [32, 0]
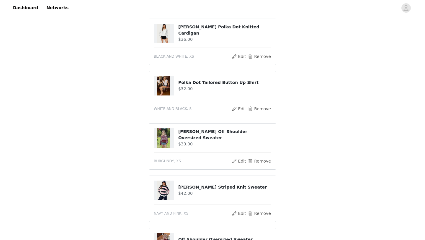
scroll to position [342, 0]
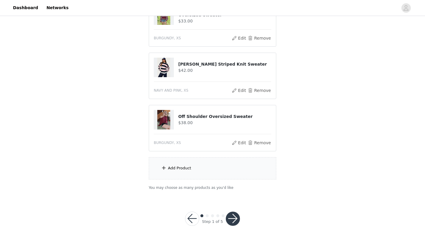
click at [178, 177] on div "Add Product" at bounding box center [212, 168] width 127 height 22
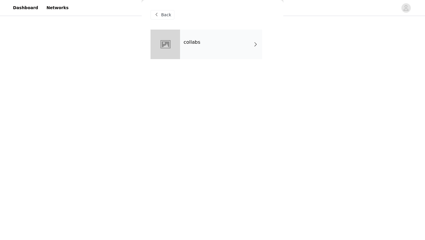
click at [195, 59] on div "collabs" at bounding box center [213, 49] width 124 height 38
click at [197, 40] on h4 "collabs" at bounding box center [192, 42] width 17 height 5
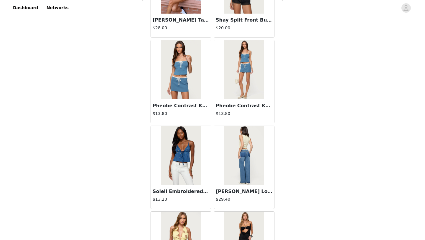
scroll to position [358, 0]
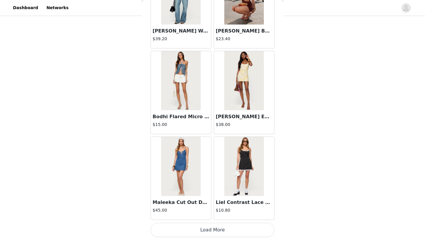
click at [211, 229] on button "Load More" at bounding box center [213, 230] width 124 height 14
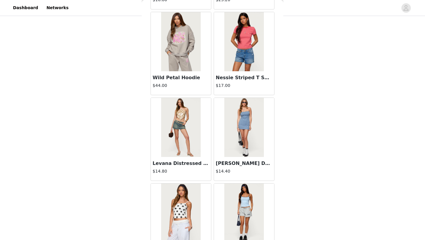
scroll to position [1519, 0]
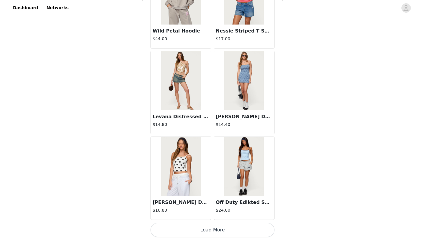
click at [205, 227] on button "Load More" at bounding box center [213, 230] width 124 height 14
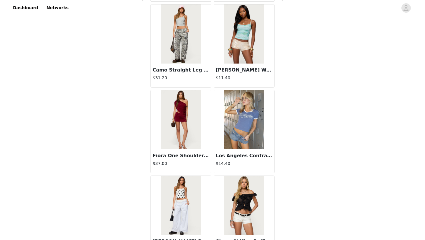
scroll to position [2070, 0]
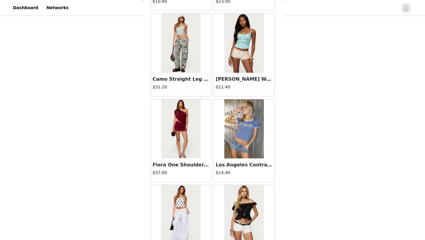
click at [234, 126] on img at bounding box center [243, 128] width 39 height 59
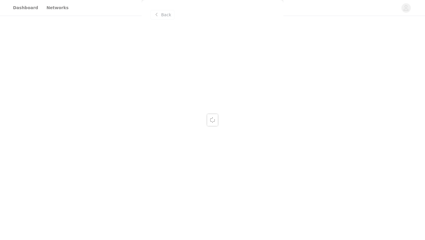
scroll to position [0, 0]
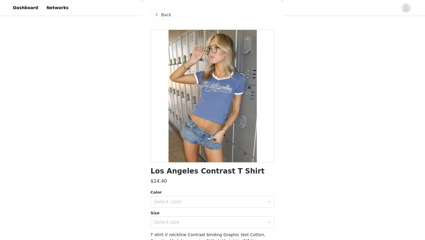
click at [160, 14] on div "Back" at bounding box center [163, 14] width 24 height 9
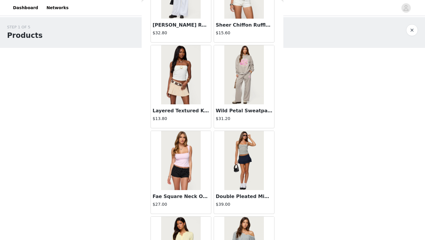
scroll to position [2375, 0]
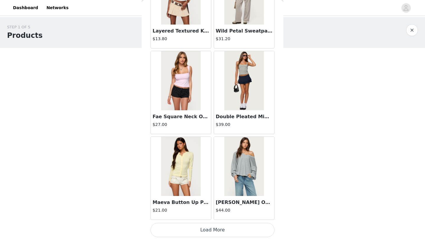
click at [227, 153] on img at bounding box center [243, 166] width 39 height 59
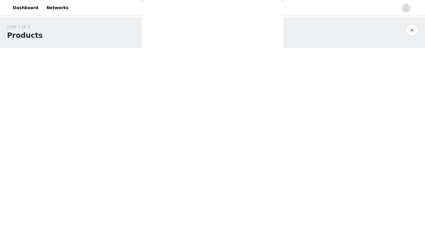
scroll to position [0, 0]
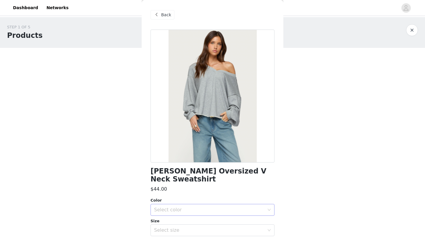
click at [178, 207] on div "Select color" at bounding box center [209, 210] width 110 height 6
click at [172, 212] on li "GRAY MELANGE" at bounding box center [213, 214] width 124 height 9
click at [169, 227] on div "Select size" at bounding box center [209, 230] width 110 height 6
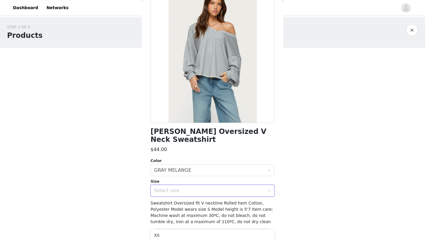
scroll to position [41, 0]
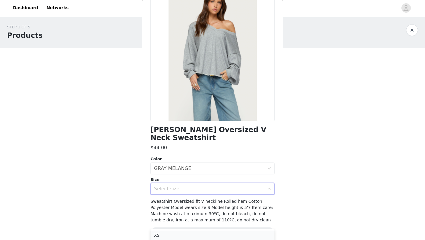
click at [165, 235] on li "XS" at bounding box center [213, 234] width 124 height 9
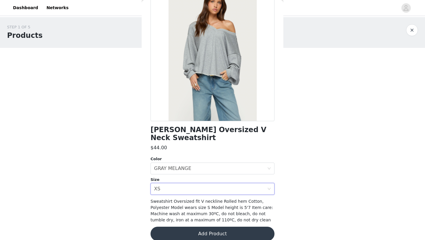
click at [166, 226] on button "Add Product" at bounding box center [213, 233] width 124 height 14
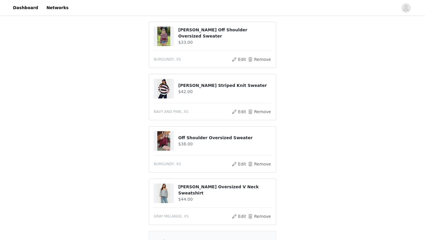
scroll to position [322, 0]
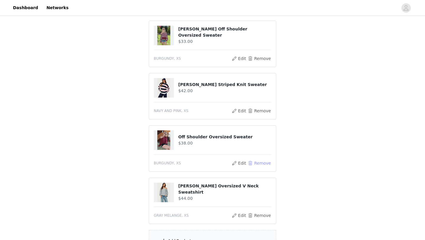
click at [259, 162] on button "Remove" at bounding box center [260, 162] width 24 height 7
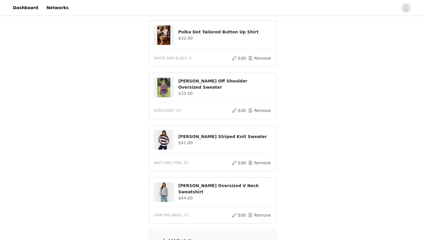
scroll to position [342, 0]
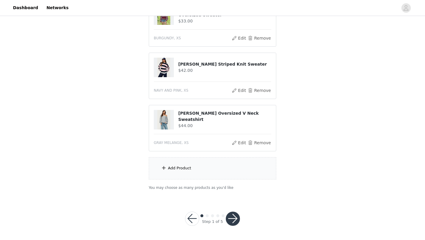
click at [235, 218] on button "button" at bounding box center [233, 218] width 14 height 14
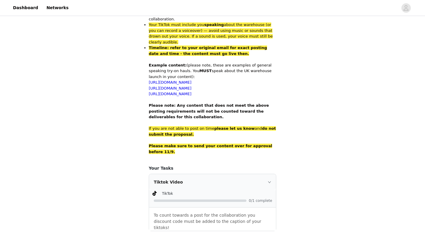
scroll to position [398, 0]
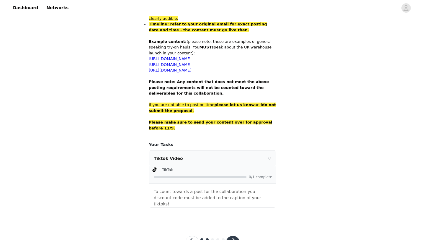
click at [236, 236] on button "button" at bounding box center [233, 243] width 14 height 14
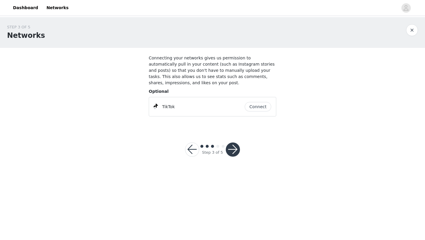
click at [226, 145] on div at bounding box center [233, 149] width 14 height 14
click at [233, 147] on button "button" at bounding box center [233, 149] width 14 height 14
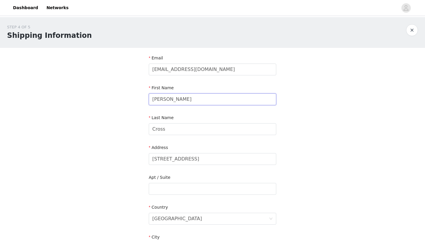
click at [163, 100] on input "Alanna" at bounding box center [212, 99] width 127 height 12
type input "Alana"
click at [84, 144] on div "STEP 4 OF 5 Shipping Information Email alanacross2002@icloud.com First Name Ala…" at bounding box center [212, 173] width 425 height 313
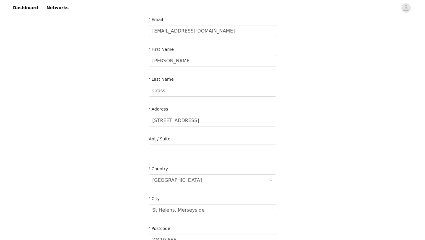
scroll to position [133, 0]
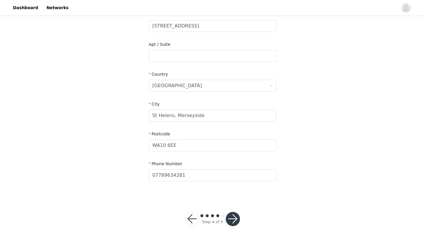
click at [237, 218] on button "button" at bounding box center [233, 219] width 14 height 14
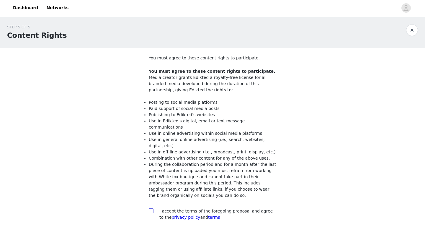
click at [149, 208] on input "checkbox" at bounding box center [151, 210] width 4 height 4
checkbox input "true"
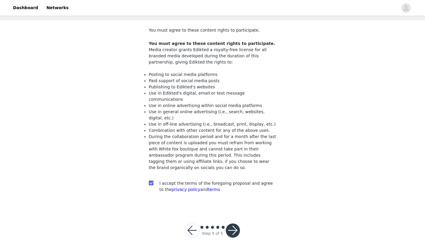
scroll to position [33, 0]
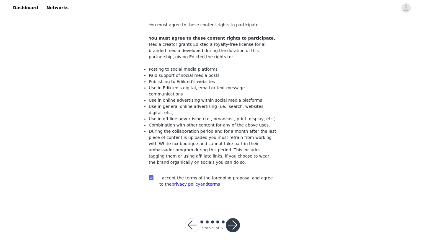
click at [233, 218] on button "button" at bounding box center [233, 225] width 14 height 14
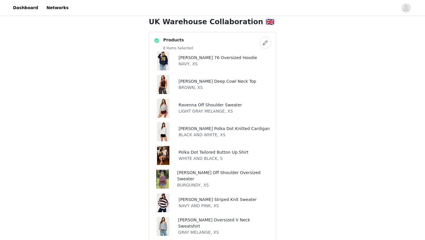
scroll to position [215, 0]
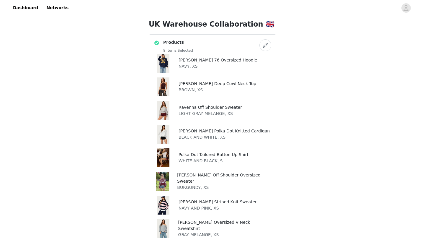
click at [266, 43] on button "button" at bounding box center [265, 45] width 12 height 12
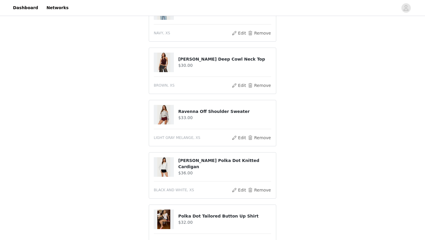
scroll to position [89, 0]
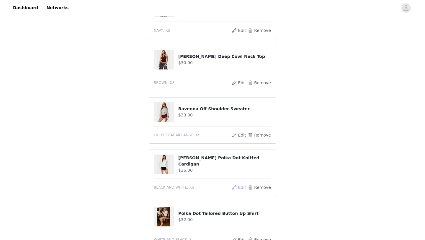
click at [240, 187] on button "Edit" at bounding box center [238, 187] width 15 height 7
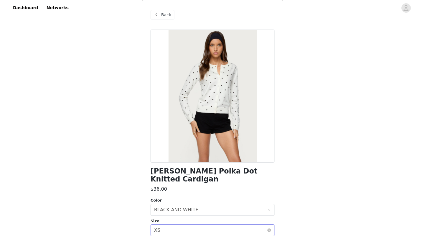
click at [184, 224] on div "Select size XS" at bounding box center [210, 229] width 113 height 11
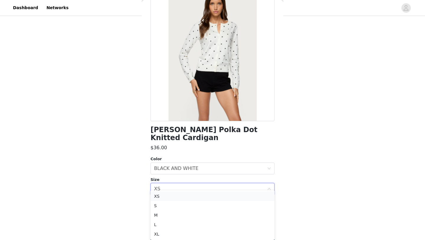
scroll to position [138, 0]
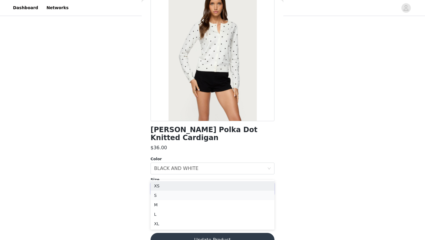
click at [159, 196] on li "S" at bounding box center [213, 194] width 124 height 9
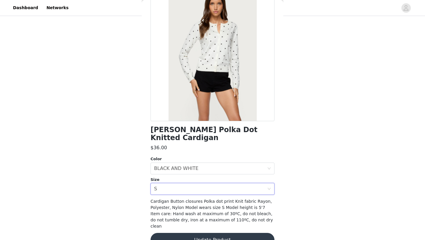
click at [171, 233] on button "Update Product" at bounding box center [213, 240] width 124 height 14
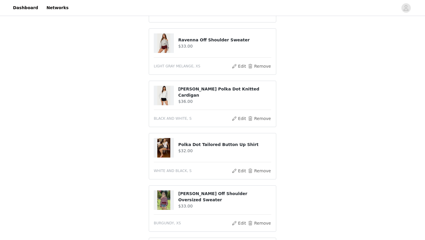
scroll to position [342, 0]
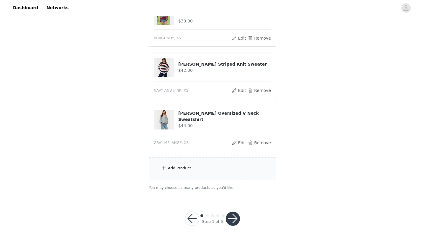
click at [238, 217] on button "button" at bounding box center [233, 218] width 14 height 14
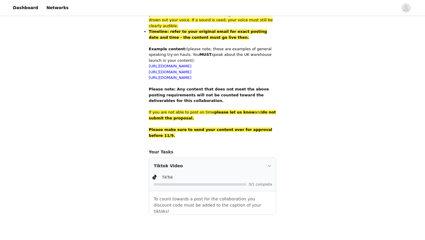
scroll to position [398, 0]
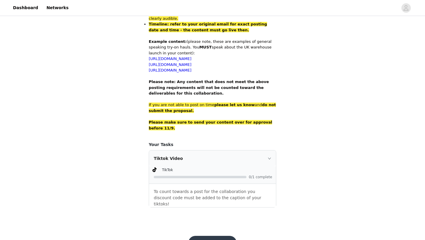
click at [228, 228] on div "Save" at bounding box center [212, 242] width 63 height 28
click at [222, 236] on button "Save" at bounding box center [212, 243] width 48 height 14
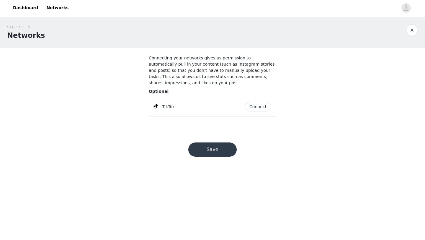
click at [221, 154] on button "Save" at bounding box center [212, 149] width 48 height 14
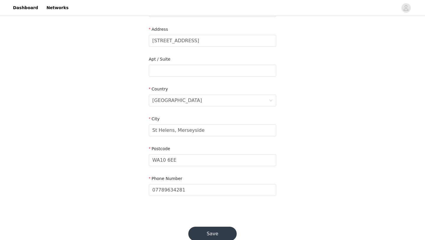
scroll to position [133, 0]
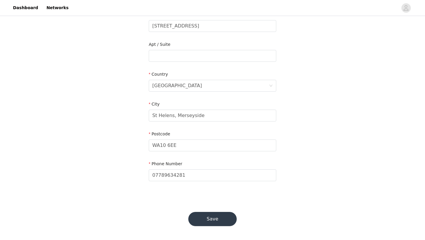
click at [214, 218] on button "Save" at bounding box center [212, 219] width 48 height 14
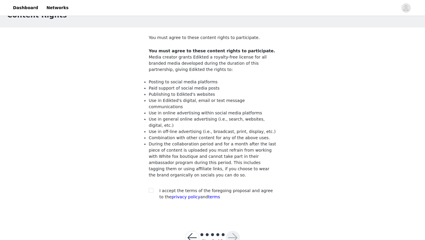
scroll to position [33, 0]
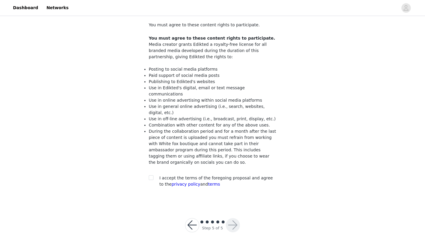
click at [154, 175] on div at bounding box center [153, 178] width 8 height 6
click at [151, 175] on input "checkbox" at bounding box center [151, 177] width 4 height 4
checkbox input "true"
click at [234, 220] on button "button" at bounding box center [233, 225] width 14 height 14
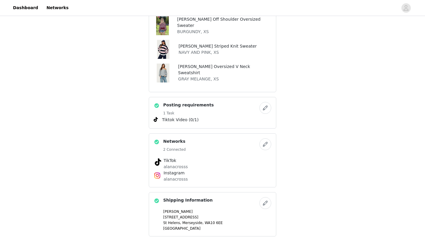
scroll to position [581, 0]
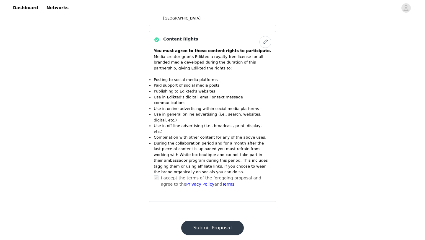
click at [211, 220] on button "Submit Proposal" at bounding box center [212, 227] width 63 height 14
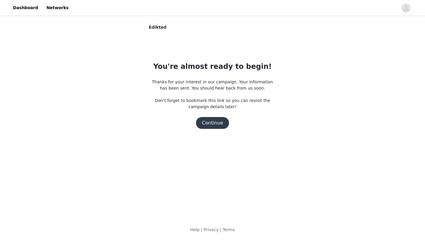
scroll to position [0, 0]
click at [216, 124] on button "Continue" at bounding box center [212, 123] width 33 height 12
